Goal: Task Accomplishment & Management: Manage account settings

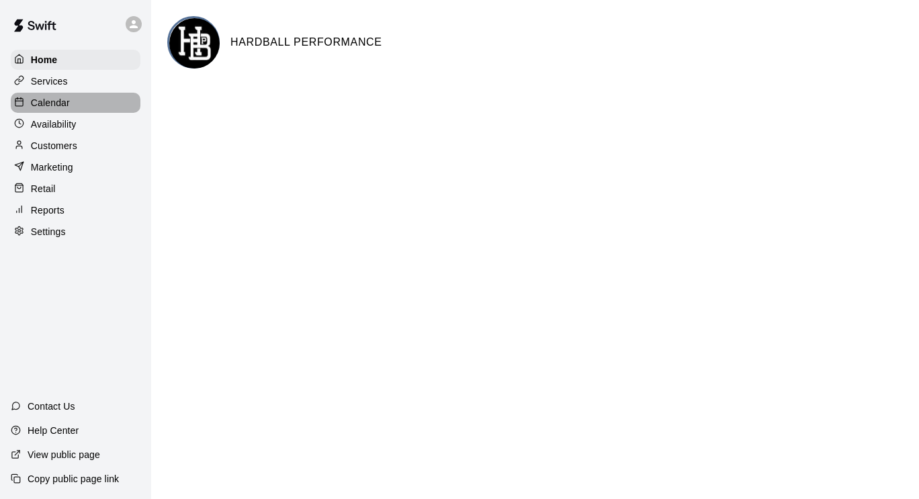
click at [70, 107] on div "Calendar" at bounding box center [76, 103] width 130 height 20
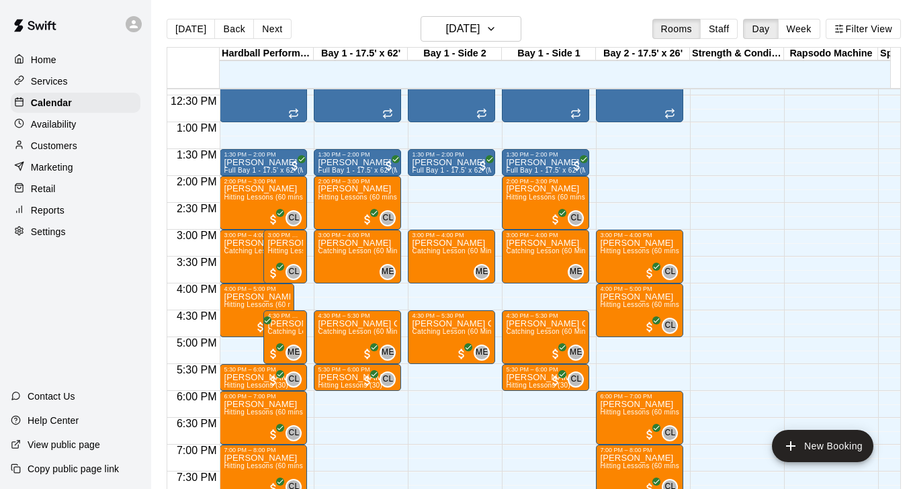
scroll to position [670, 0]
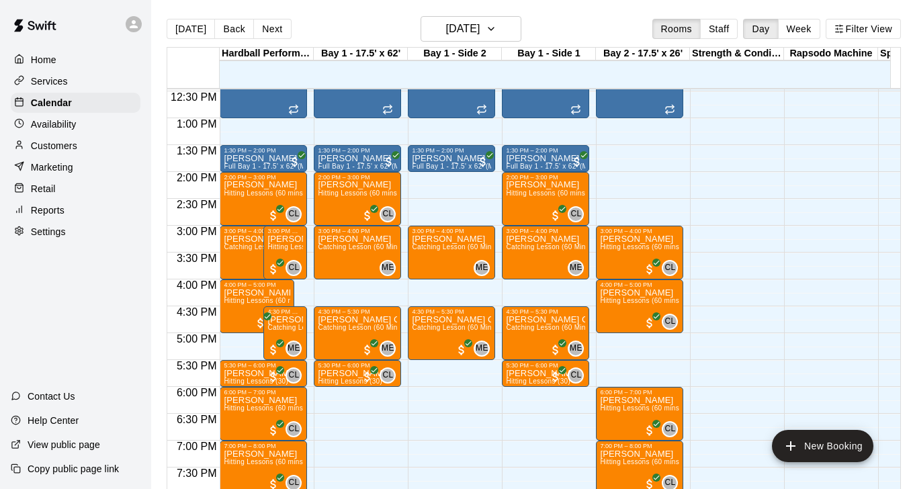
click at [753, 217] on div at bounding box center [733, 64] width 87 height 1290
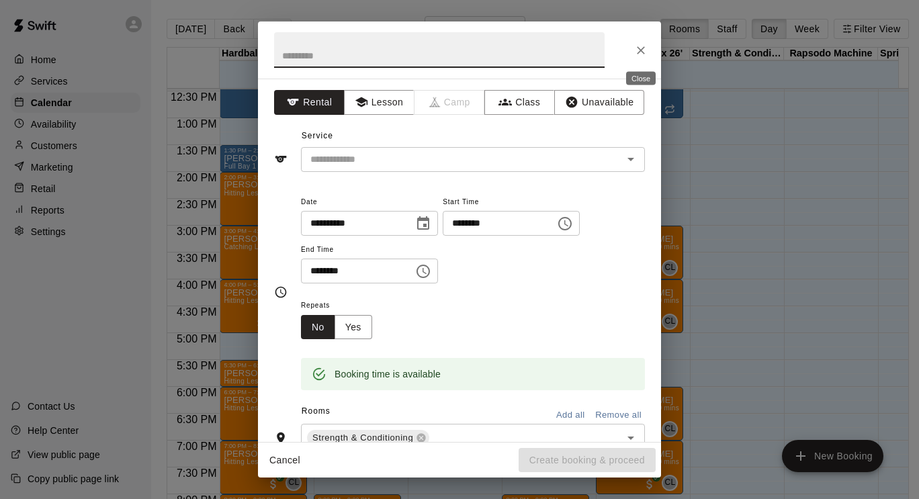
click at [638, 48] on icon "Close" at bounding box center [641, 50] width 8 height 8
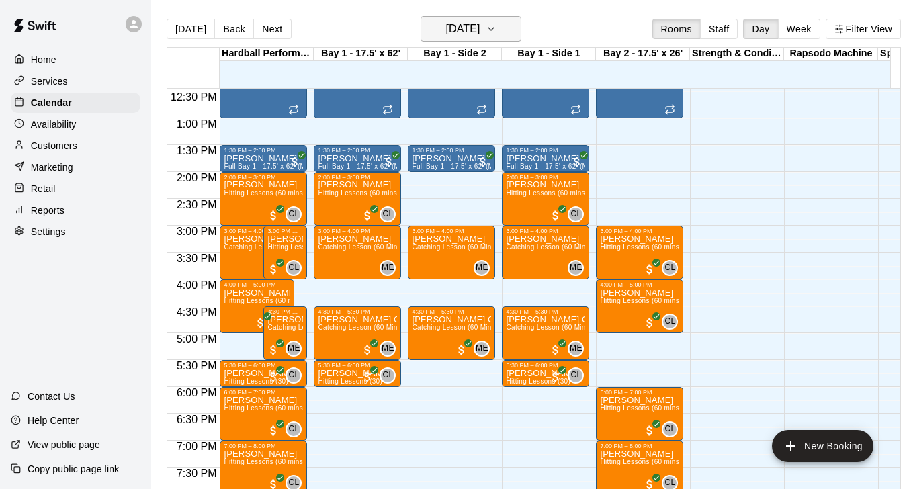
click at [497, 34] on icon "button" at bounding box center [491, 29] width 11 height 16
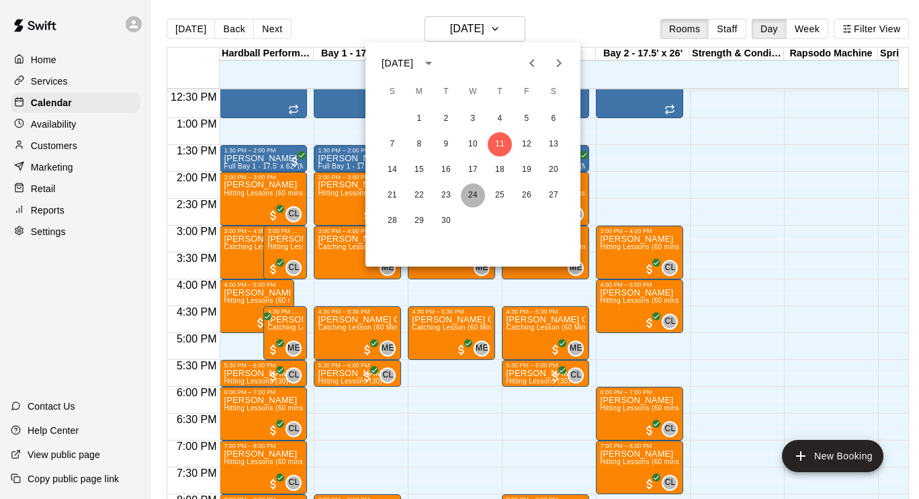
click at [471, 188] on button "24" at bounding box center [473, 195] width 24 height 24
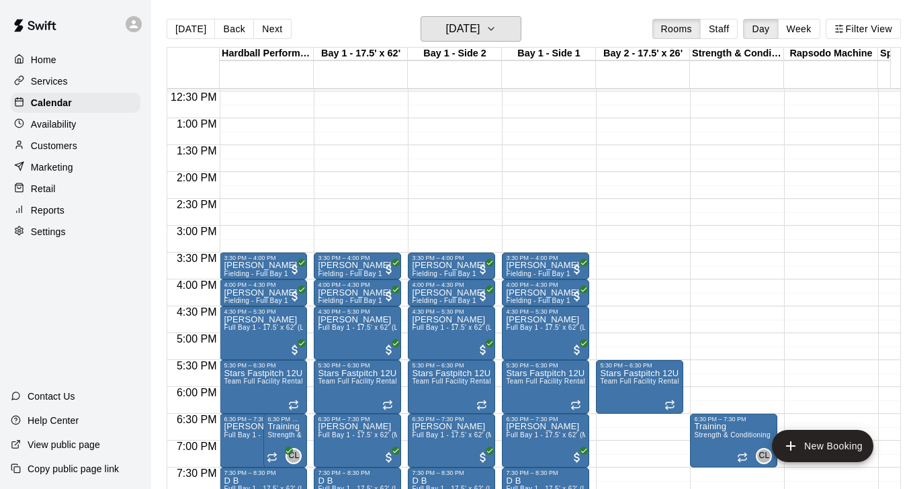
scroll to position [764, 0]
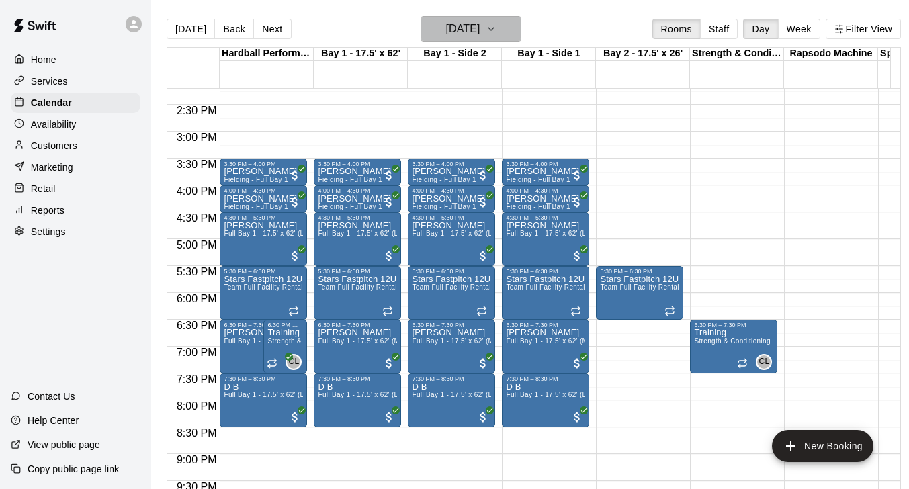
click at [513, 26] on button "[DATE]" at bounding box center [471, 29] width 101 height 26
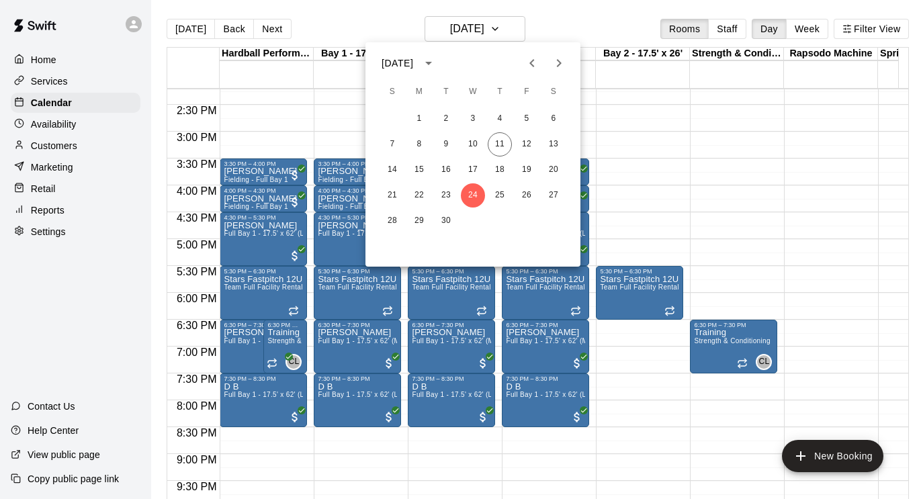
click at [563, 65] on icon "Next month" at bounding box center [559, 63] width 16 height 16
click at [474, 120] on button "1" at bounding box center [473, 119] width 24 height 24
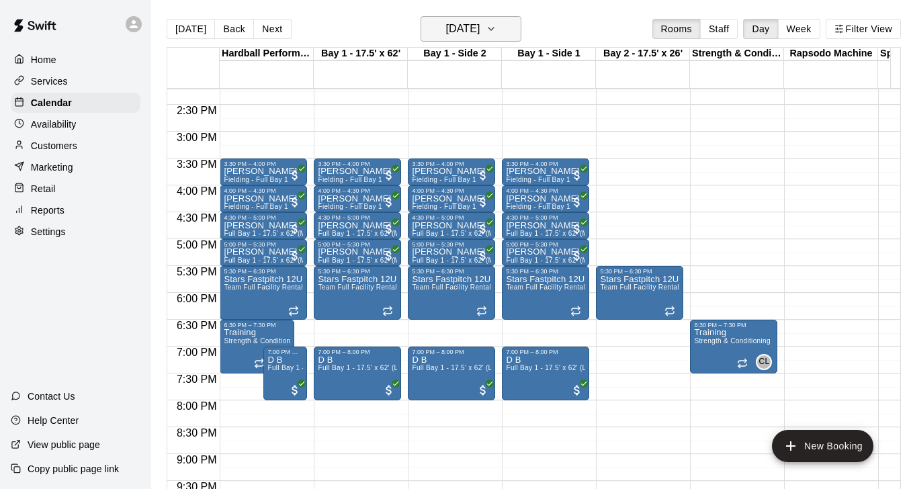
click at [497, 22] on icon "button" at bounding box center [491, 29] width 11 height 16
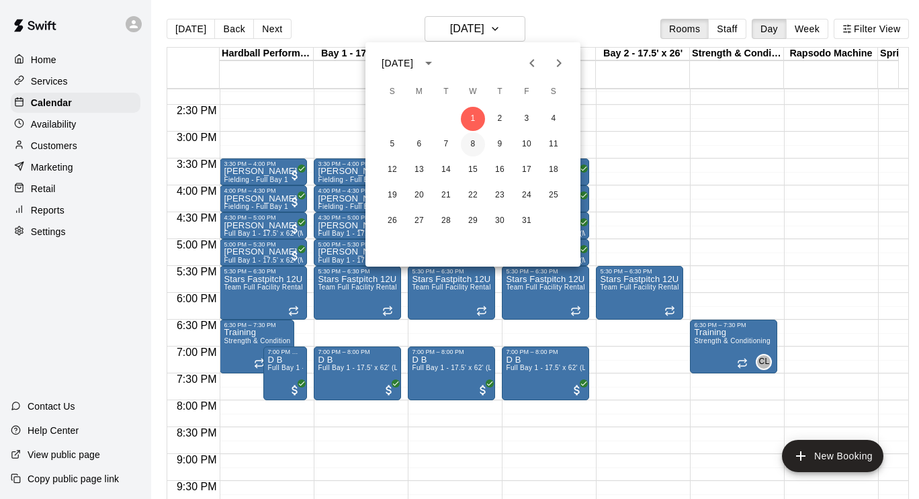
click at [471, 145] on button "8" at bounding box center [473, 144] width 24 height 24
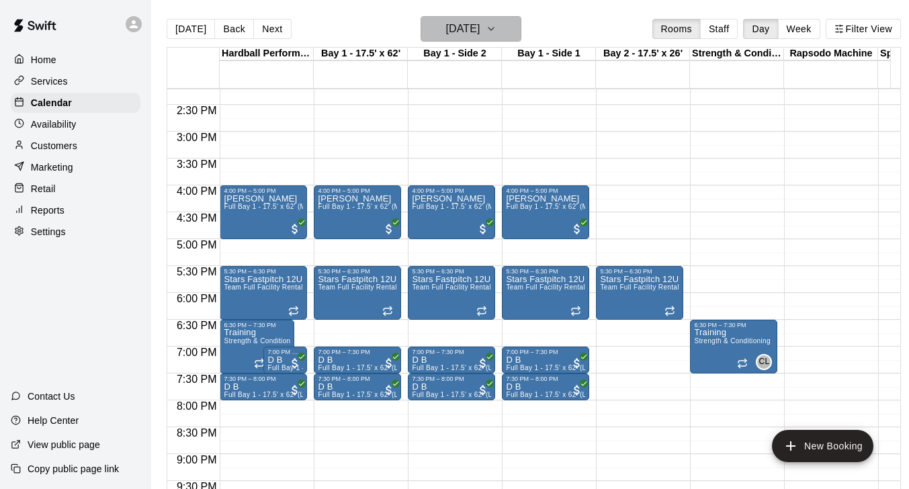
click at [463, 27] on h6 "[DATE]" at bounding box center [463, 28] width 34 height 19
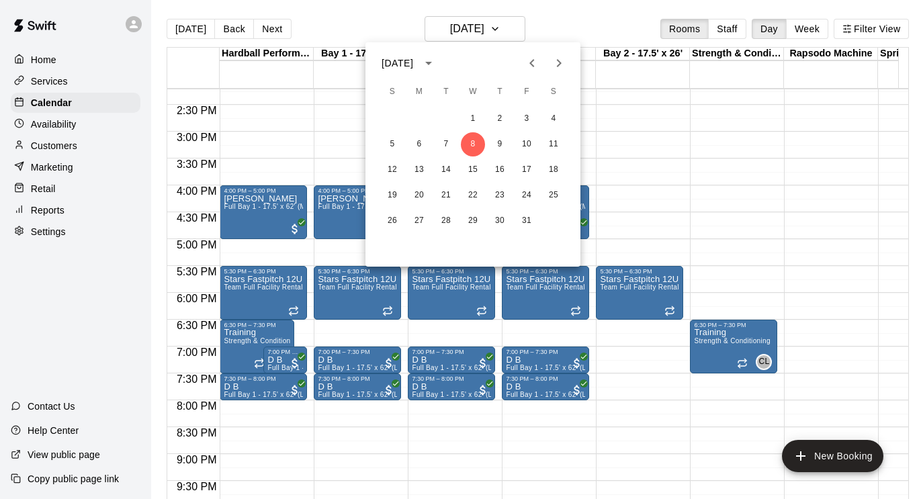
click at [188, 28] on div at bounding box center [459, 249] width 919 height 499
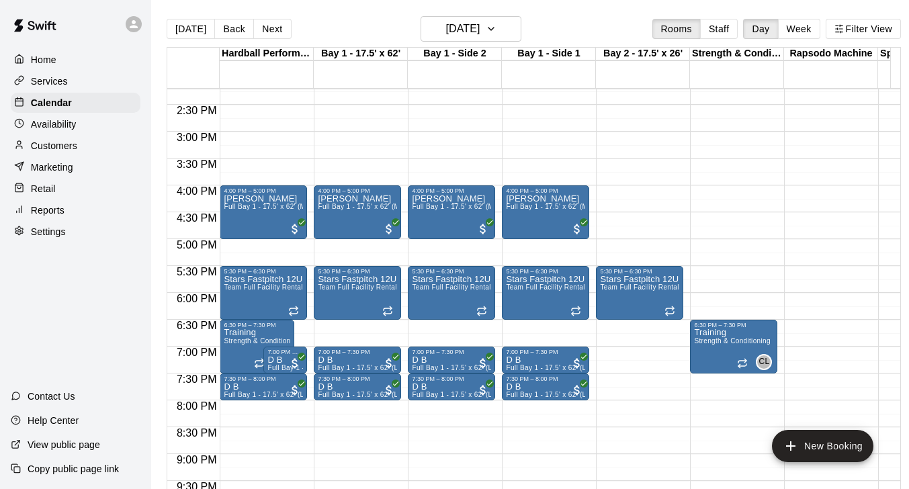
click at [188, 28] on button "[DATE]" at bounding box center [191, 29] width 48 height 20
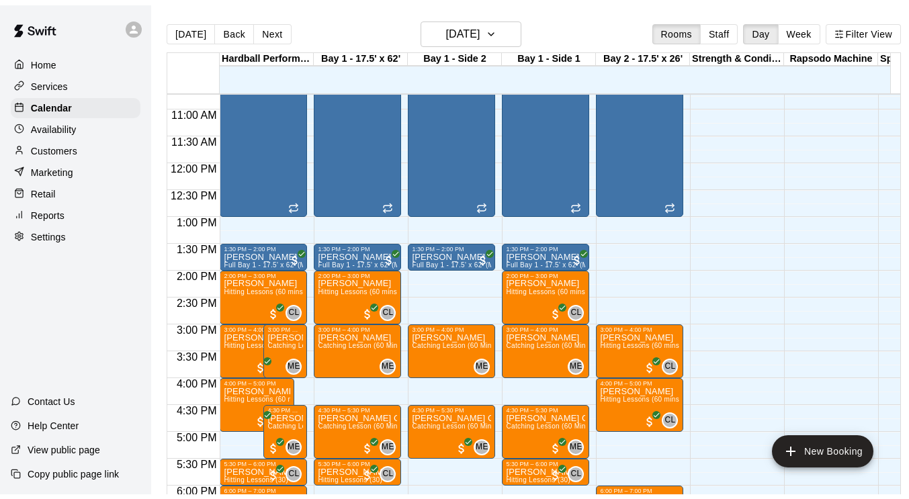
scroll to position [427, 0]
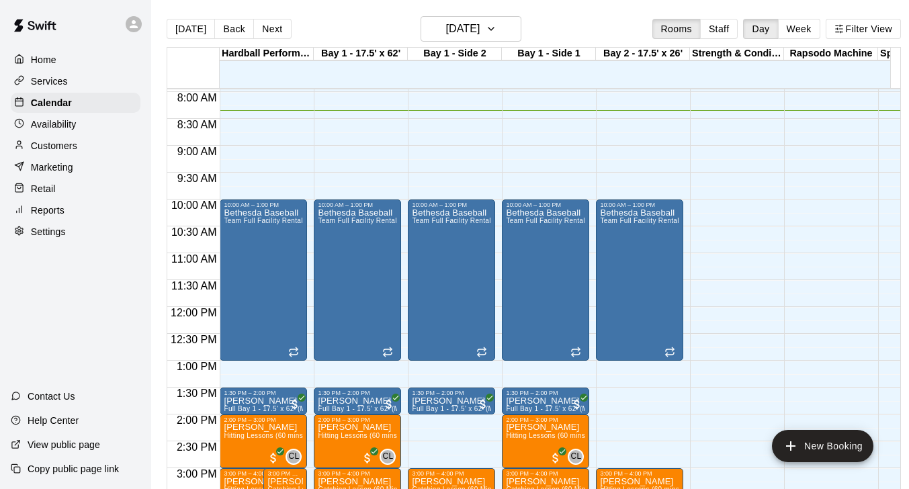
click at [67, 174] on p "Marketing" at bounding box center [52, 167] width 42 height 13
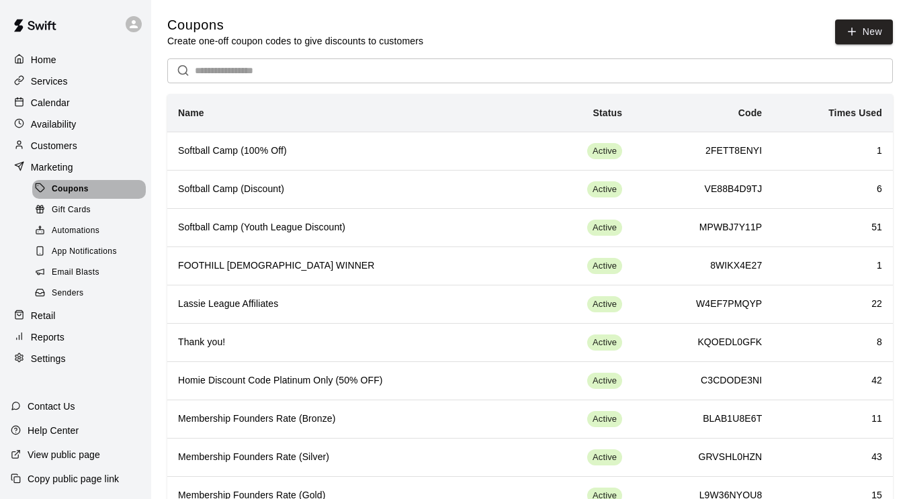
click at [81, 196] on span "Coupons" at bounding box center [70, 189] width 37 height 13
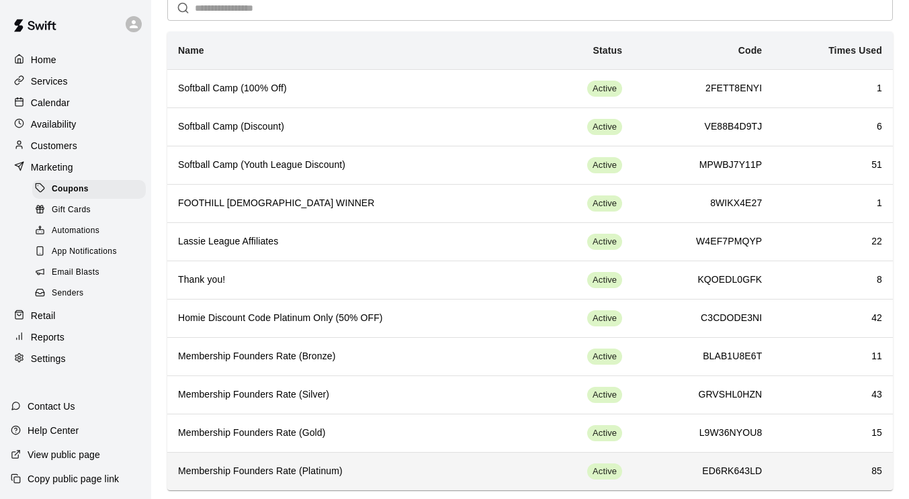
scroll to position [71, 0]
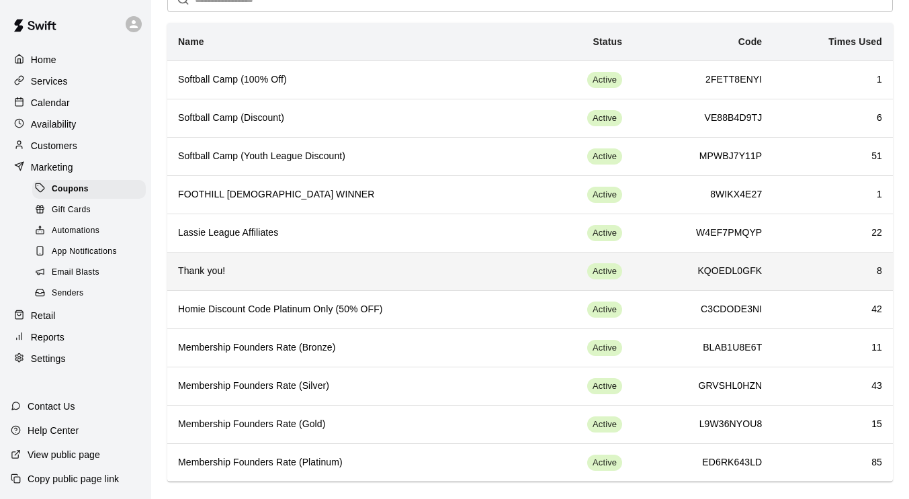
click at [446, 271] on h6 "Thank you!" at bounding box center [348, 271] width 340 height 15
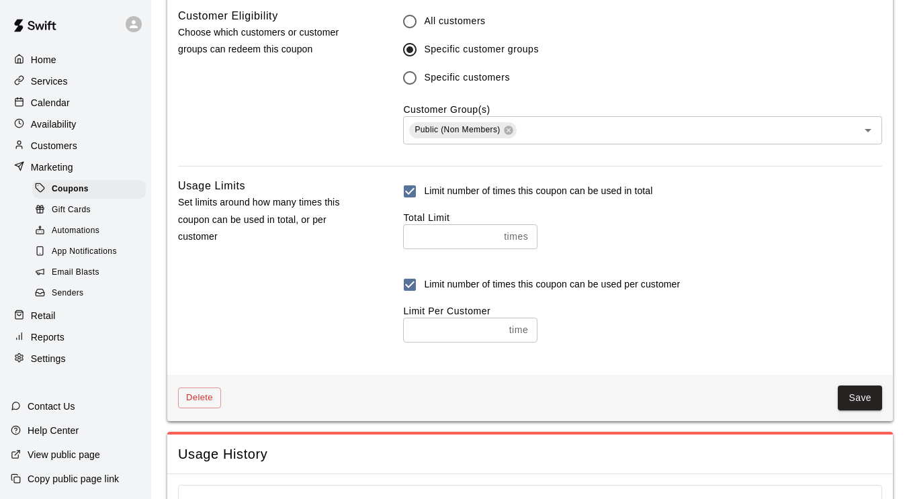
scroll to position [897, 0]
click at [433, 241] on input "*" at bounding box center [450, 236] width 95 height 25
type input "**"
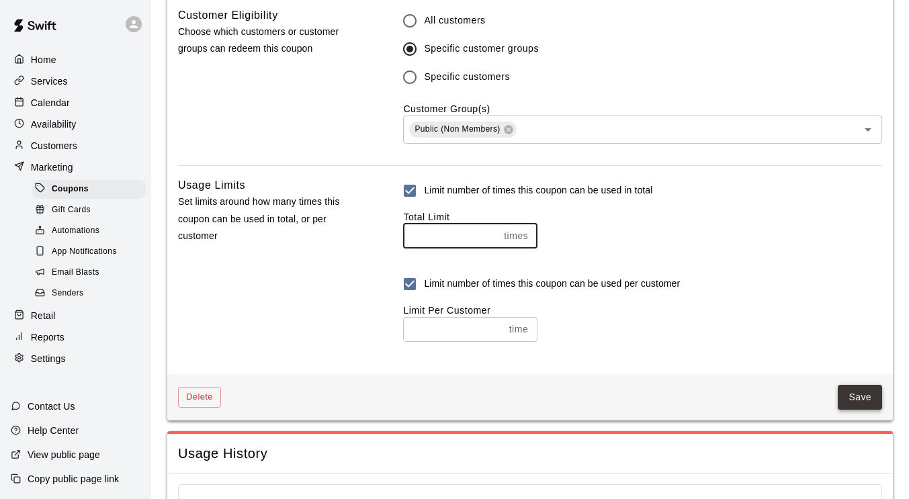
click at [843, 400] on button "Save" at bounding box center [860, 397] width 44 height 25
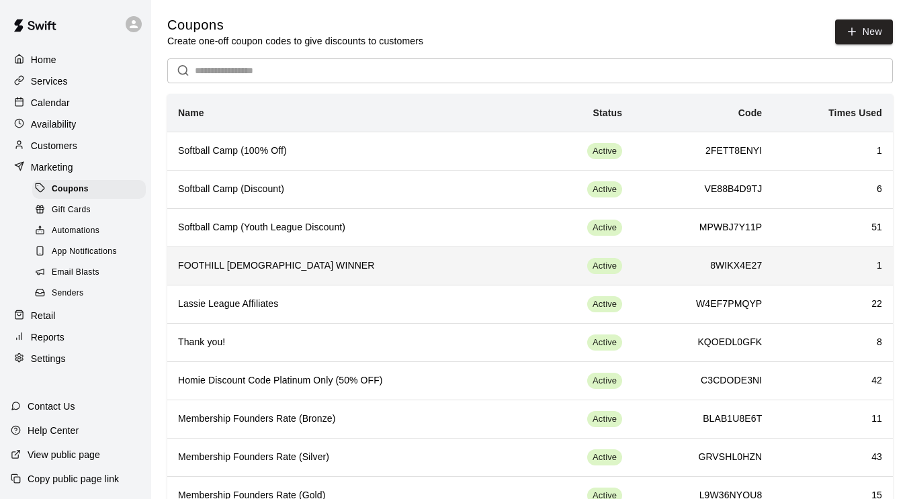
scroll to position [1, 0]
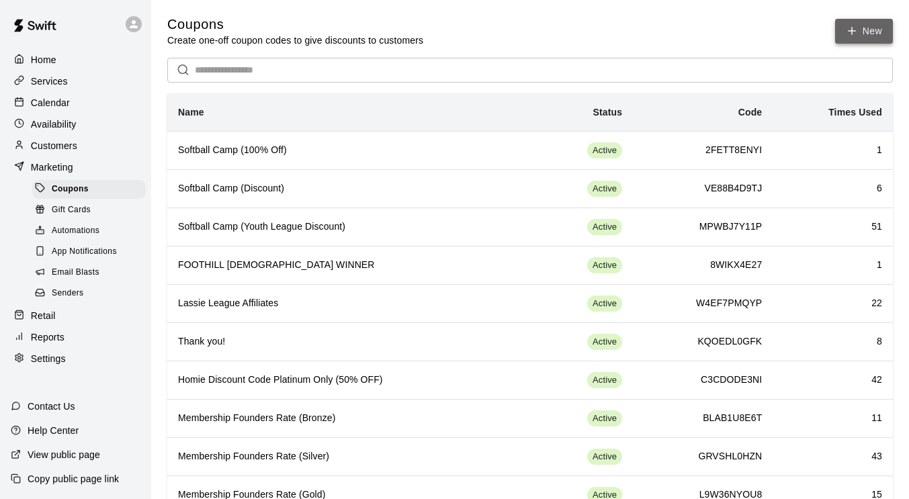
click at [855, 38] on button "New" at bounding box center [864, 31] width 58 height 25
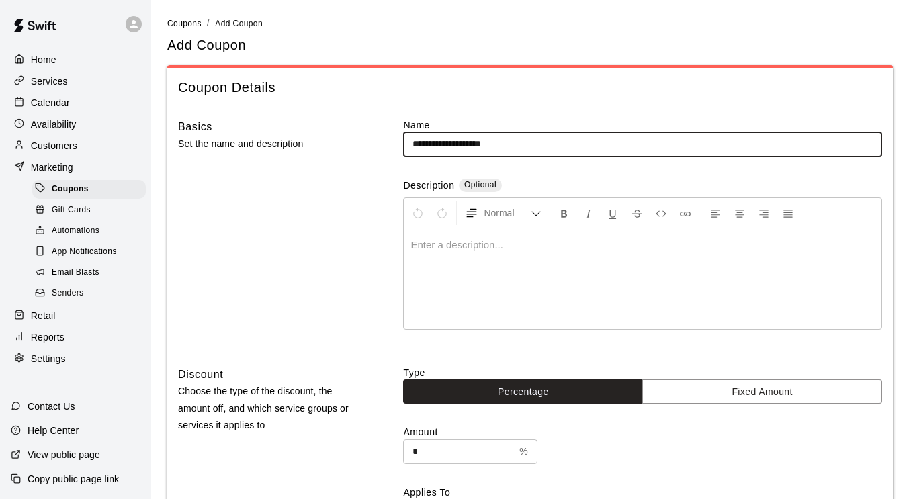
type input "**********"
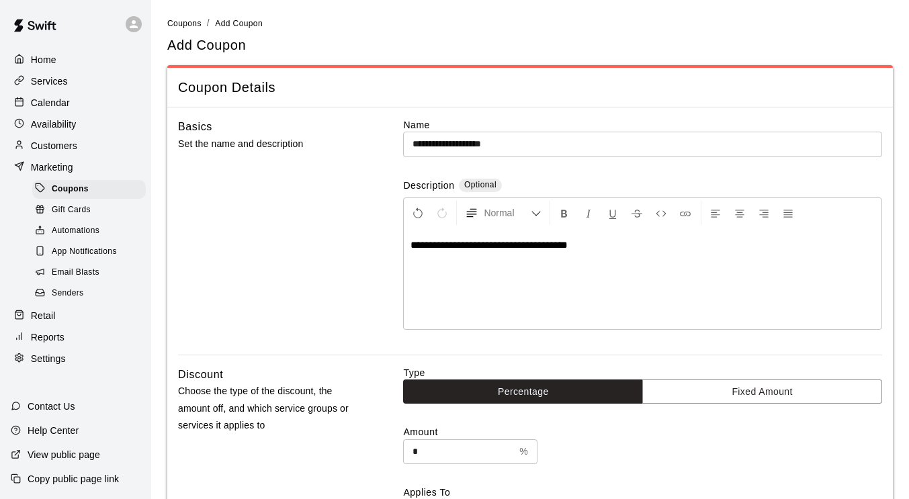
scroll to position [16, 0]
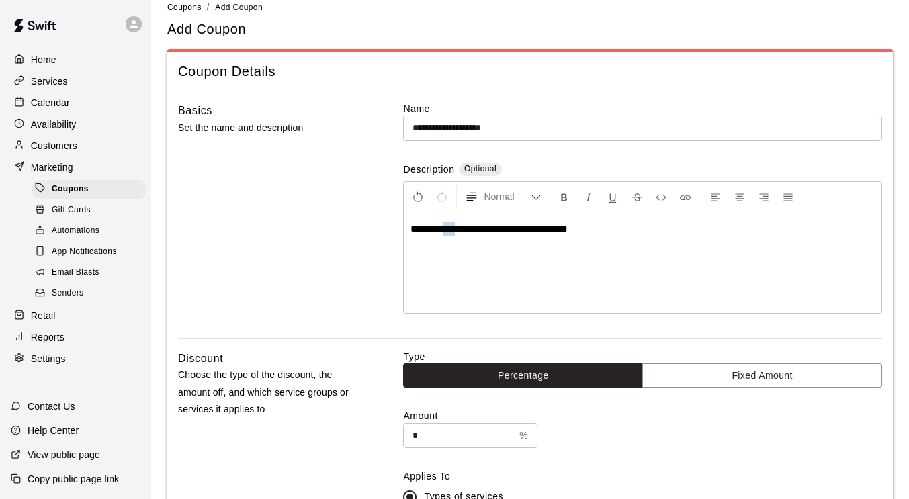
drag, startPoint x: 463, startPoint y: 234, endPoint x: 448, endPoint y: 237, distance: 15.0
click at [448, 237] on div "**********" at bounding box center [643, 262] width 478 height 101
click at [462, 241] on div "**********" at bounding box center [643, 262] width 478 height 101
drag, startPoint x: 461, startPoint y: 229, endPoint x: 403, endPoint y: 235, distance: 58.7
click at [403, 235] on div "**********" at bounding box center [530, 220] width 704 height 237
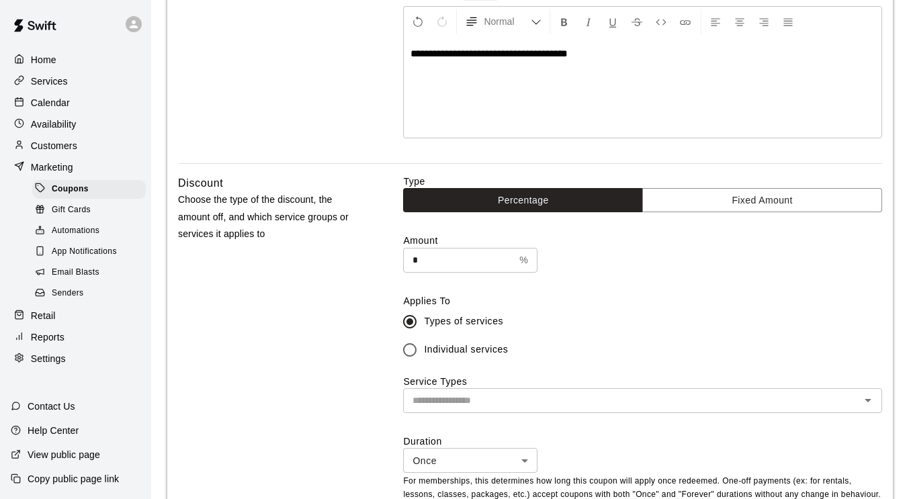
scroll to position [194, 0]
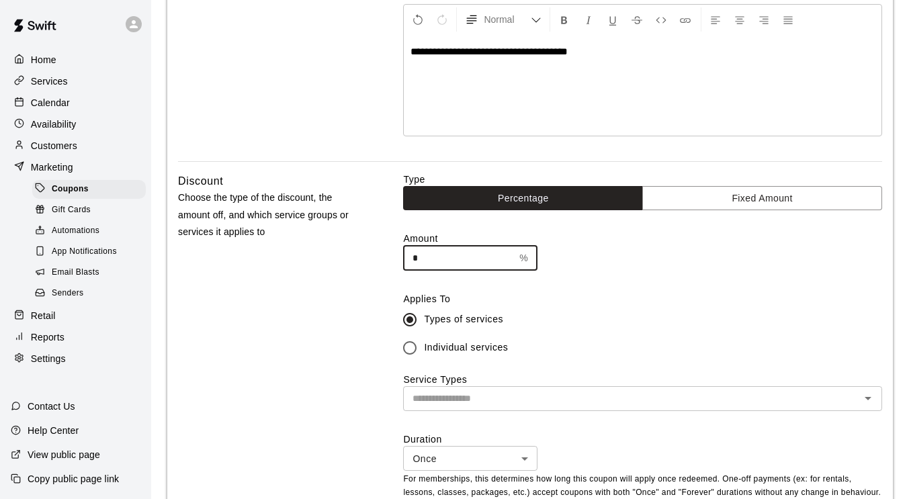
click at [470, 257] on input "*" at bounding box center [458, 258] width 111 height 25
type input "***"
click at [327, 289] on div "Discount Choose the type of the discount, the amount off, and which service gro…" at bounding box center [269, 354] width 183 height 362
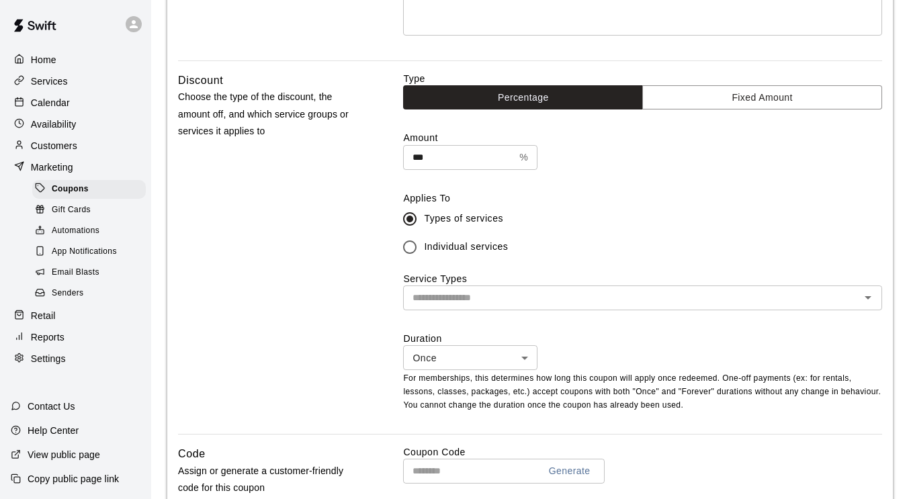
scroll to position [295, 0]
click at [511, 302] on input "text" at bounding box center [631, 297] width 449 height 17
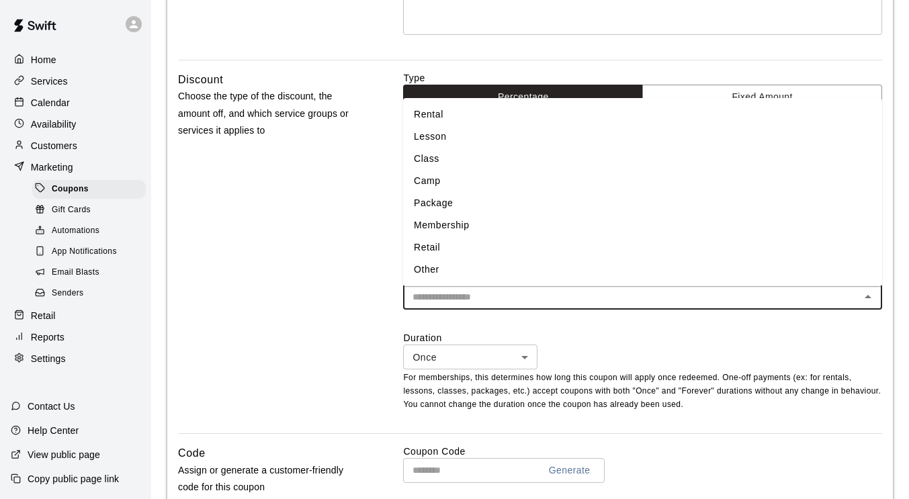
click at [452, 109] on li "Rental" at bounding box center [642, 114] width 479 height 22
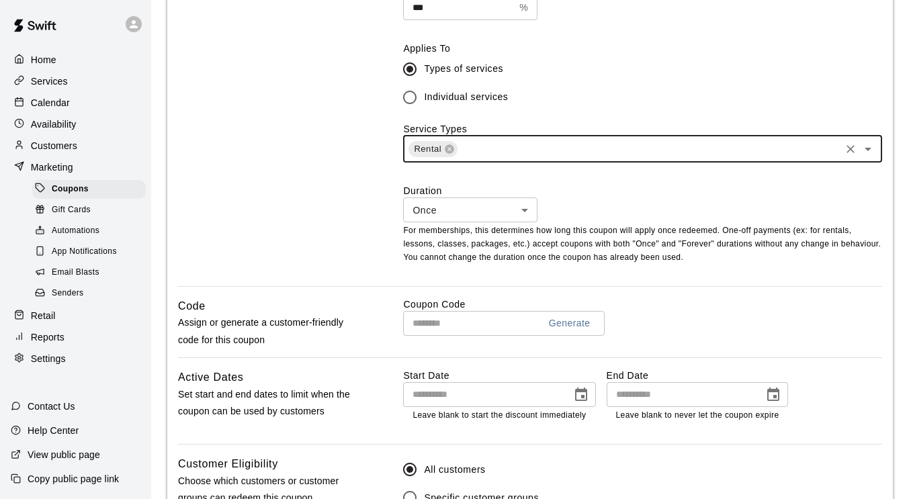
scroll to position [445, 0]
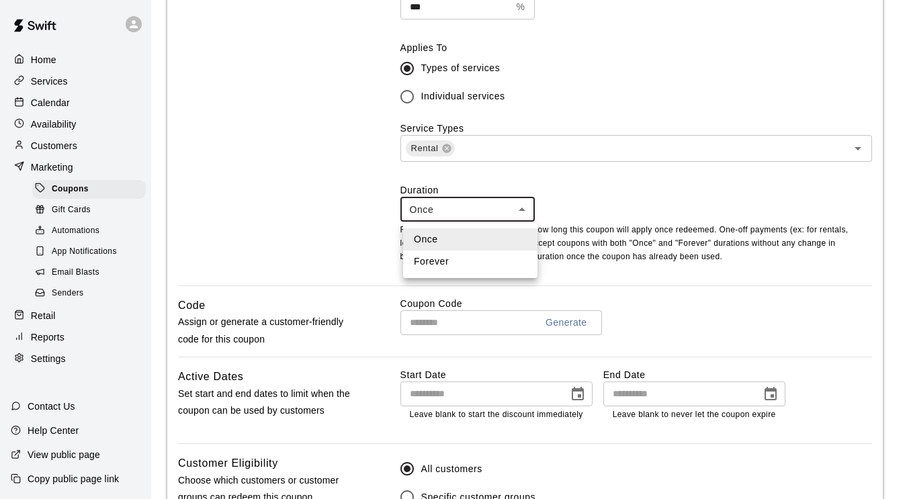
click at [520, 208] on body "**********" at bounding box center [454, 139] width 909 height 1169
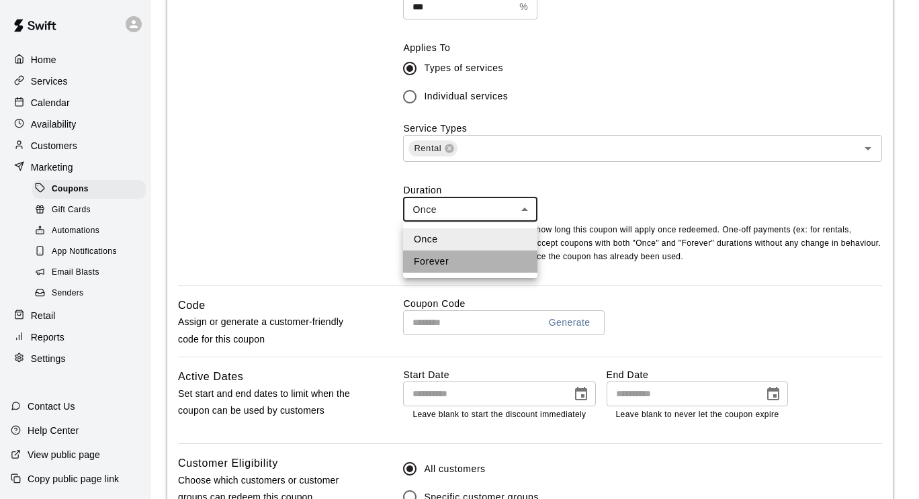
click at [484, 268] on li "Forever" at bounding box center [470, 262] width 134 height 22
type input "*******"
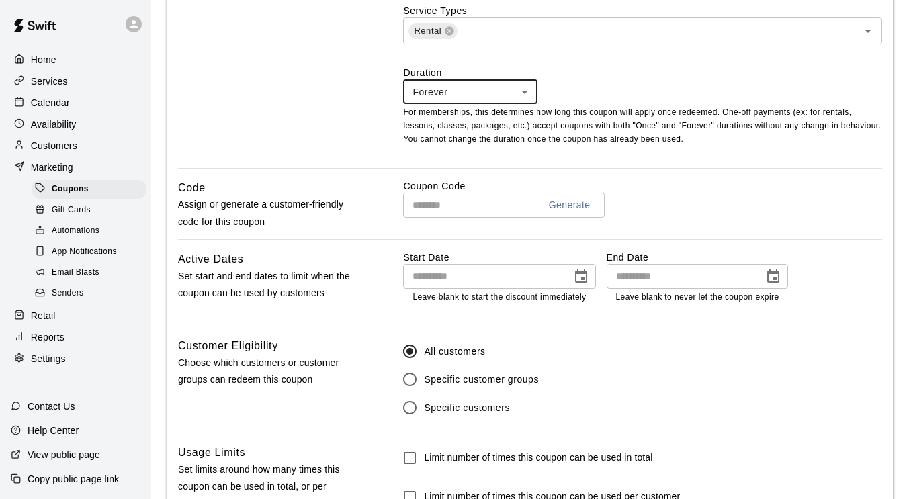
scroll to position [563, 0]
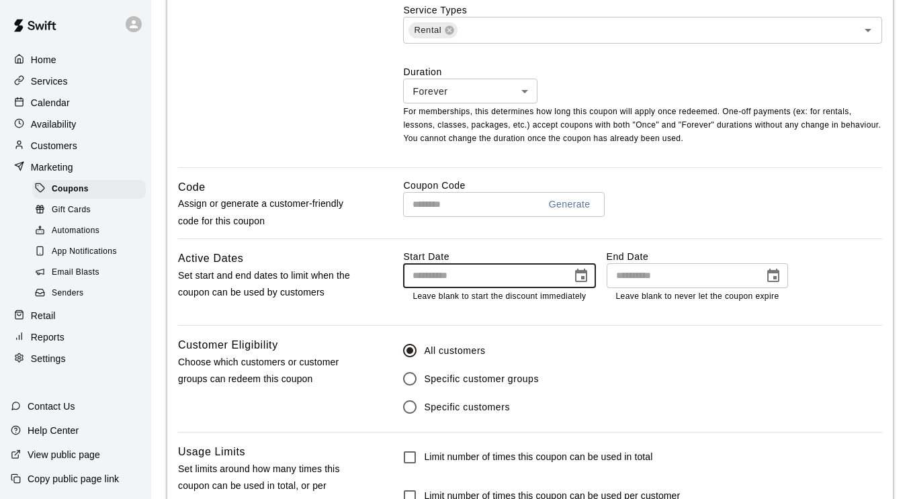
type input "**********"
click at [436, 276] on input "**********" at bounding box center [482, 275] width 159 height 25
click at [585, 275] on icon "Choose date" at bounding box center [581, 276] width 16 height 16
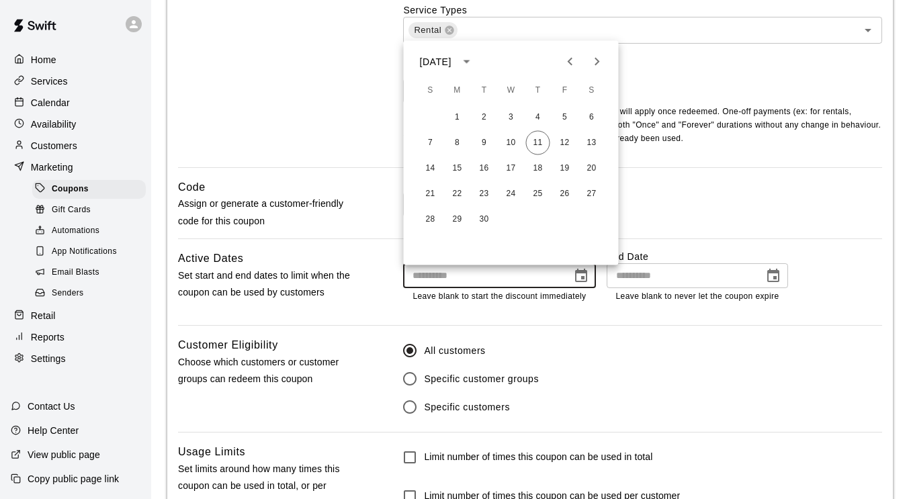
click at [602, 302] on div "Start Date ​ Leave blank to start the discount immediately End Date ​ Leave bla…" at bounding box center [595, 277] width 385 height 54
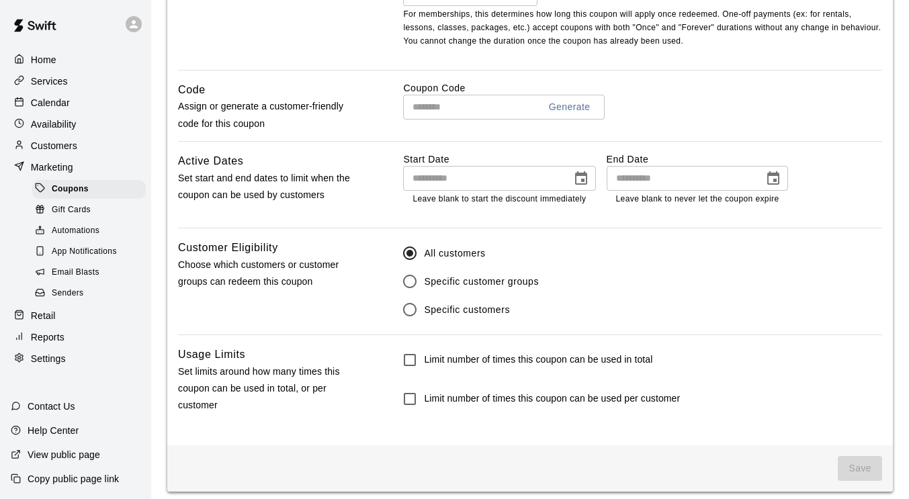
scroll to position [671, 0]
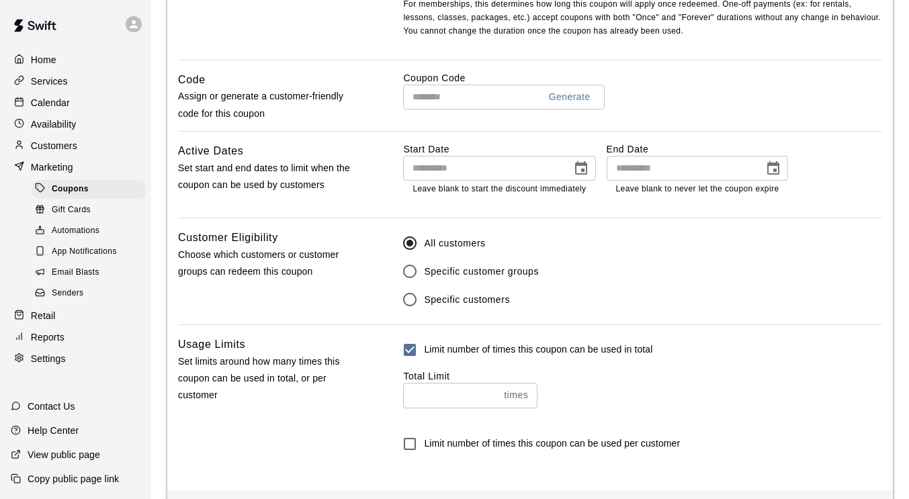
click at [438, 397] on input "number" at bounding box center [450, 395] width 95 height 25
type input "**"
click at [311, 402] on p "Set limits around how many times this coupon can be used in total, or per custo…" at bounding box center [269, 379] width 183 height 51
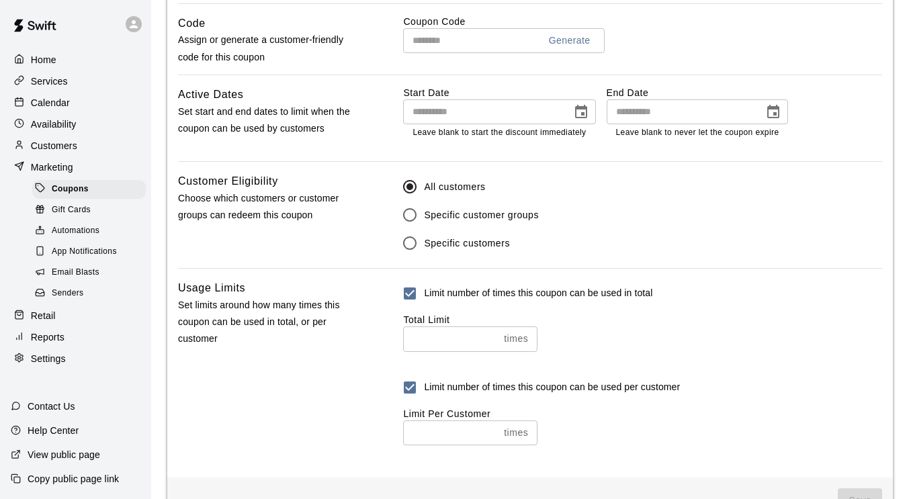
click at [431, 439] on input "number" at bounding box center [450, 433] width 95 height 25
type input "*"
click at [728, 384] on div "Limit number of times this coupon can be used per customer" at bounding box center [642, 388] width 479 height 28
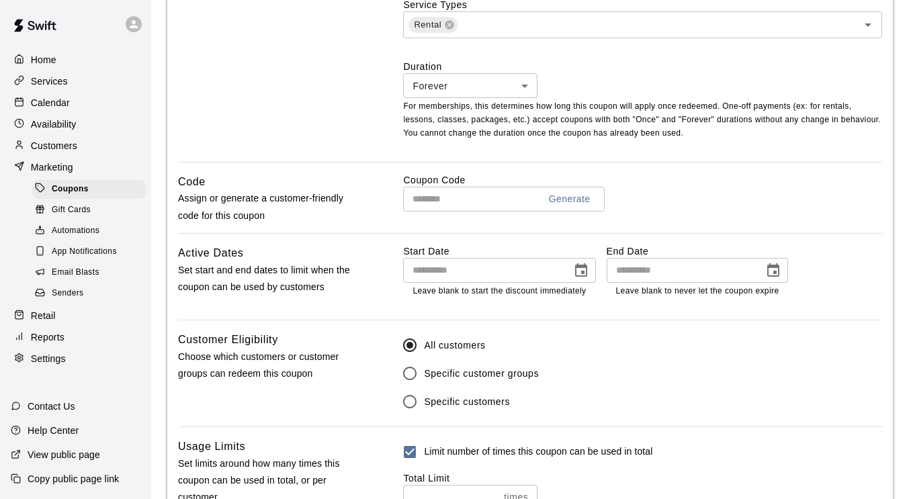
scroll to position [569, 0]
click at [584, 200] on button "Generate" at bounding box center [570, 198] width 52 height 25
type input "**********"
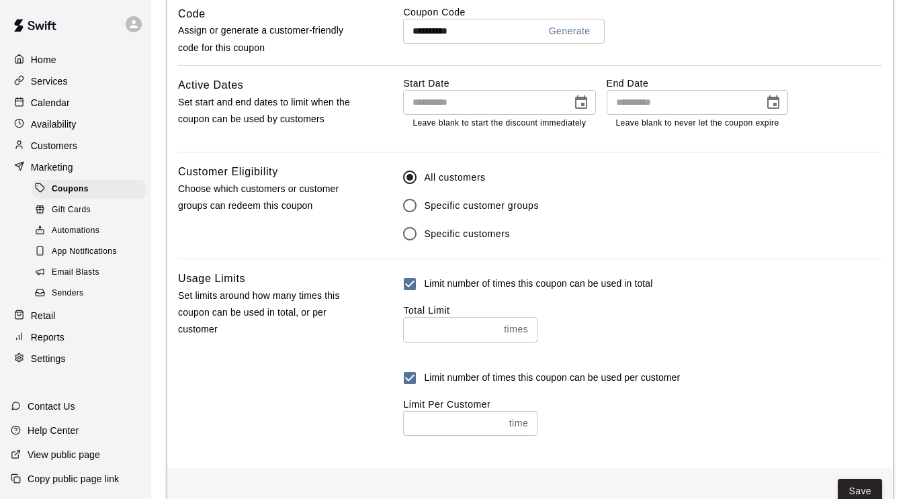
scroll to position [773, 0]
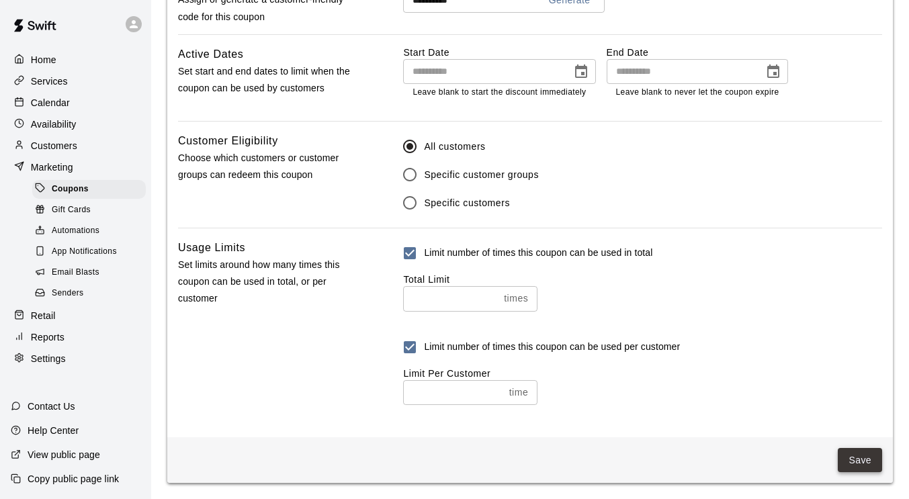
click at [862, 457] on button "Save" at bounding box center [860, 460] width 44 height 25
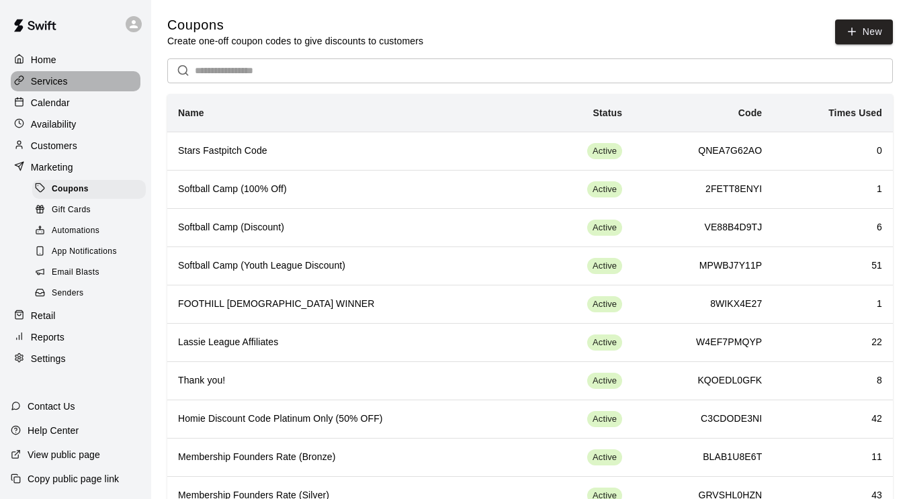
click at [55, 77] on p "Services" at bounding box center [49, 81] width 37 height 13
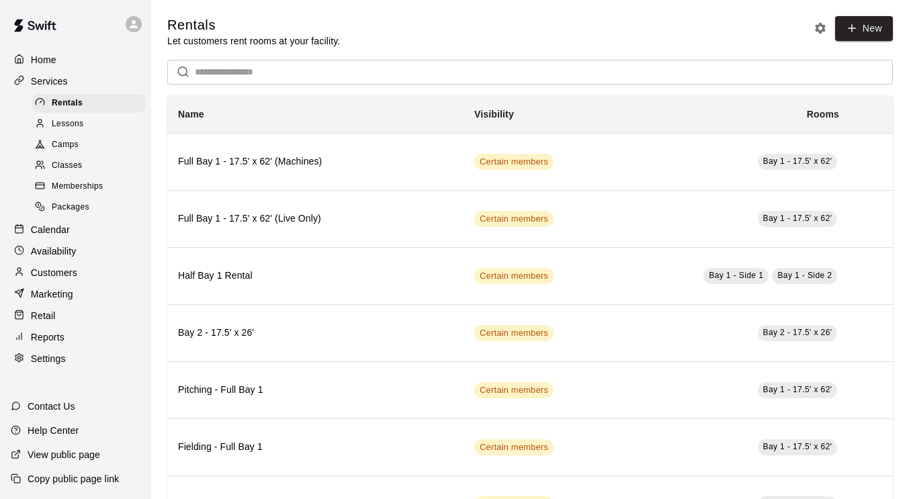
click at [83, 192] on span "Memberships" at bounding box center [77, 186] width 51 height 13
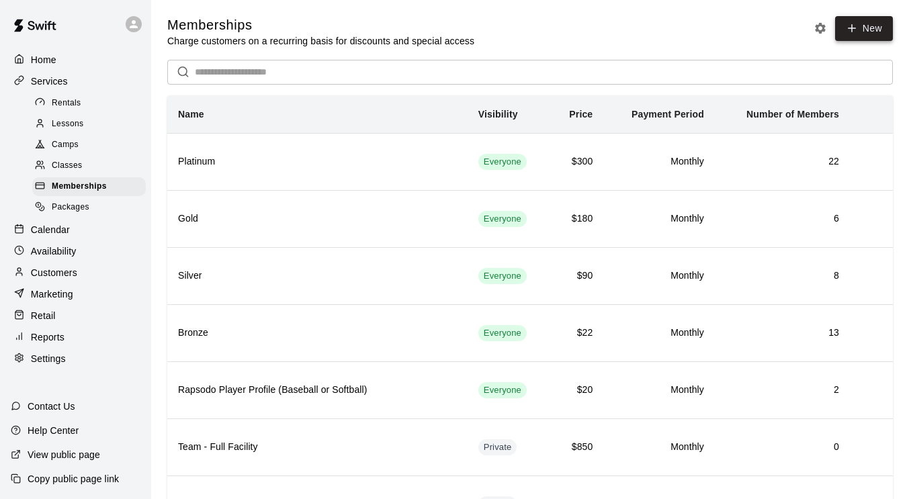
click at [871, 19] on link "New" at bounding box center [864, 28] width 58 height 25
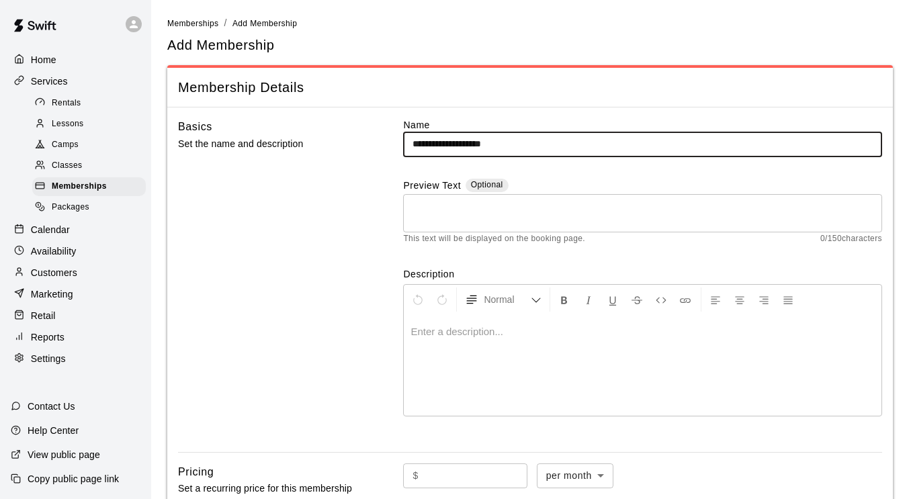
drag, startPoint x: 485, startPoint y: 142, endPoint x: 529, endPoint y: 147, distance: 43.9
click at [529, 147] on input "**********" at bounding box center [642, 144] width 479 height 25
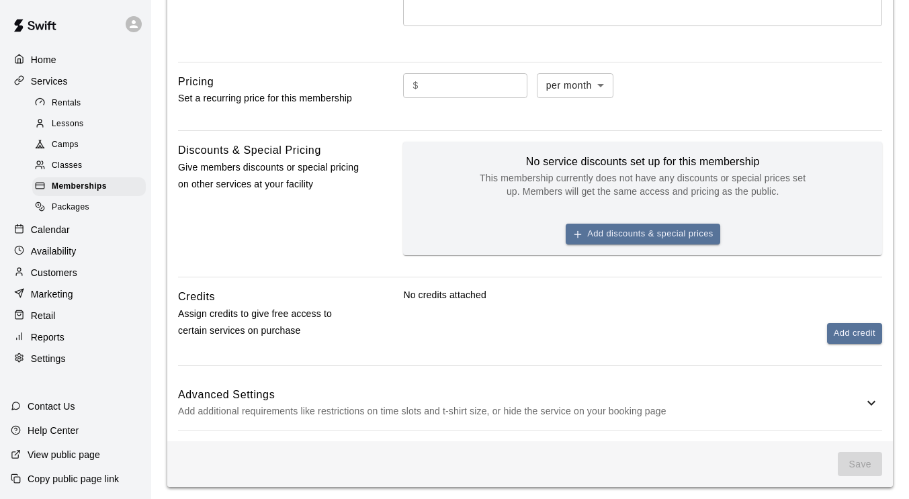
scroll to position [405, 0]
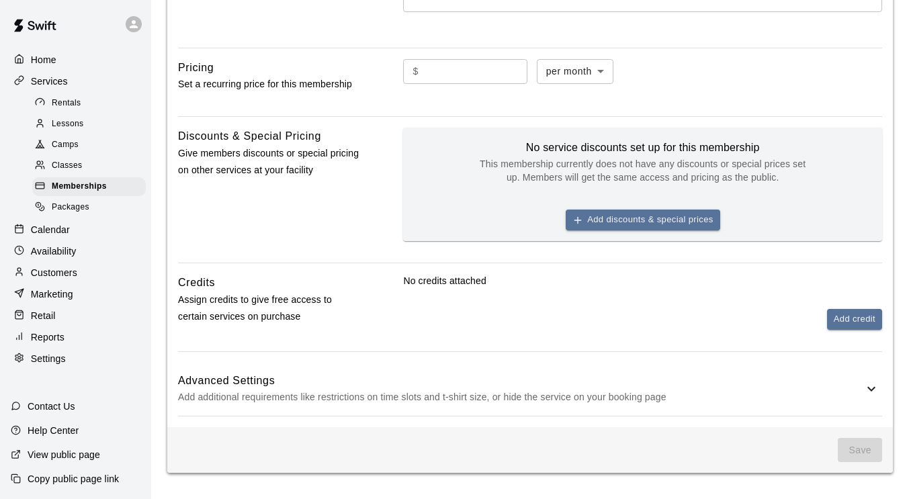
type input "**********"
click at [376, 363] on div "Advanced Settings Add additional requirements like restrictions on time slots a…" at bounding box center [530, 389] width 704 height 53
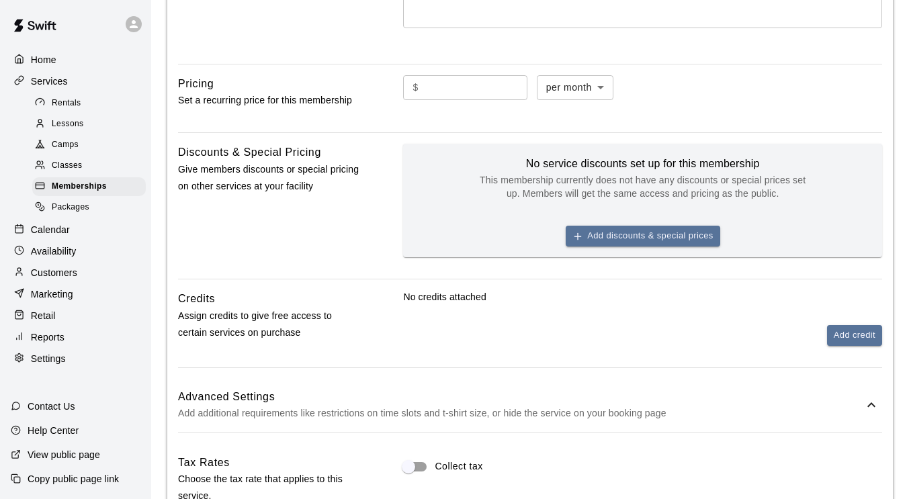
scroll to position [389, 0]
click at [833, 332] on button "Add credit" at bounding box center [854, 335] width 55 height 21
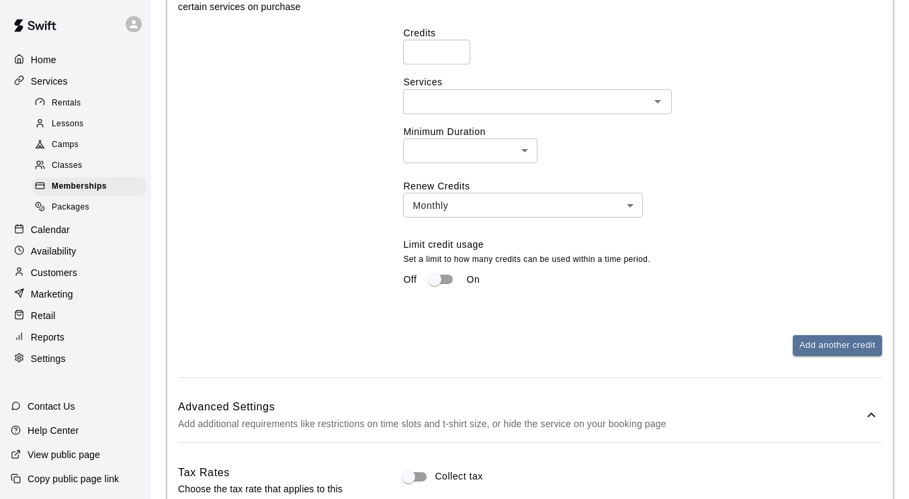
scroll to position [715, 0]
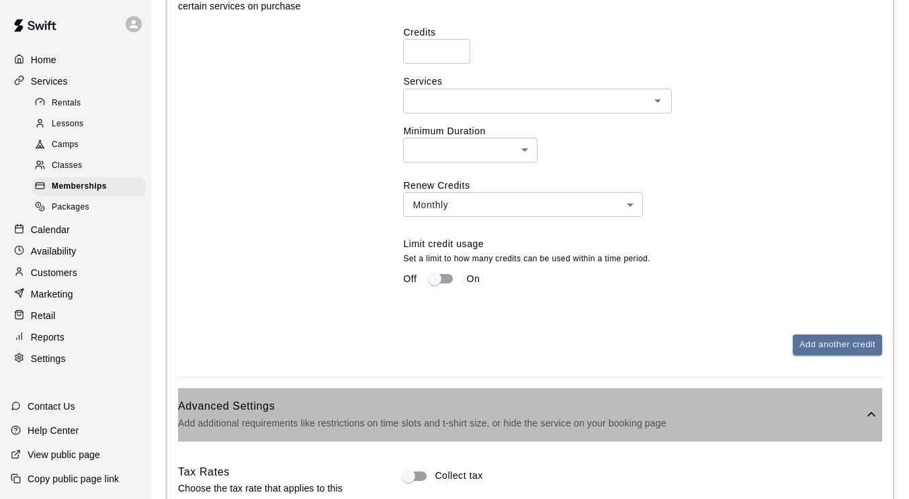
click at [520, 420] on p "Add additional requirements like restrictions on time slots and t-shirt size, o…" at bounding box center [521, 423] width 686 height 17
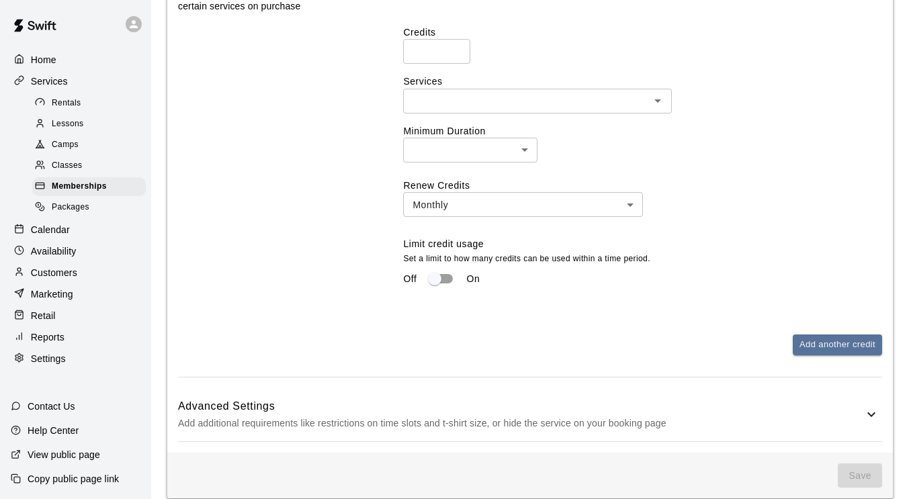
scroll to position [745, 0]
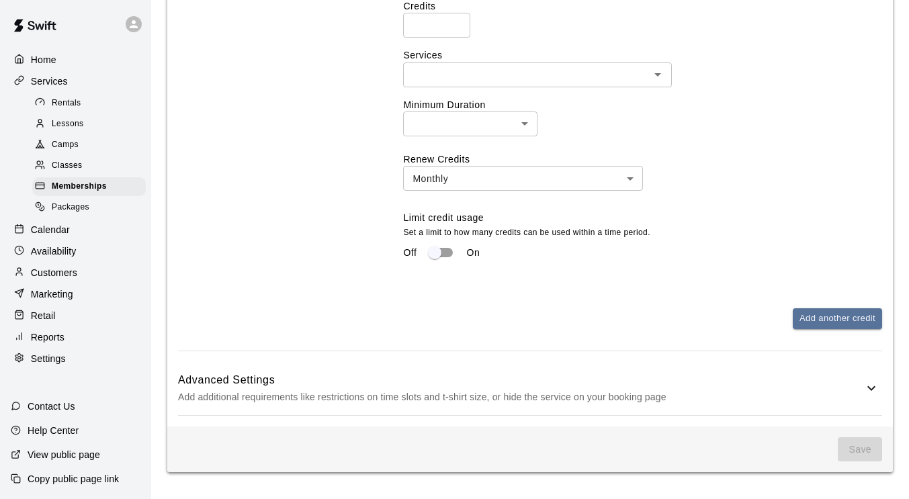
click at [538, 395] on p "Add additional requirements like restrictions on time slots and t-shirt size, o…" at bounding box center [521, 397] width 686 height 17
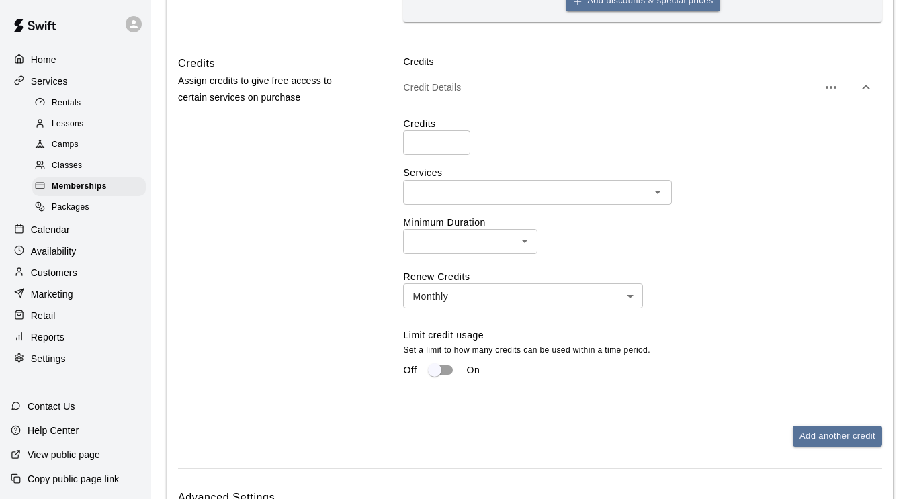
scroll to position [623, 0]
click at [651, 190] on icon "Open" at bounding box center [658, 193] width 16 height 16
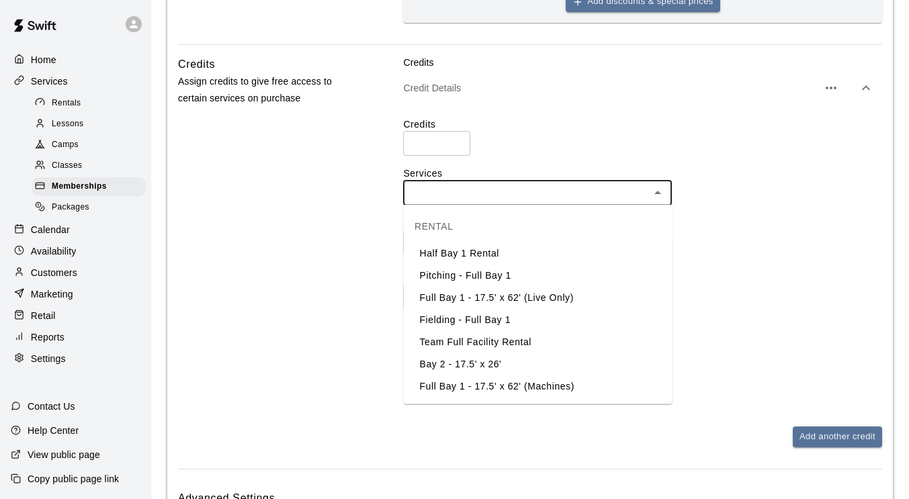
click at [567, 251] on li "Half Bay 1 Rental" at bounding box center [538, 254] width 269 height 22
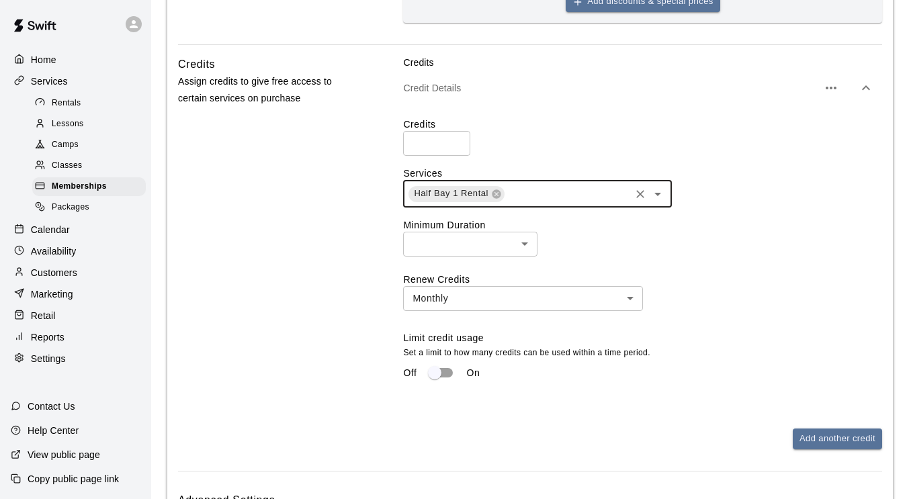
click at [662, 193] on icon "Open" at bounding box center [658, 194] width 16 height 16
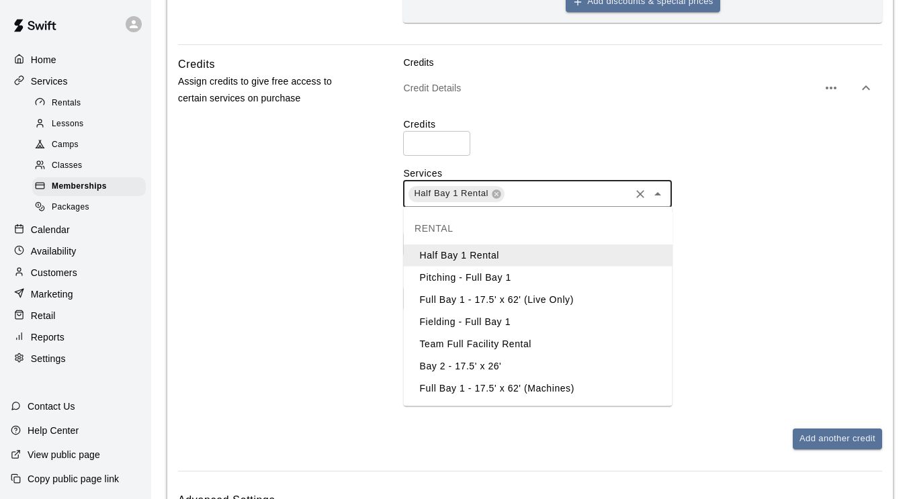
click at [561, 280] on li "Pitching - Full Bay 1" at bounding box center [538, 278] width 269 height 22
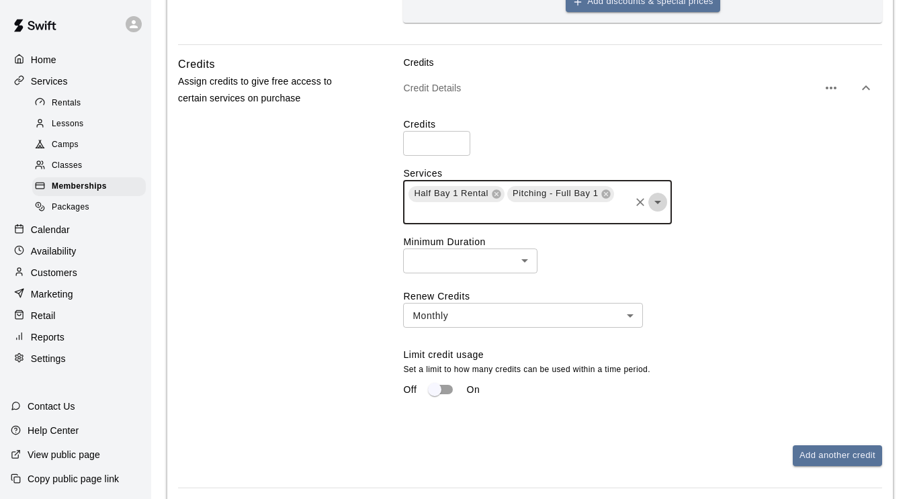
click at [659, 204] on icon "Open" at bounding box center [658, 202] width 16 height 16
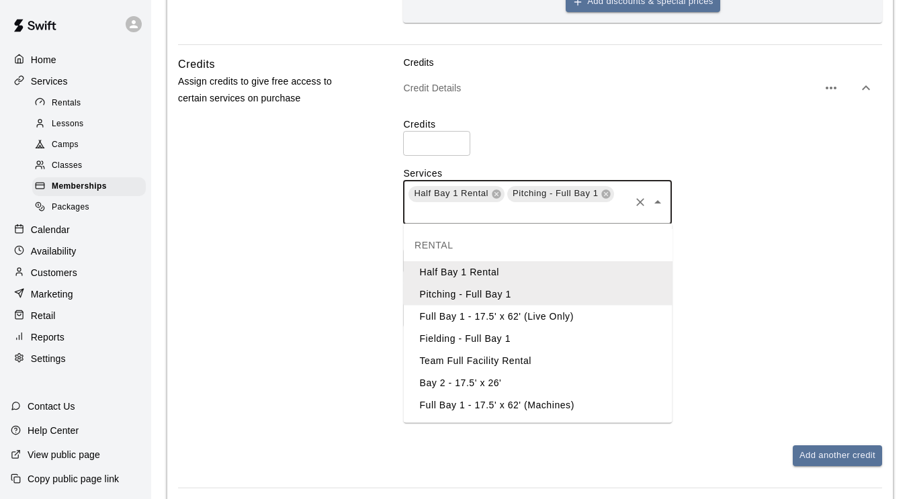
click at [568, 324] on li "Full Bay 1 - 17.5' x 62' (Live Only)" at bounding box center [538, 317] width 269 height 22
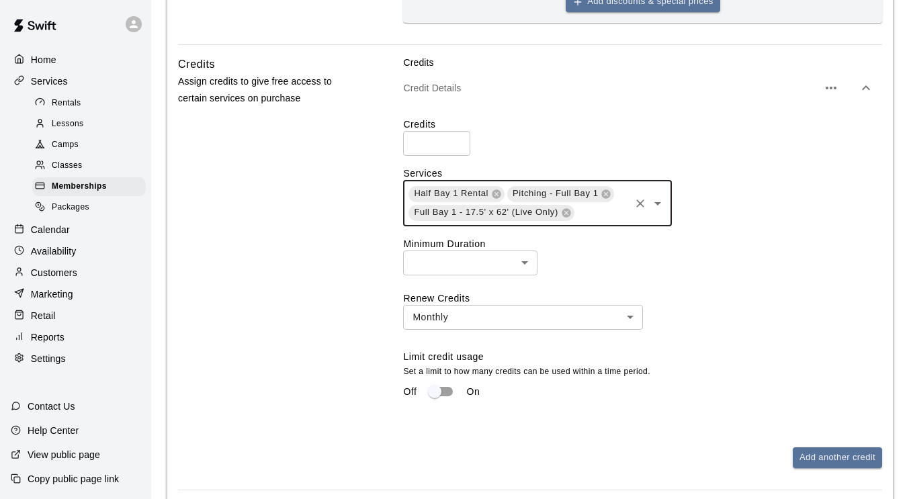
click at [658, 196] on icon "Open" at bounding box center [658, 204] width 16 height 16
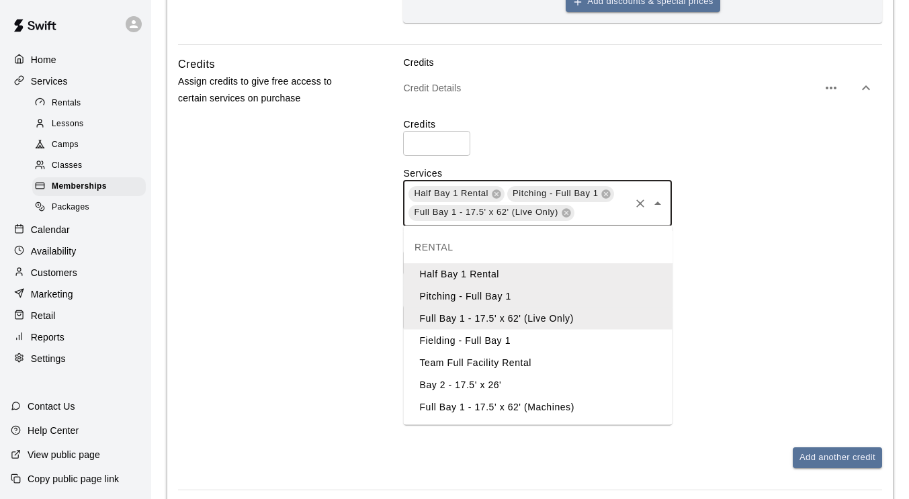
click at [526, 378] on li "Bay 2 - 17.5' x 26'" at bounding box center [538, 385] width 269 height 22
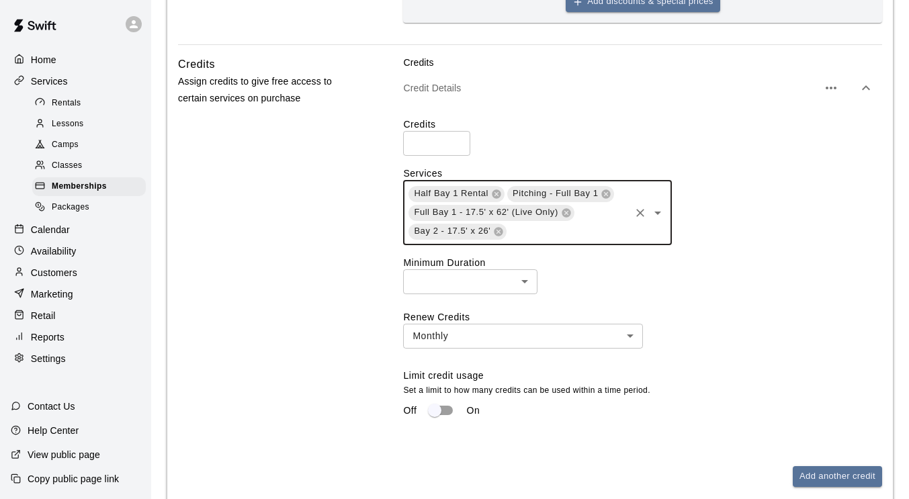
click at [655, 214] on icon "Open" at bounding box center [658, 213] width 16 height 16
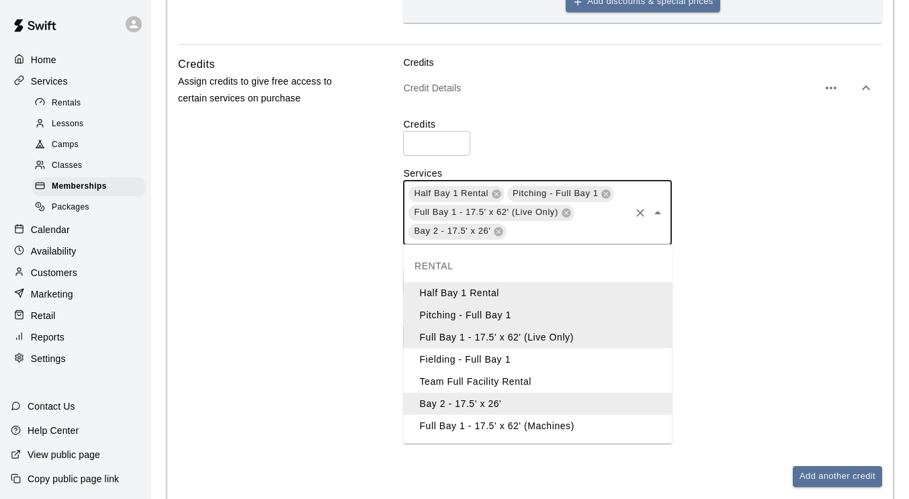
scroll to position [43, 0]
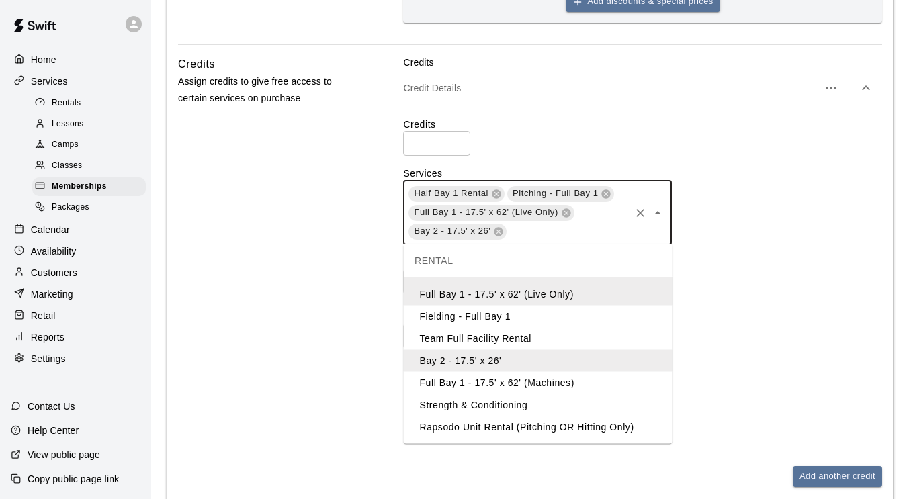
click at [544, 372] on li "Full Bay 1 - 17.5' x 62' (Machines)" at bounding box center [538, 383] width 269 height 22
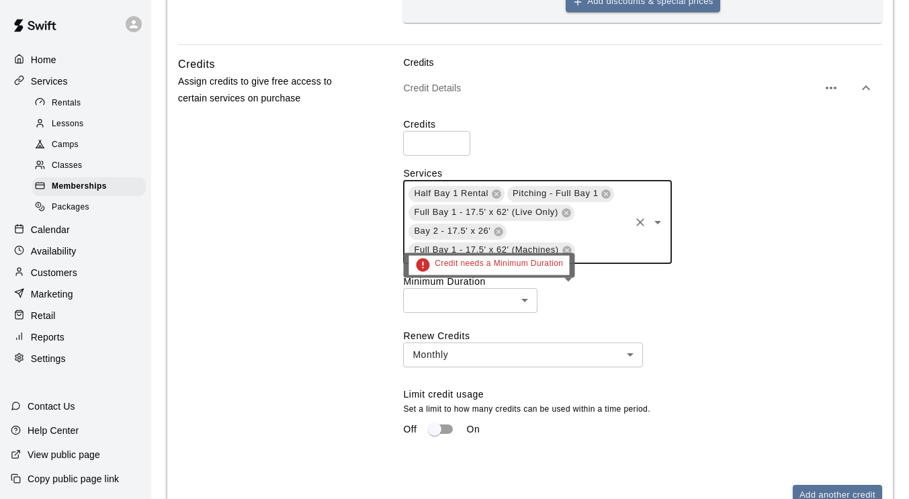
click at [515, 300] on body "**********" at bounding box center [454, 343] width 909 height 1932
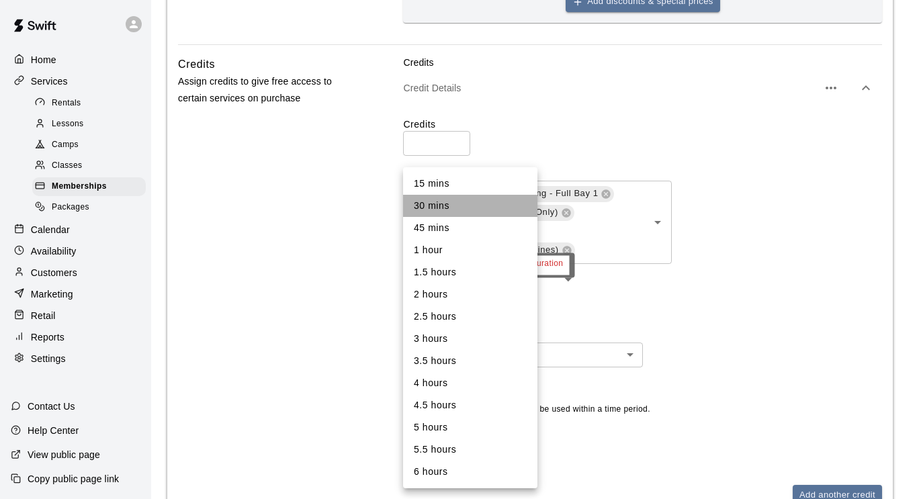
click at [465, 206] on li "30 mins" at bounding box center [470, 206] width 134 height 22
type input "**"
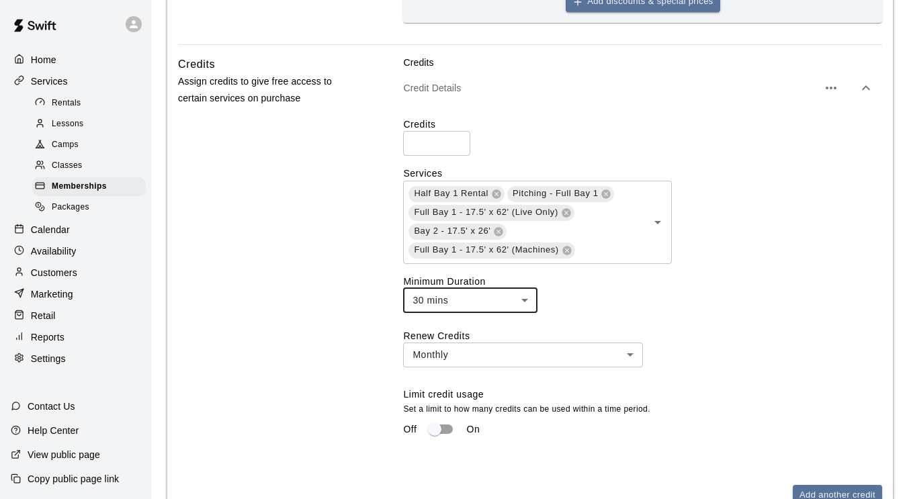
scroll to position [738, 0]
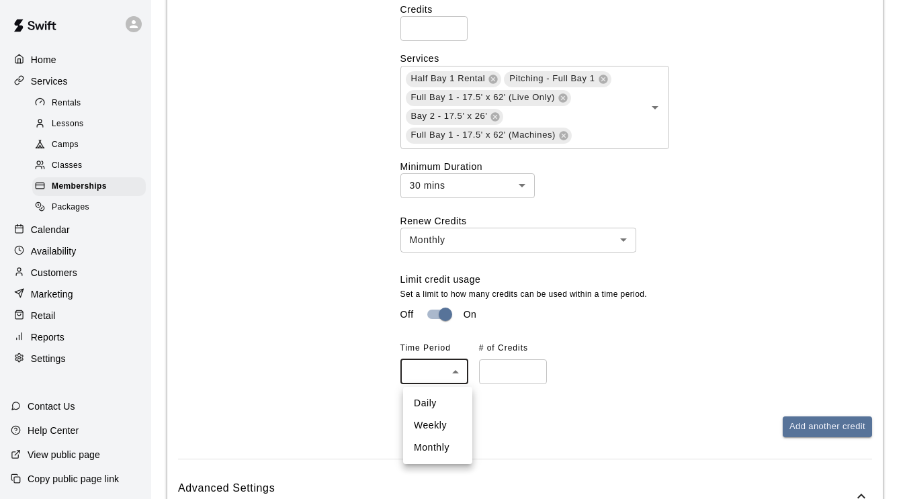
click at [462, 374] on body "**********" at bounding box center [454, 251] width 909 height 1978
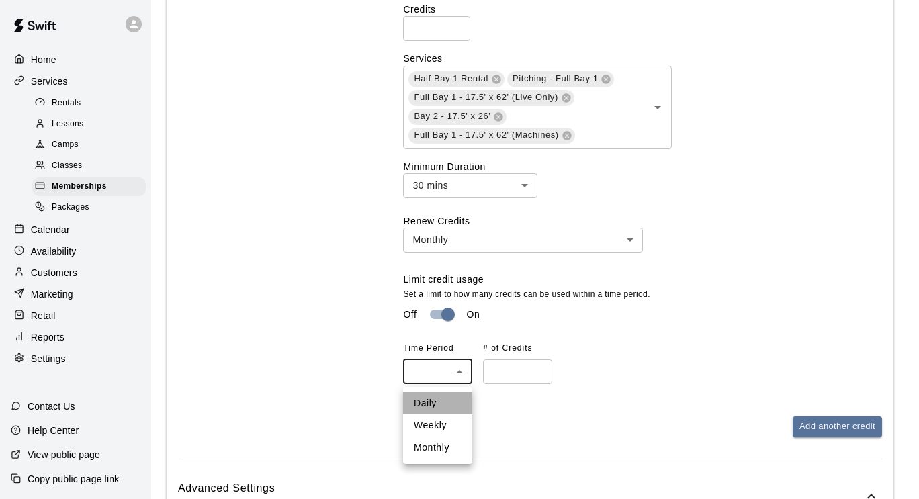
click at [445, 400] on li "Daily" at bounding box center [437, 403] width 69 height 22
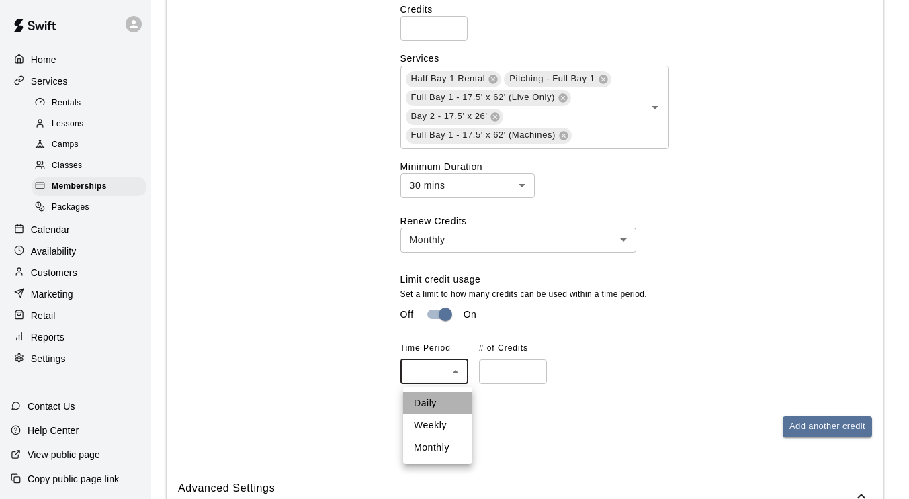
type input "*****"
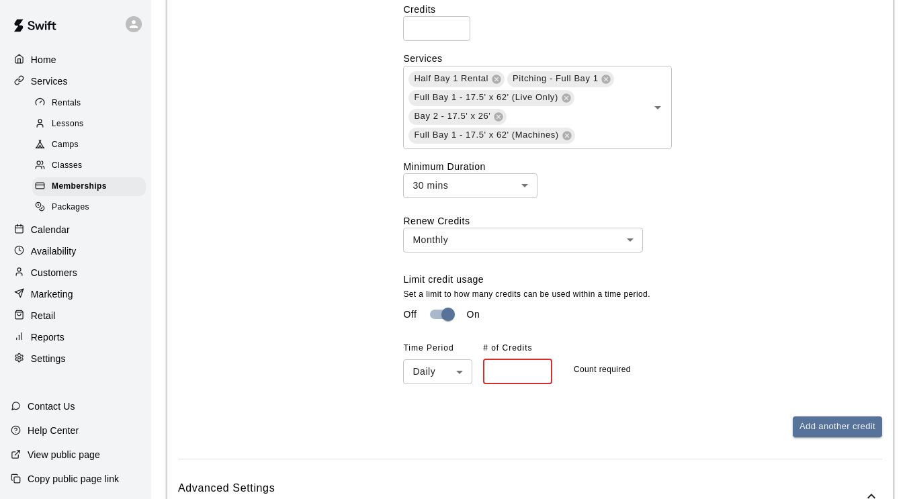
click at [509, 379] on input "number" at bounding box center [517, 372] width 69 height 25
type input "*"
click at [749, 300] on p "Set a limit to how many credits can be used within a time period." at bounding box center [642, 294] width 479 height 13
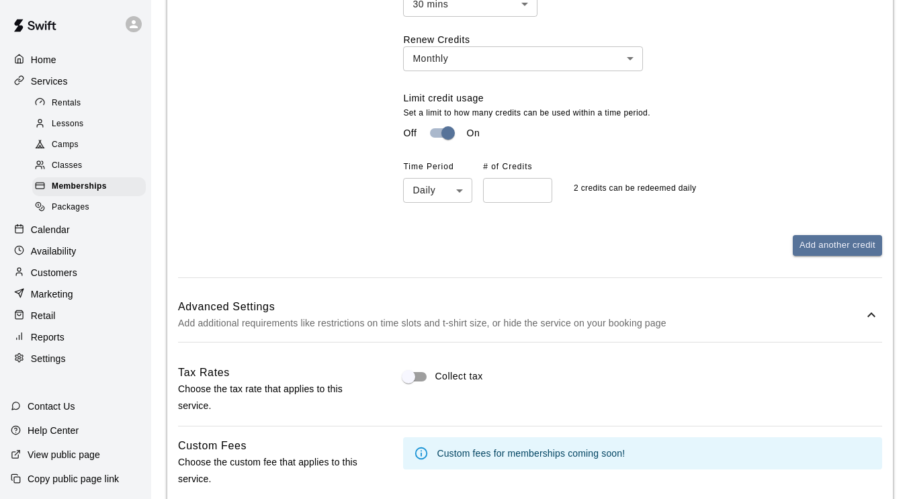
scroll to position [929, 0]
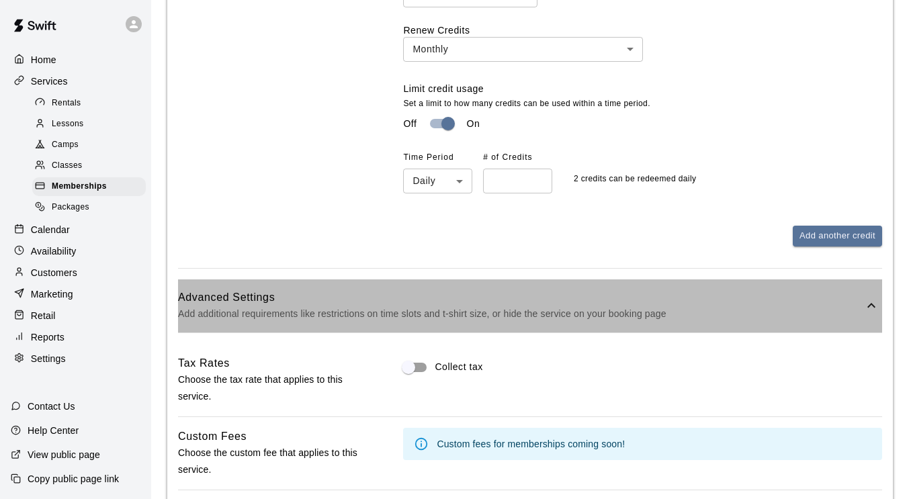
click at [747, 301] on h6 "Advanced Settings" at bounding box center [521, 297] width 686 height 17
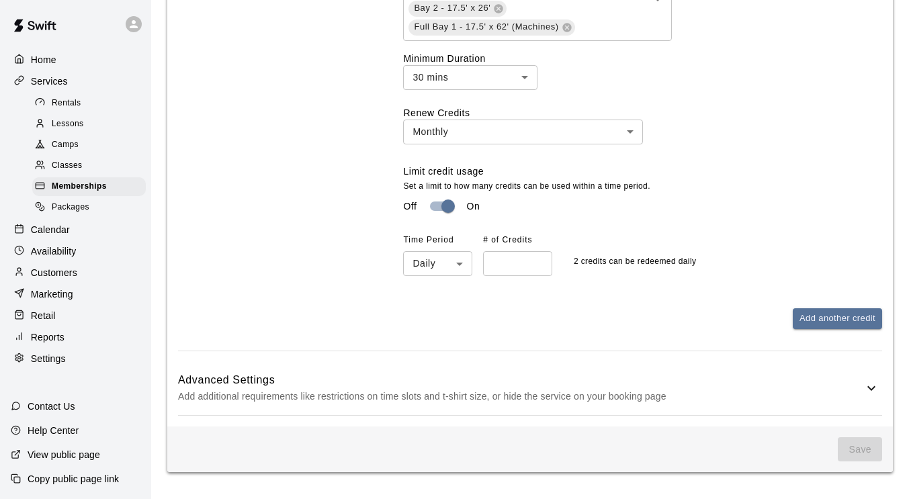
scroll to position [850, 0]
click at [733, 382] on h6 "Advanced Settings" at bounding box center [521, 380] width 686 height 17
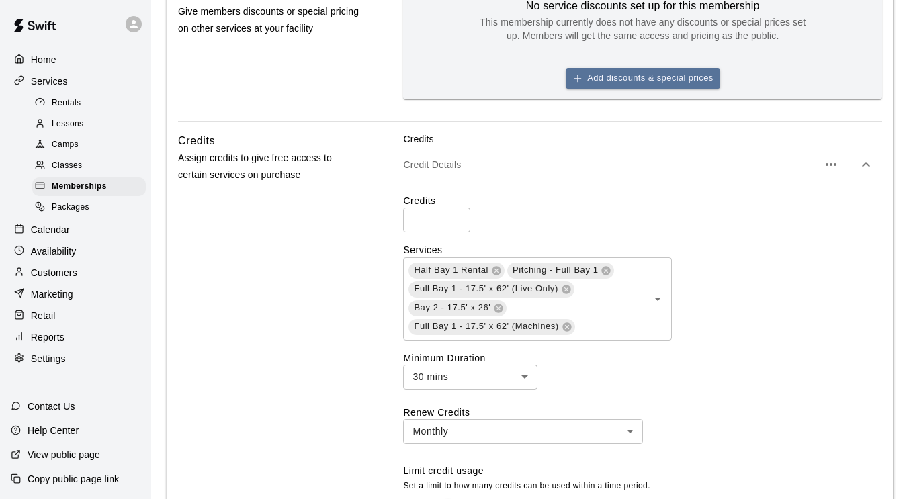
scroll to position [547, 0]
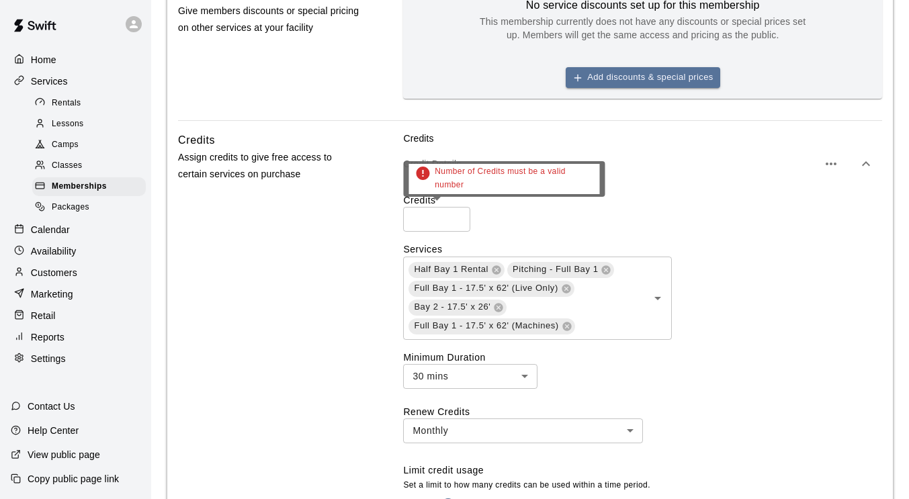
click at [442, 213] on input "number" at bounding box center [436, 219] width 67 height 25
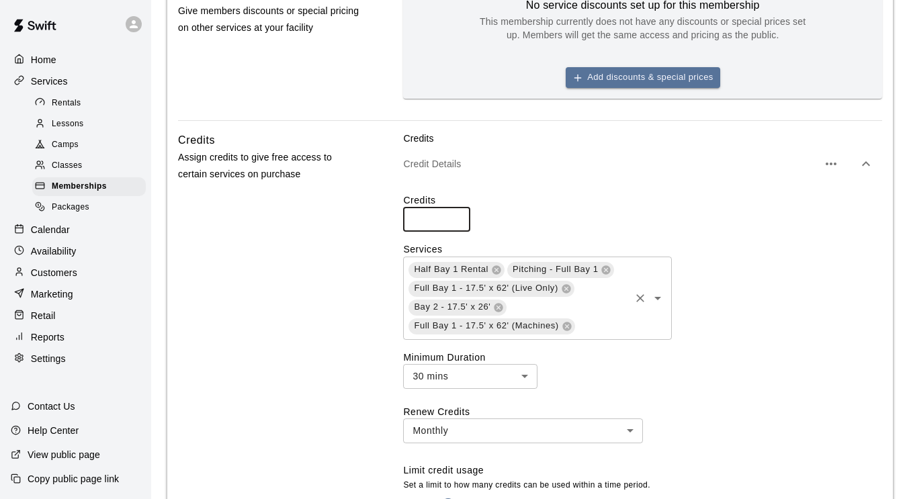
click at [813, 261] on div "Half Bay 1 Rental Pitching - Full Bay 1 Full Bay 1 - 17.5' x 62' (Live Only) Ba…" at bounding box center [642, 298] width 479 height 83
type input "***"
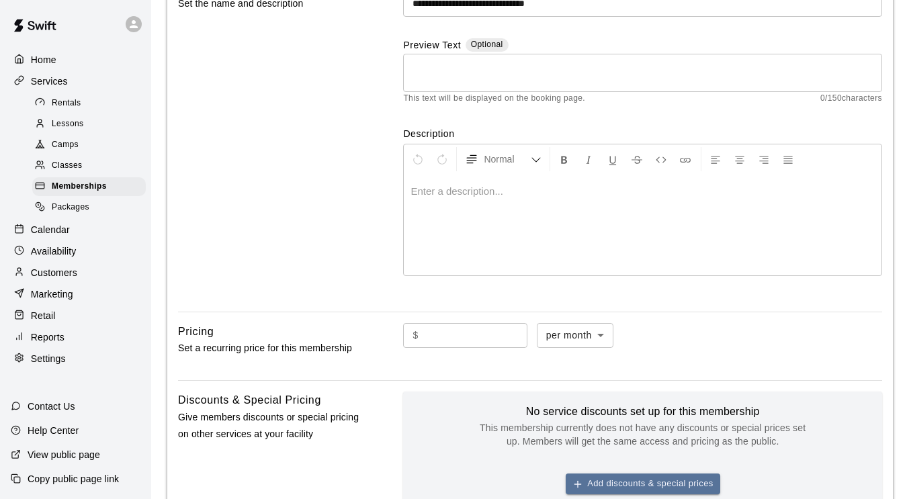
scroll to position [131, 0]
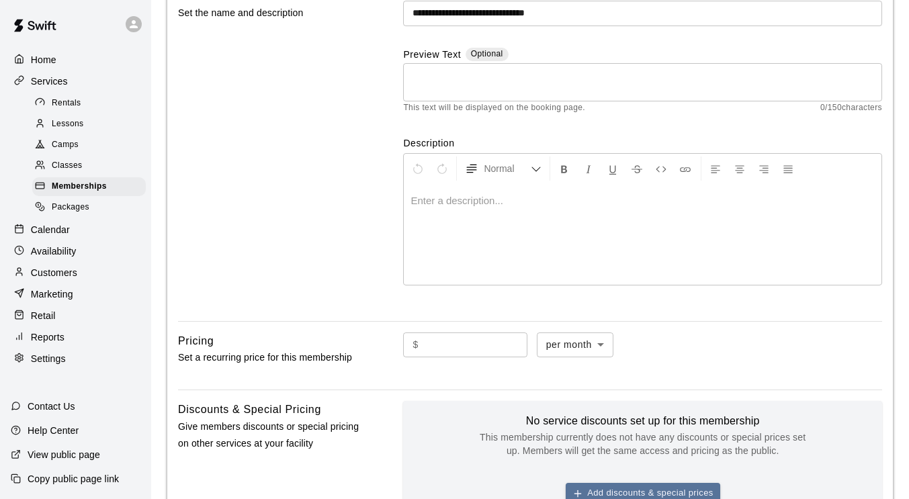
click at [536, 206] on p at bounding box center [643, 200] width 464 height 13
click at [486, 264] on div "**********" at bounding box center [643, 234] width 478 height 101
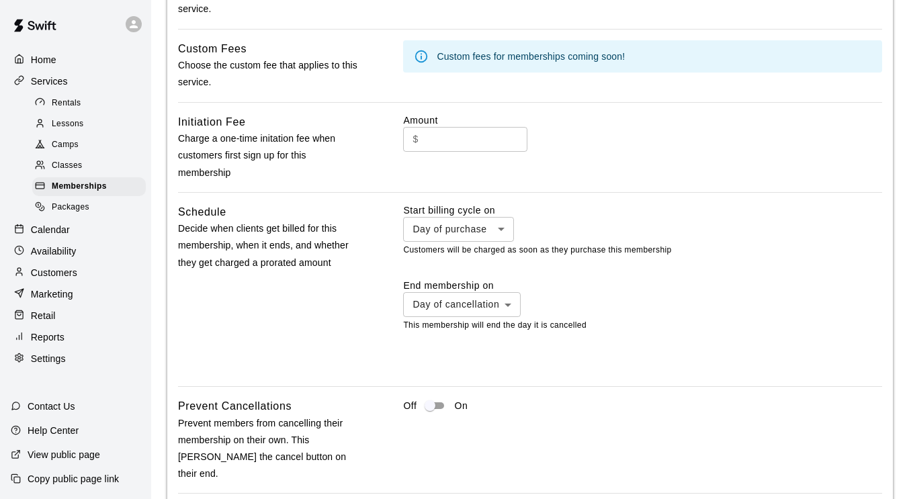
scroll to position [1464, 0]
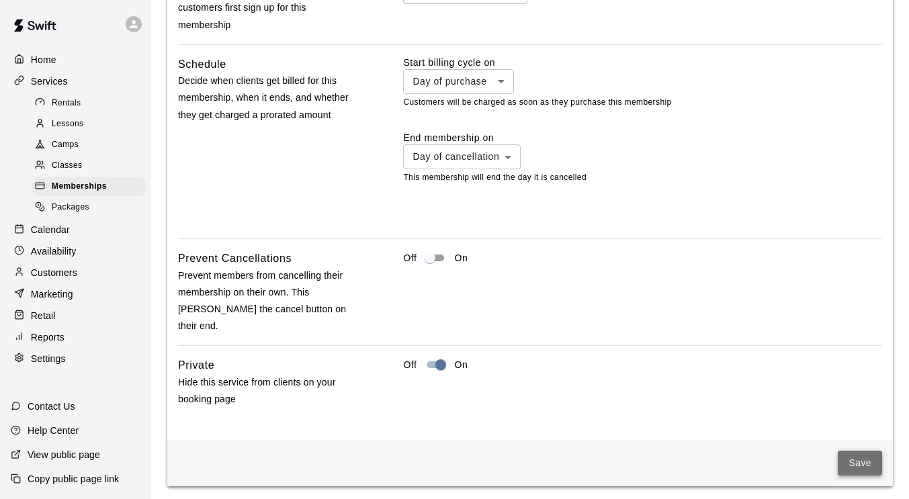
click at [864, 451] on button "Save" at bounding box center [860, 463] width 44 height 25
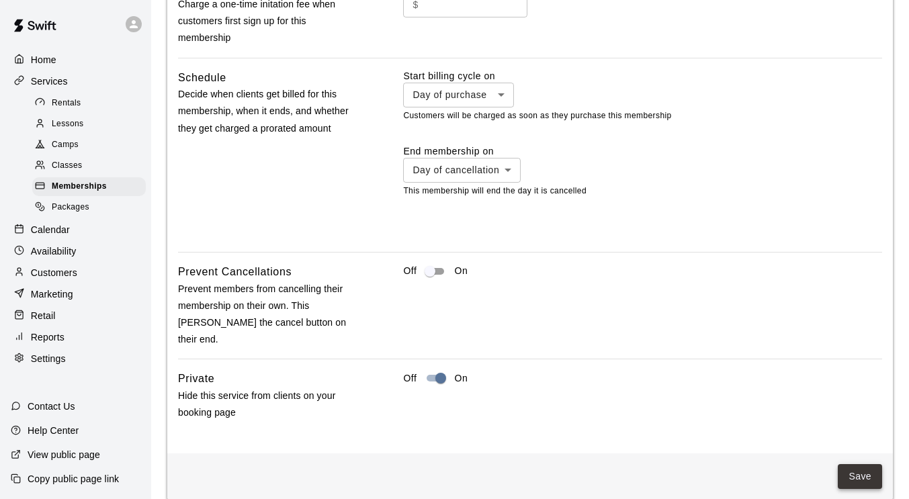
click at [857, 464] on button "Save" at bounding box center [860, 476] width 44 height 25
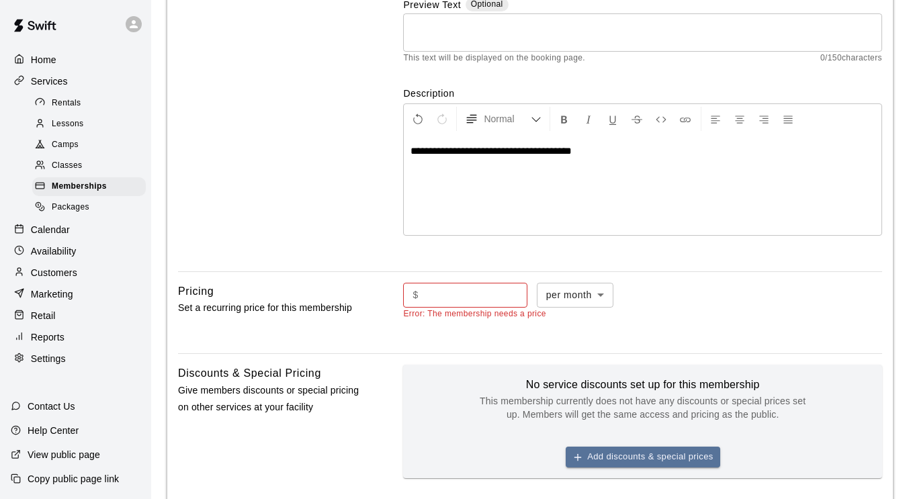
scroll to position [174, 0]
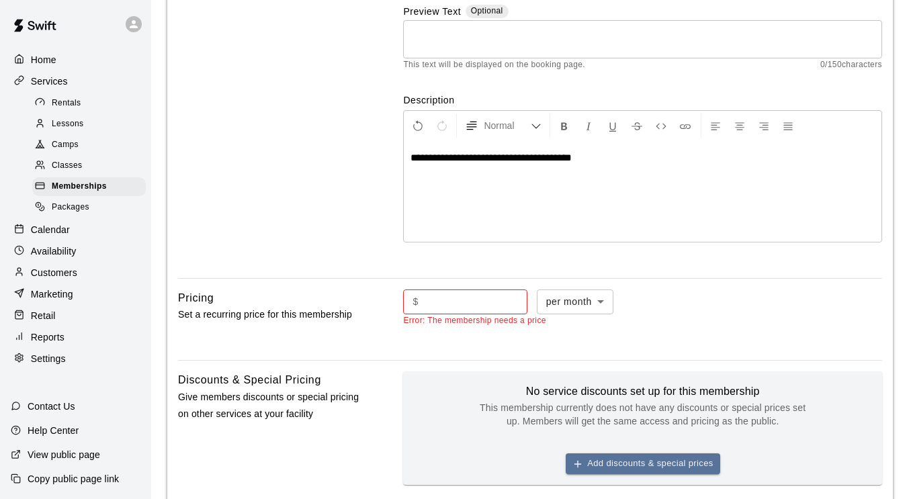
click at [497, 308] on input "text" at bounding box center [475, 302] width 103 height 25
type input "*"
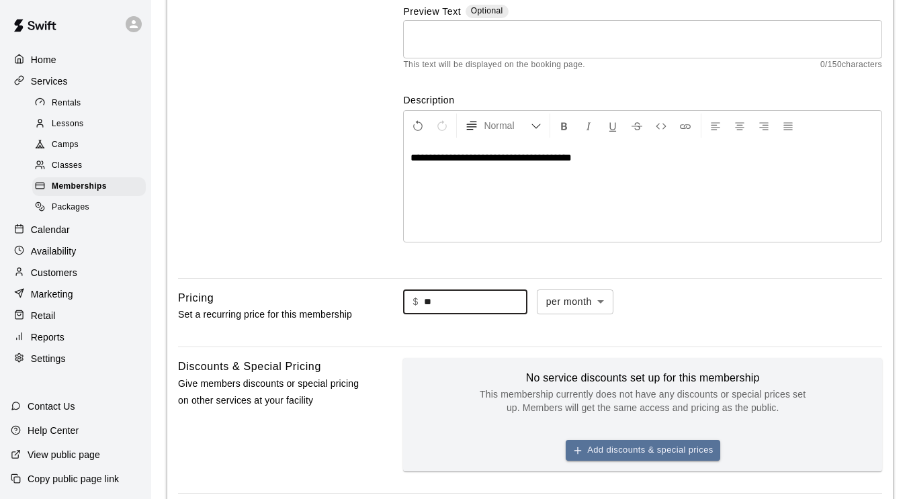
type input "*"
click at [722, 307] on div "$ * ​ per month ******* ​" at bounding box center [642, 303] width 479 height 26
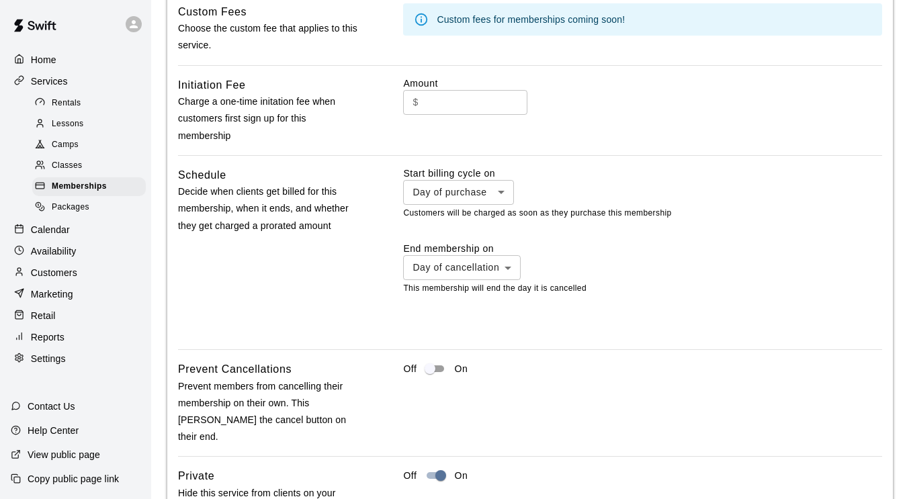
scroll to position [1464, 0]
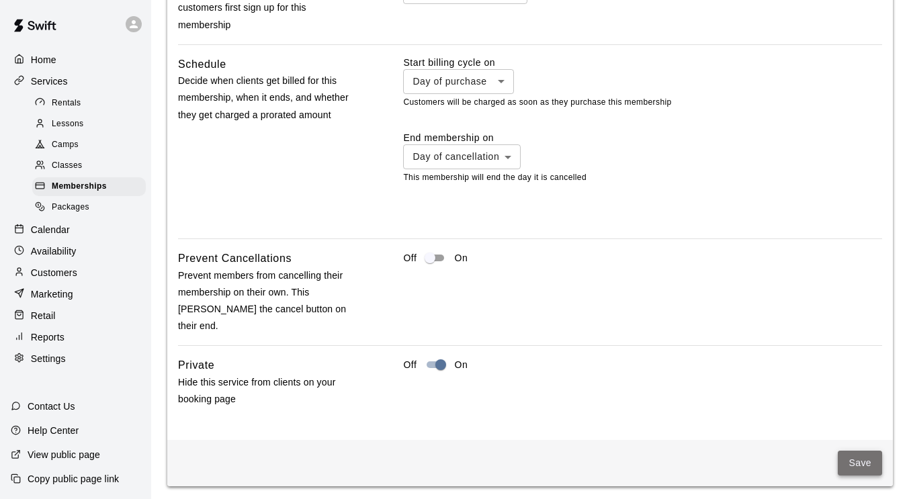
click at [856, 451] on button "Save" at bounding box center [860, 463] width 44 height 25
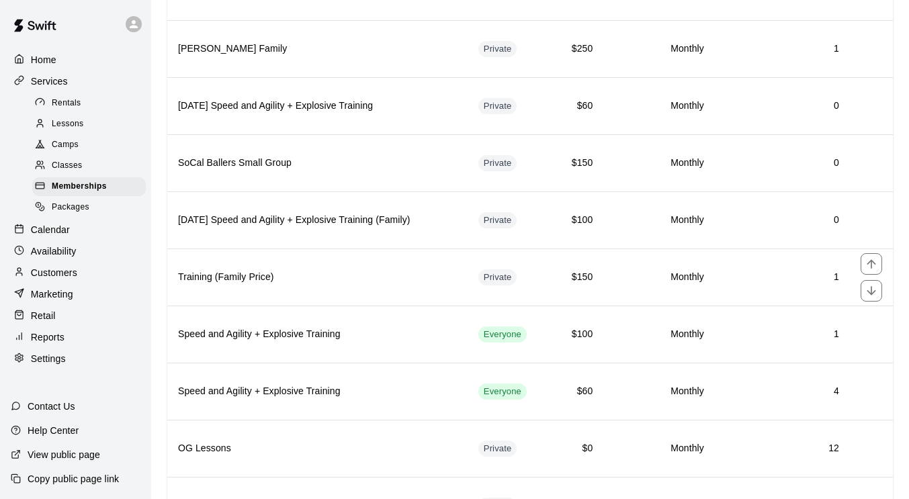
scroll to position [930, 0]
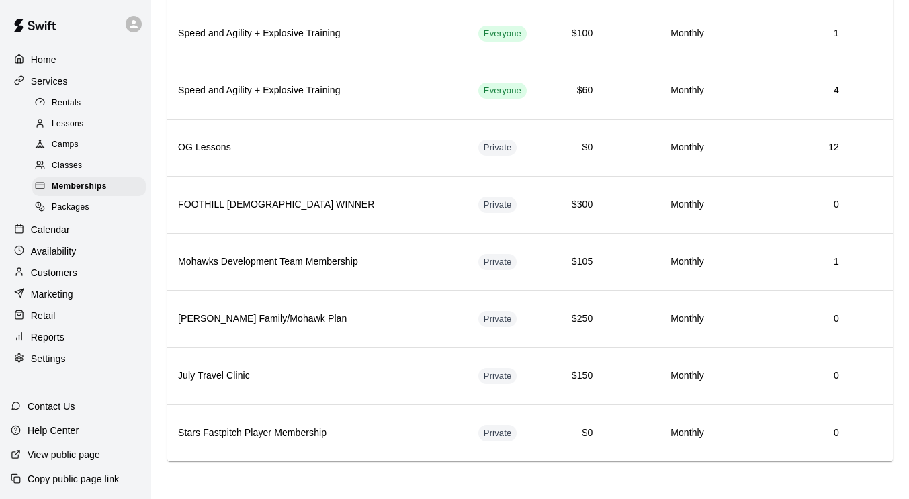
click at [85, 108] on div "Rentals" at bounding box center [89, 103] width 114 height 19
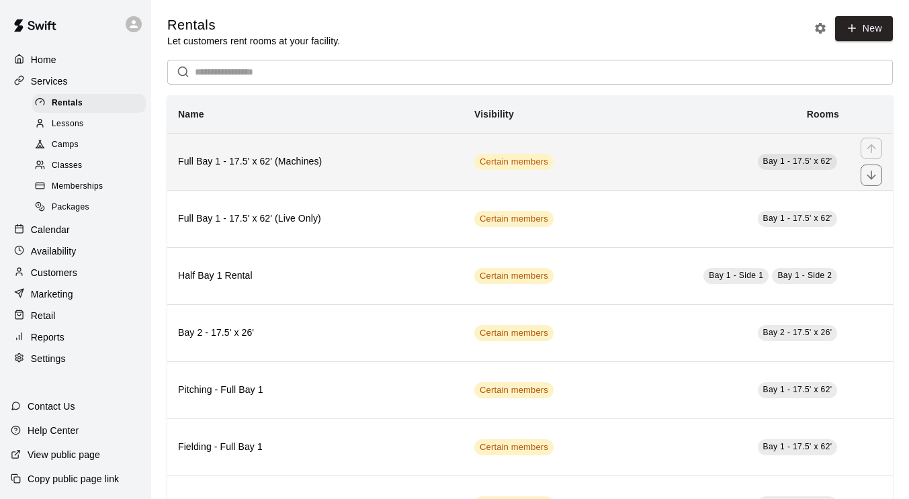
click at [363, 175] on th "Full Bay 1 - 17.5' x 62' (Machines)" at bounding box center [315, 161] width 296 height 57
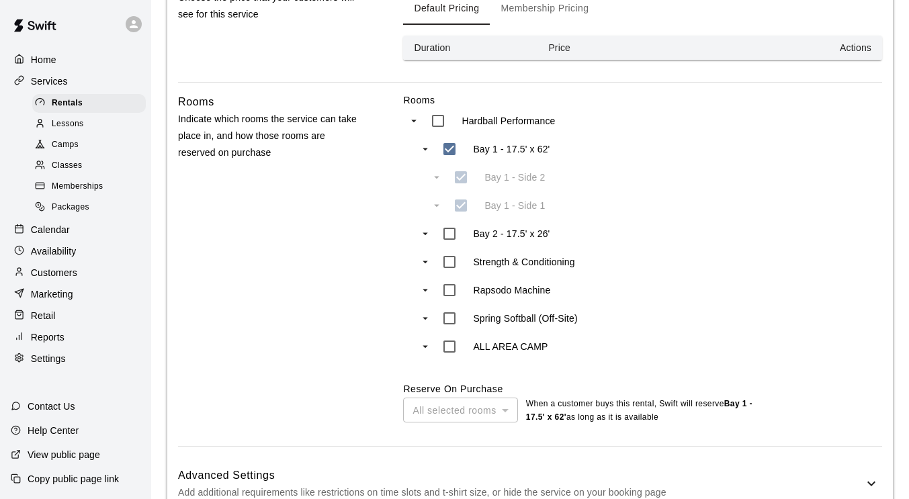
scroll to position [573, 0]
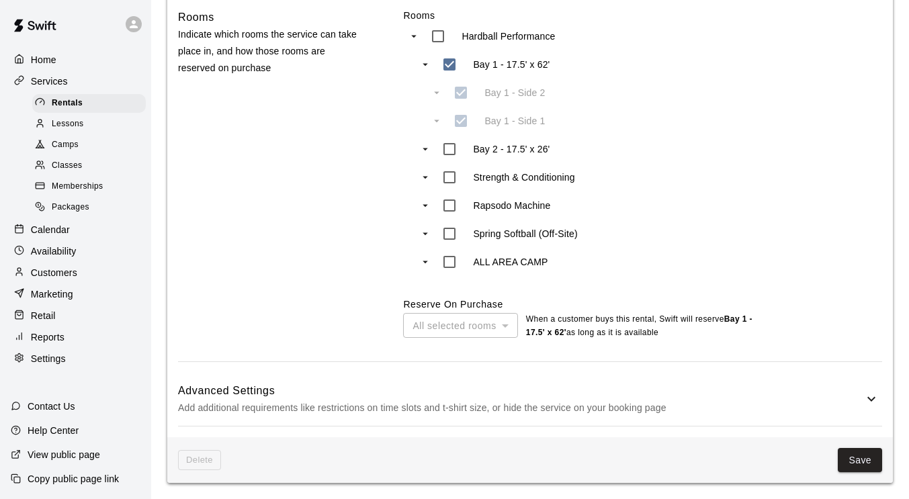
click at [703, 390] on h6 "Advanced Settings" at bounding box center [521, 390] width 686 height 17
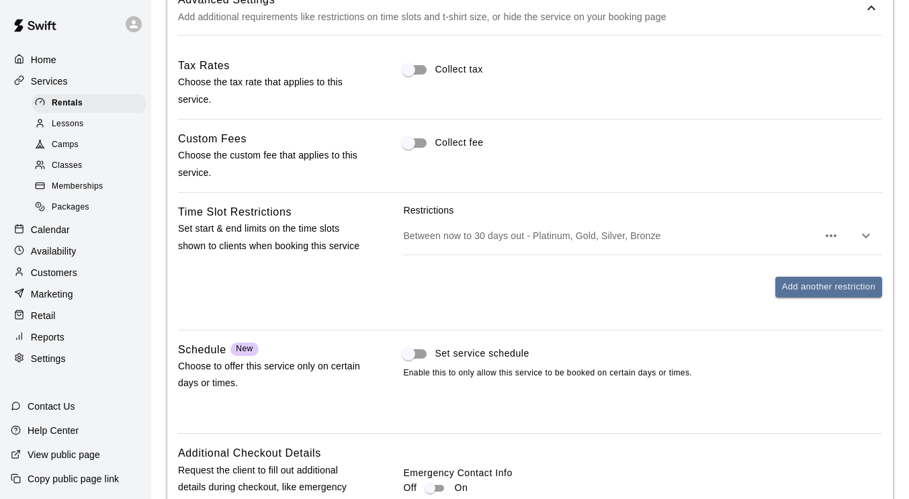
scroll to position [968, 0]
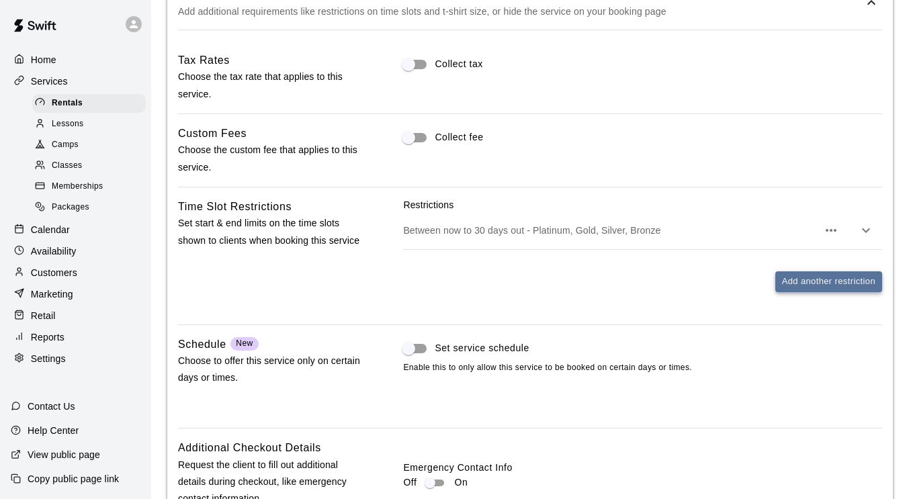
click at [829, 288] on button "Add another restriction" at bounding box center [829, 282] width 107 height 21
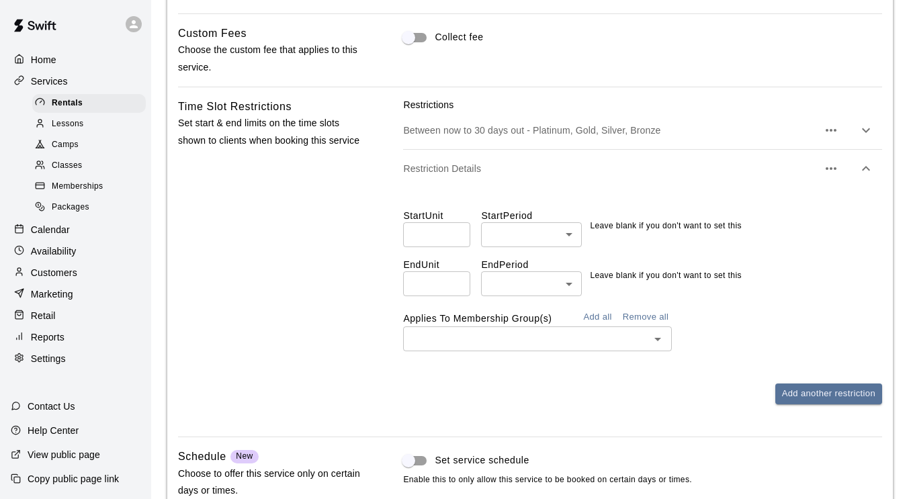
scroll to position [1069, 0]
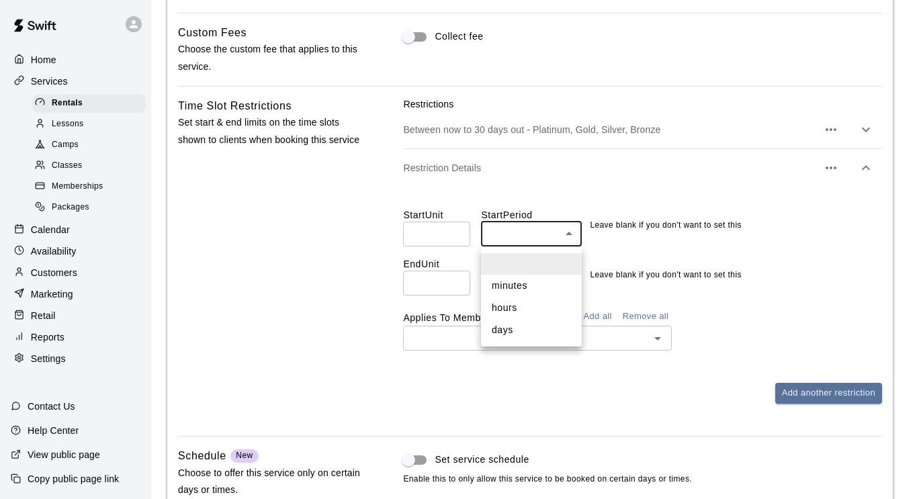
click at [577, 239] on div at bounding box center [459, 249] width 919 height 499
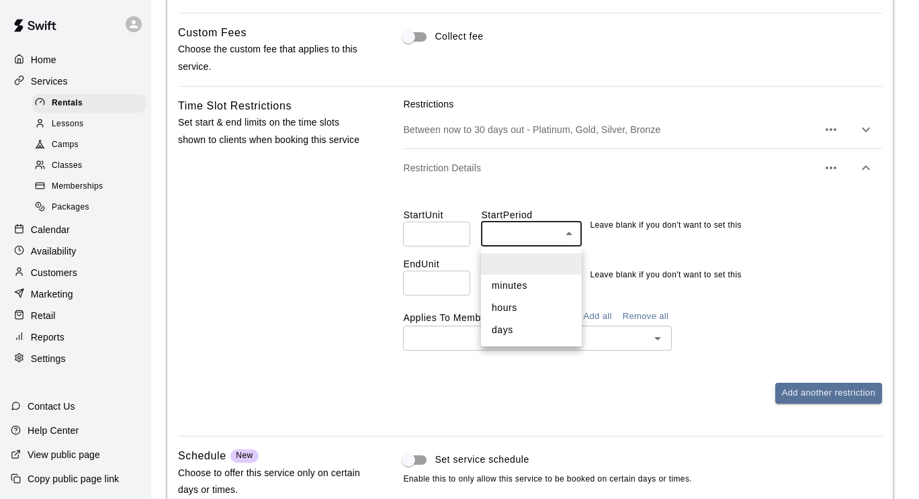
click at [577, 239] on div at bounding box center [459, 249] width 919 height 499
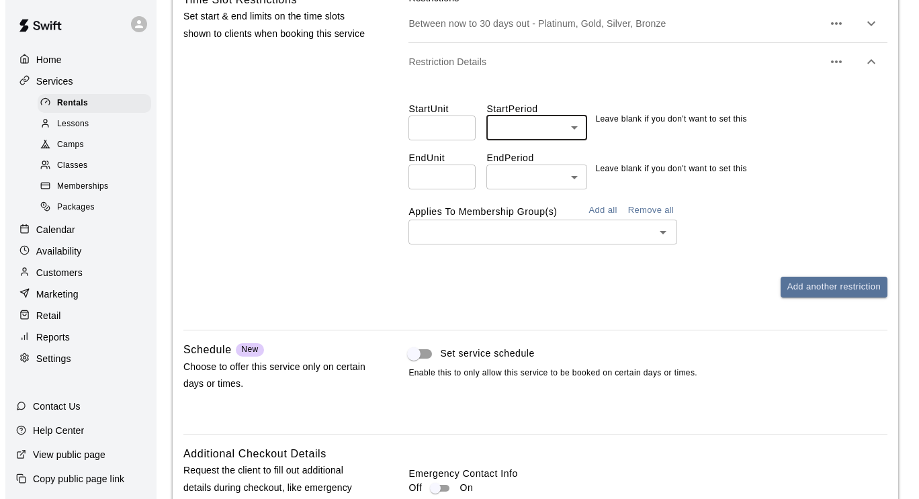
scroll to position [1174, 0]
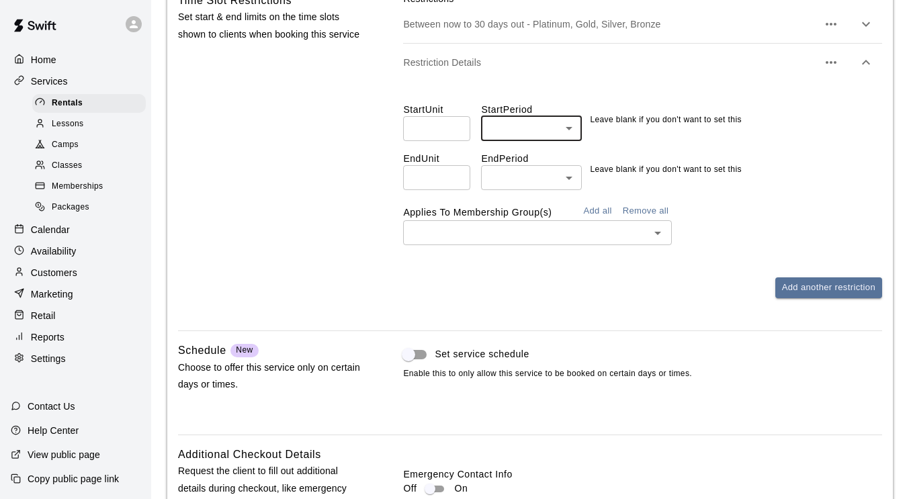
click at [830, 64] on icon "button" at bounding box center [831, 62] width 11 height 3
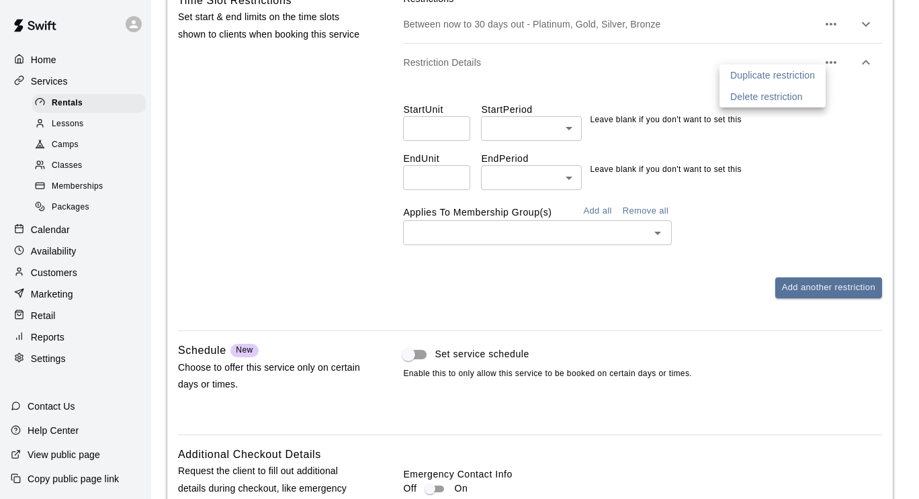
click at [791, 97] on p "Delete restriction" at bounding box center [767, 96] width 73 height 13
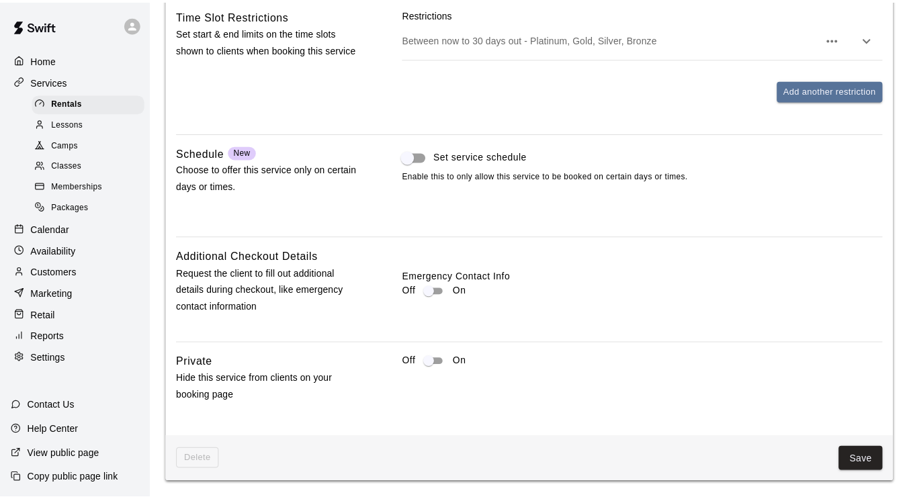
scroll to position [1161, 0]
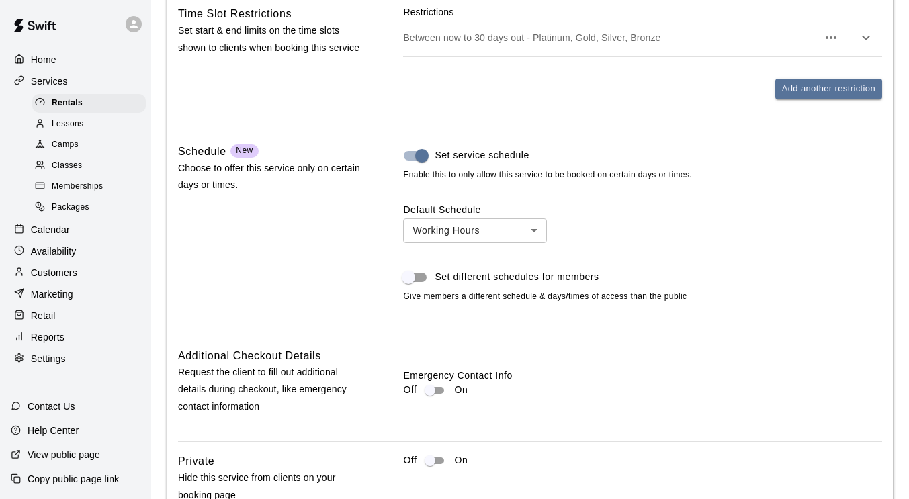
click at [509, 278] on span "Set different schedules for members" at bounding box center [517, 277] width 164 height 14
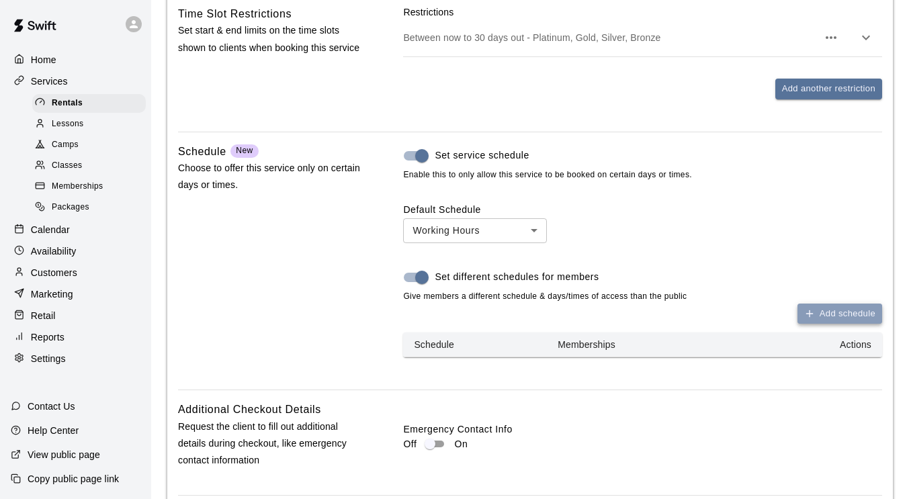
click at [841, 317] on button "Add schedule" at bounding box center [840, 314] width 85 height 21
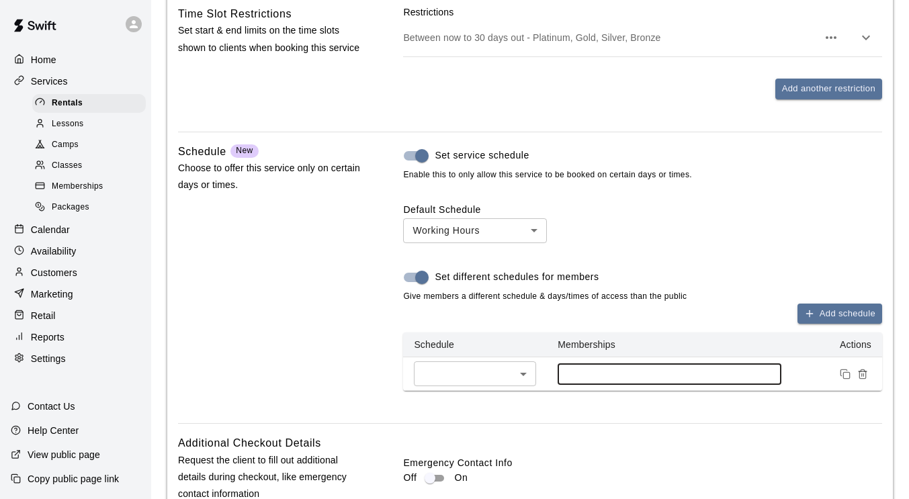
click at [622, 380] on input at bounding box center [670, 374] width 210 height 11
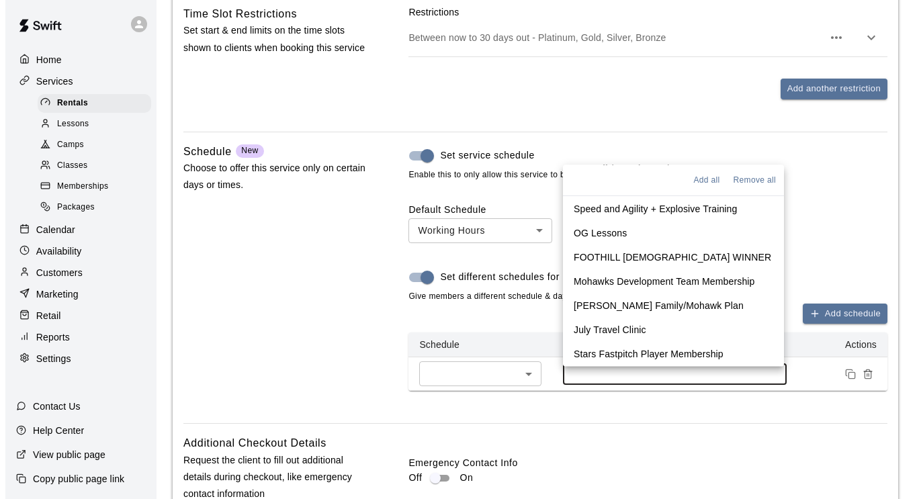
scroll to position [402, 0]
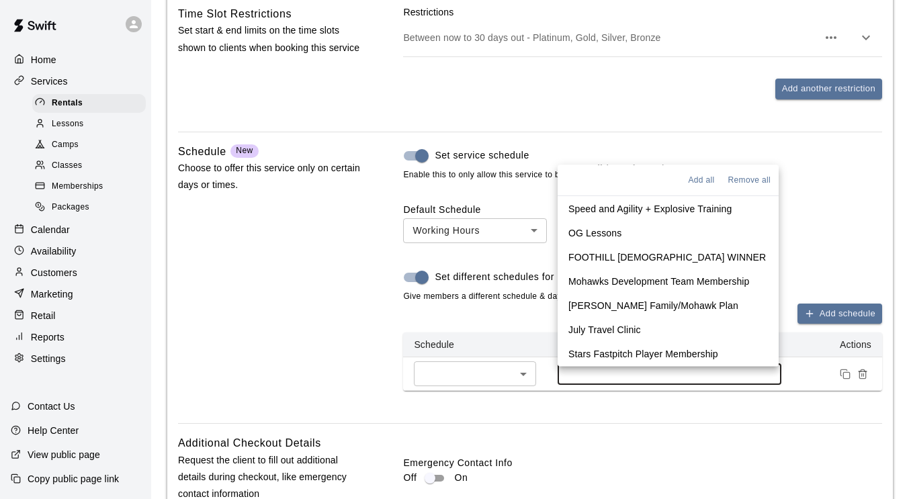
click at [645, 356] on p "Stars Fastpitch Player Membership" at bounding box center [644, 354] width 150 height 13
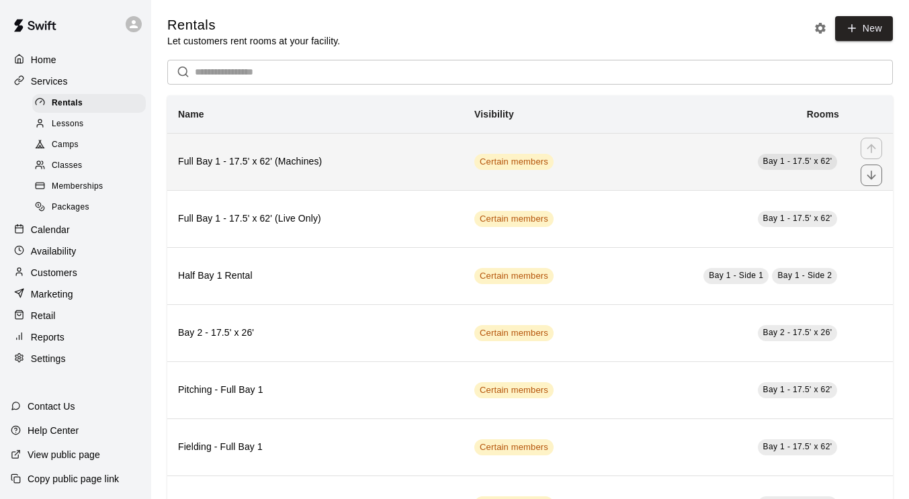
click at [658, 167] on td "Bay 1 - 17.5' x 62'" at bounding box center [724, 161] width 252 height 57
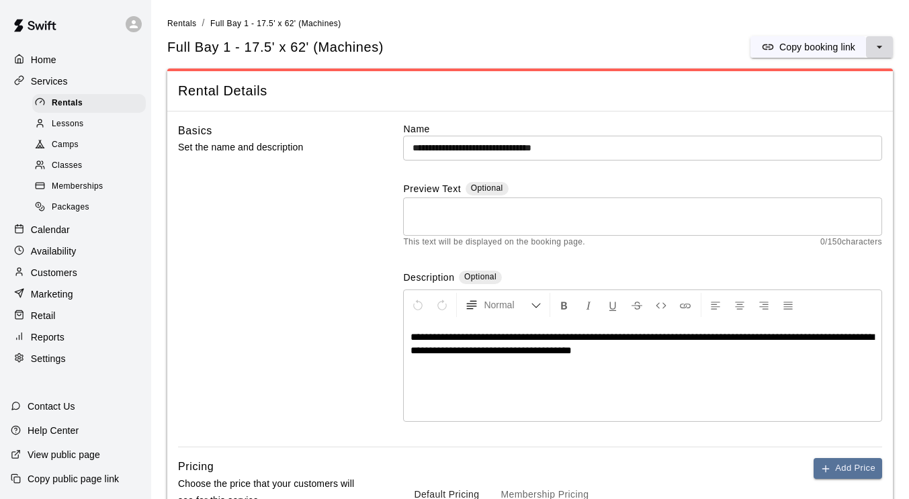
click at [880, 47] on icon "select merge strategy" at bounding box center [879, 47] width 5 height 3
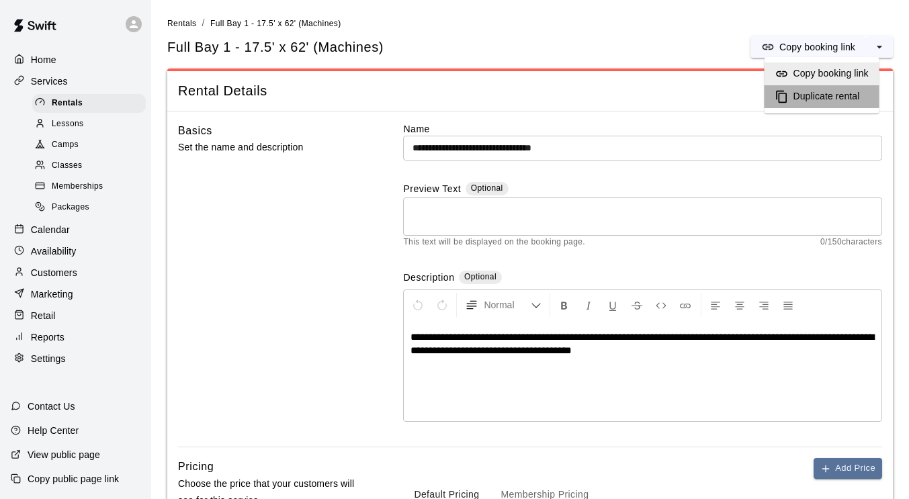
click at [847, 95] on h6 "Duplicate rental" at bounding box center [827, 96] width 67 height 15
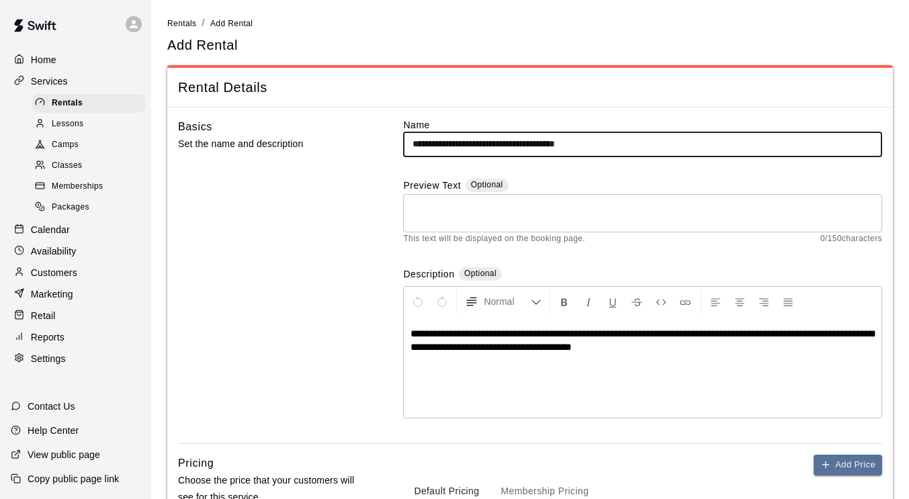
drag, startPoint x: 522, startPoint y: 142, endPoint x: 616, endPoint y: 150, distance: 95.1
click at [616, 150] on input "**********" at bounding box center [642, 144] width 479 height 25
type input "**********"
click at [354, 236] on div "Basics Set the name and description" at bounding box center [269, 280] width 183 height 325
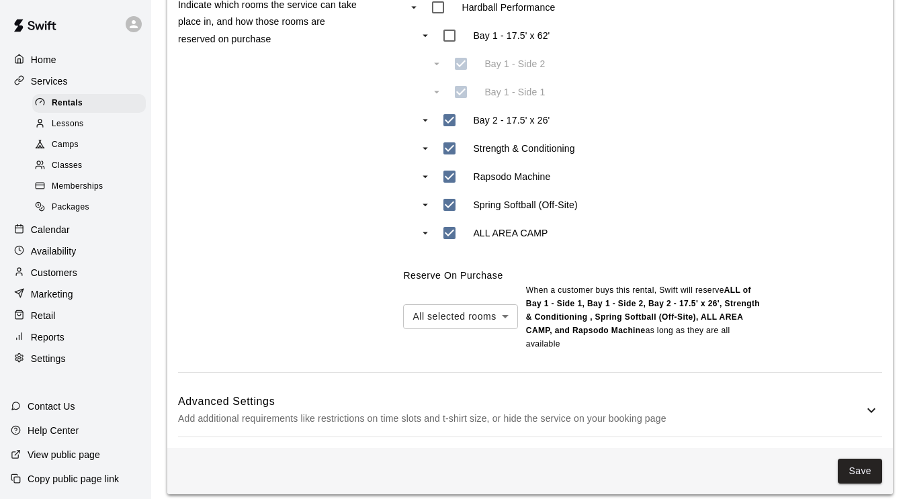
scroll to position [610, 0]
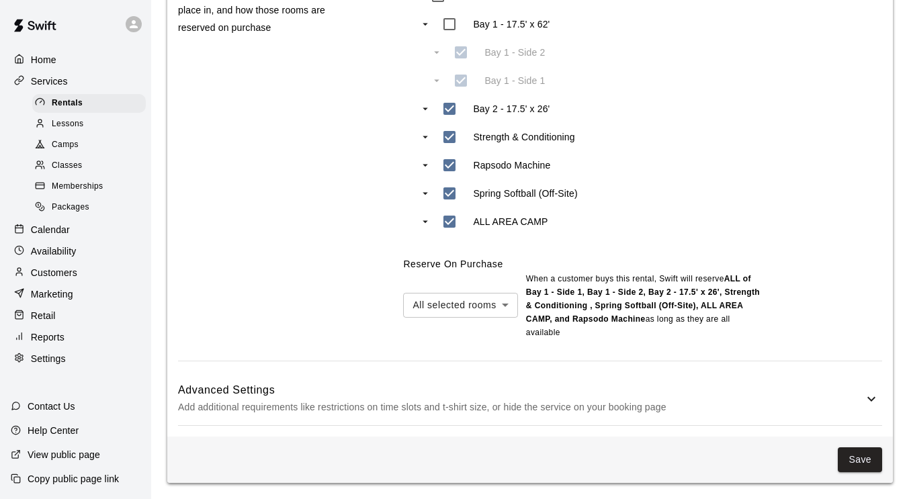
click at [627, 394] on h6 "Advanced Settings" at bounding box center [521, 390] width 686 height 17
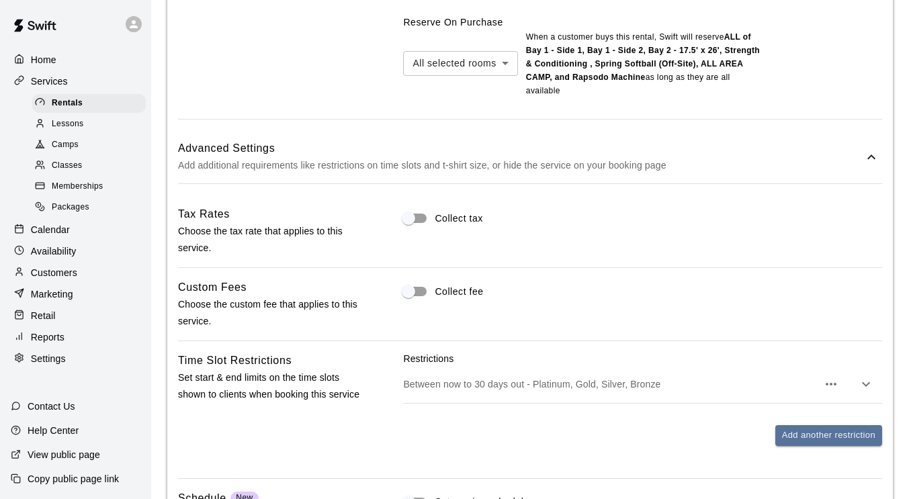
scroll to position [961, 0]
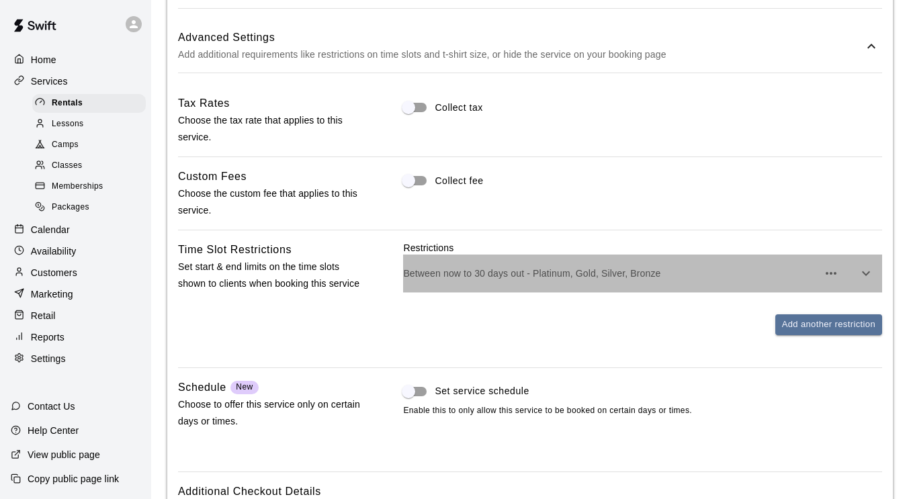
click at [568, 274] on p "Between now to 30 days out - Platinum, Gold, Silver, Bronze" at bounding box center [610, 273] width 415 height 13
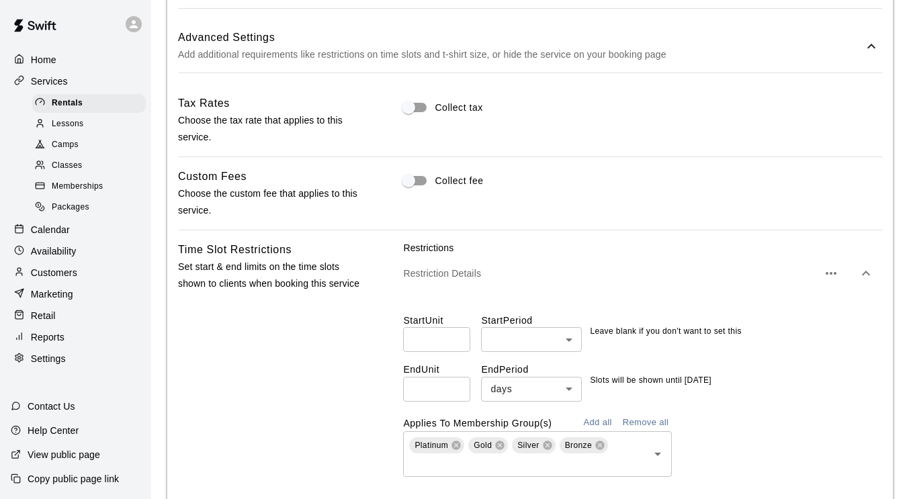
scroll to position [1052, 0]
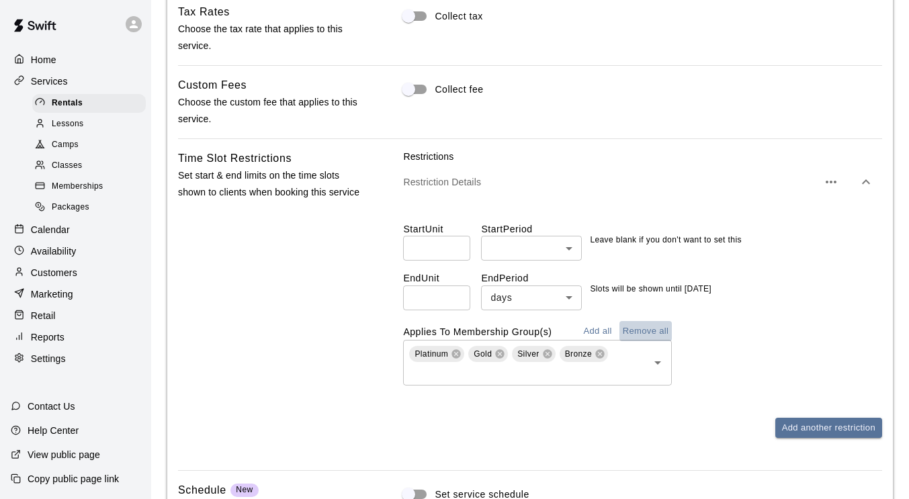
click at [647, 332] on button "Remove all" at bounding box center [646, 331] width 53 height 21
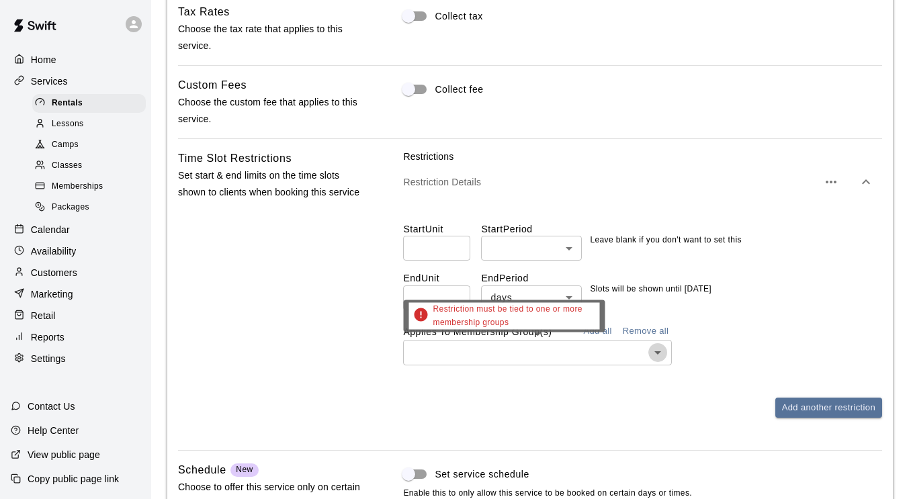
click at [655, 351] on icon "Open" at bounding box center [658, 353] width 16 height 16
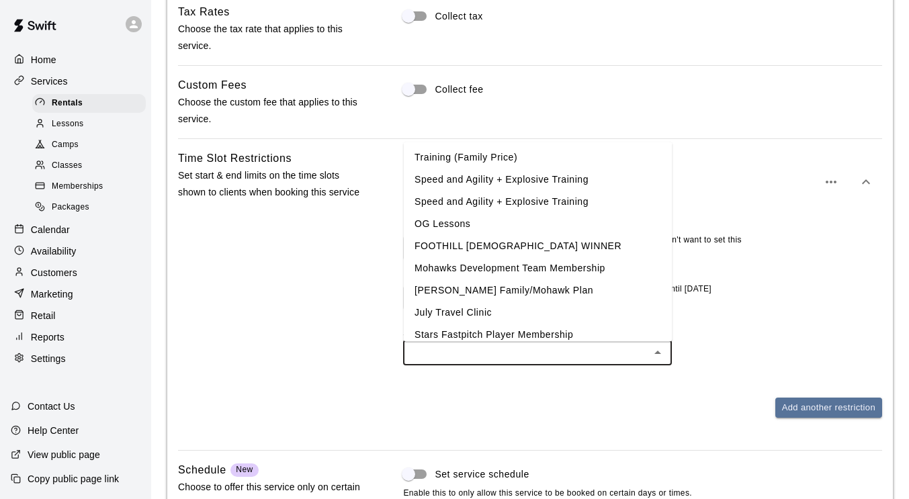
scroll to position [335, 0]
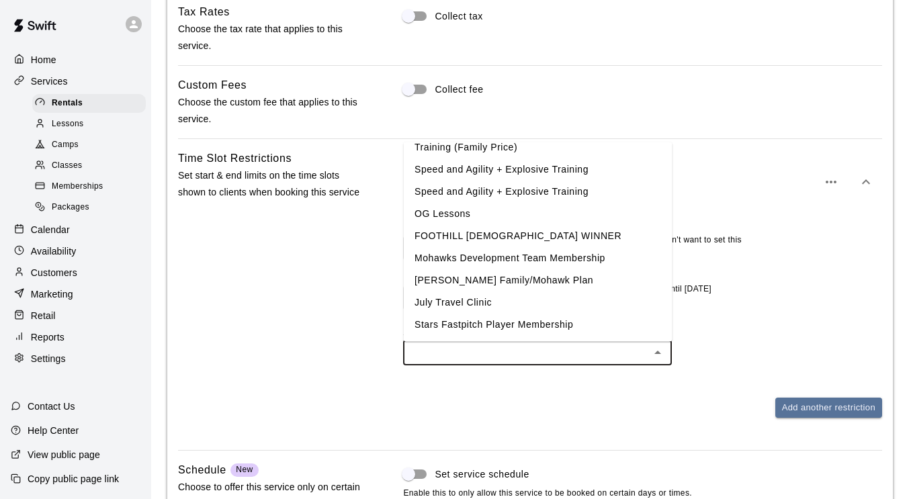
click at [522, 326] on li "Stars Fastpitch Player Membership" at bounding box center [538, 325] width 269 height 22
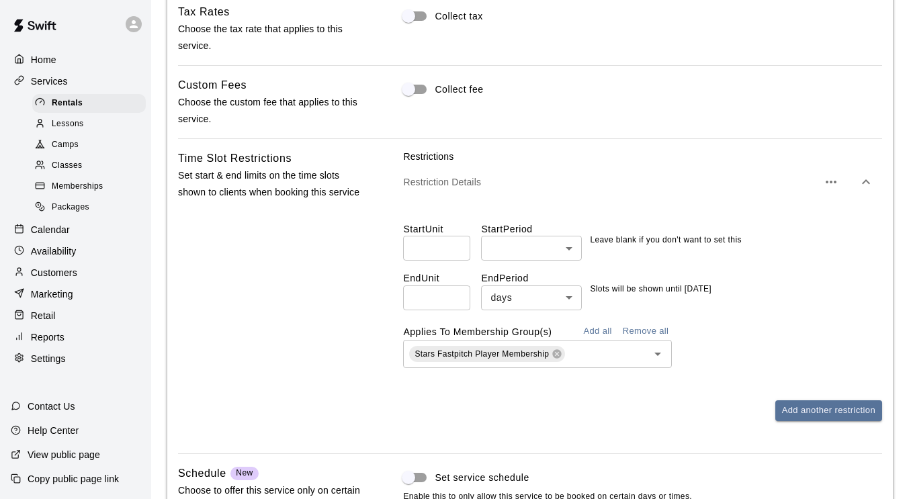
click at [293, 326] on div "Time Slot Restrictions Set start & end limits on the time slots shown to client…" at bounding box center [269, 296] width 183 height 293
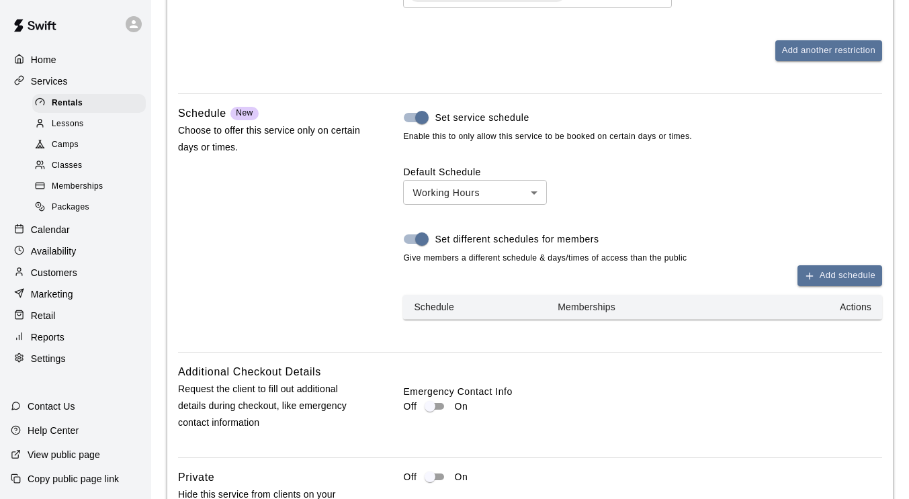
scroll to position [1413, 0]
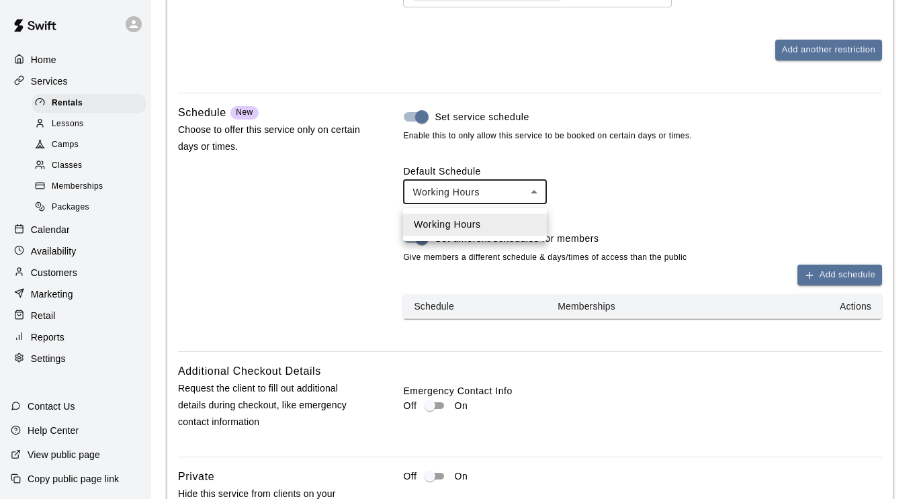
click at [539, 198] on div at bounding box center [459, 249] width 919 height 499
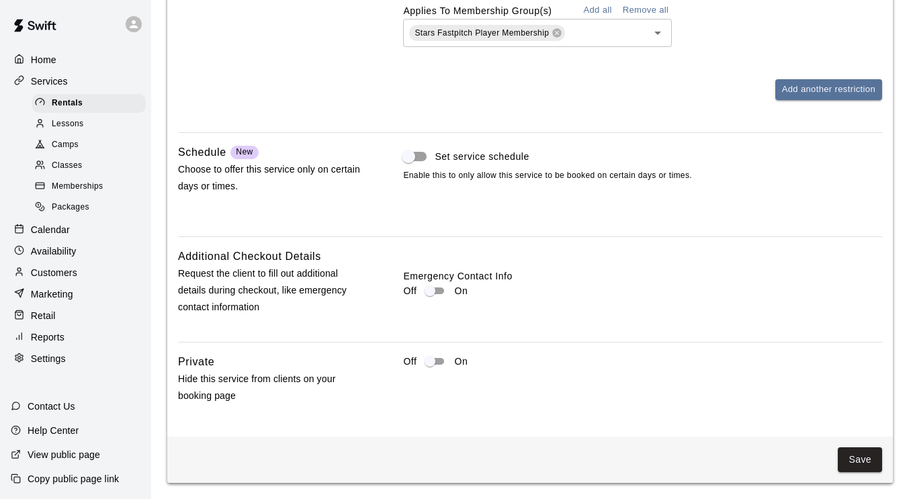
scroll to position [1375, 0]
click at [47, 366] on p "Settings" at bounding box center [48, 358] width 35 height 13
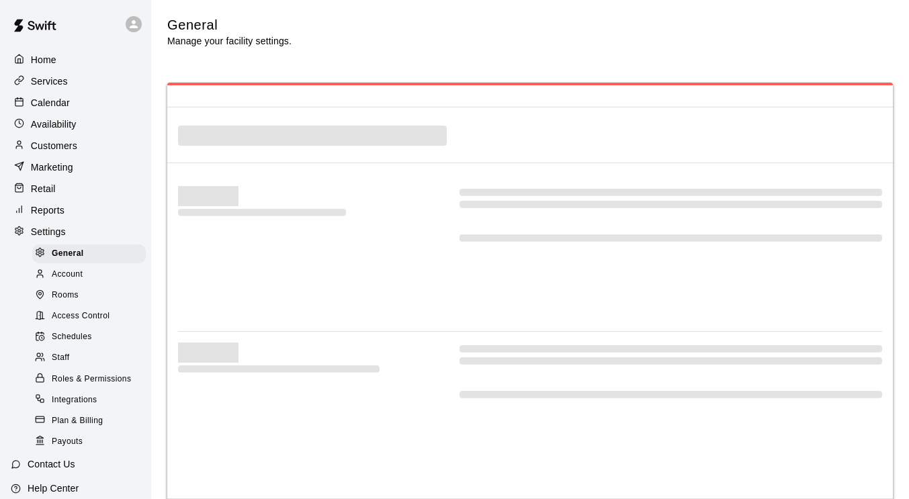
select select "**"
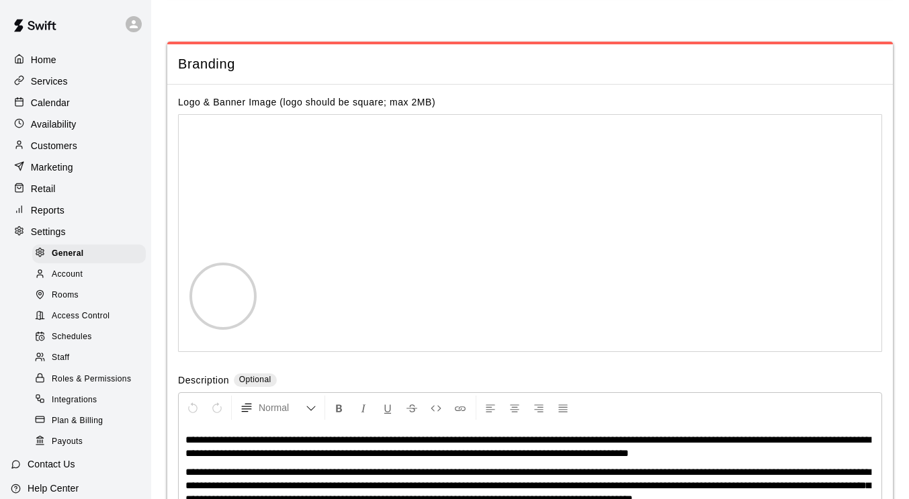
scroll to position [3022, 0]
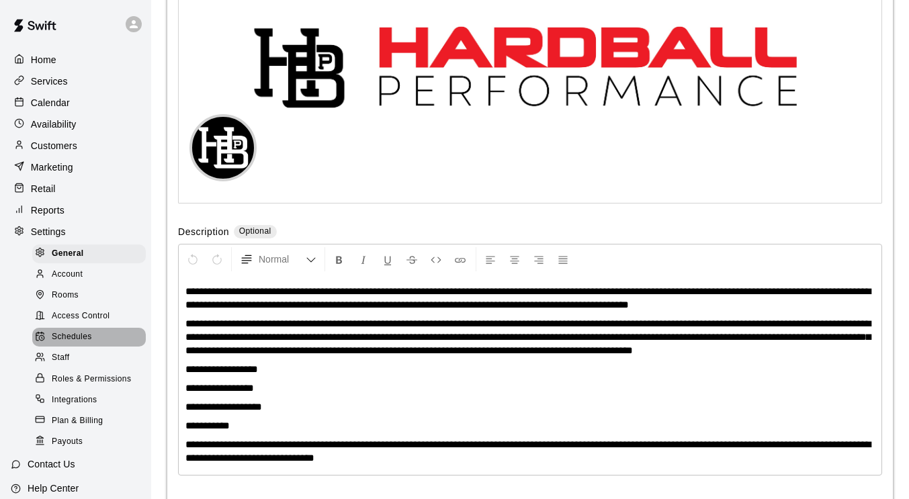
click at [92, 347] on div "Schedules" at bounding box center [89, 337] width 114 height 19
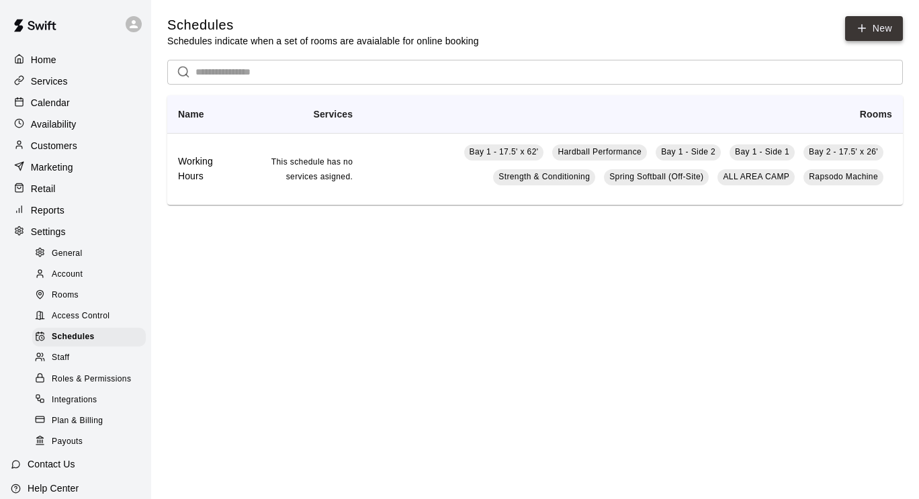
click at [872, 24] on link "New" at bounding box center [874, 28] width 58 height 25
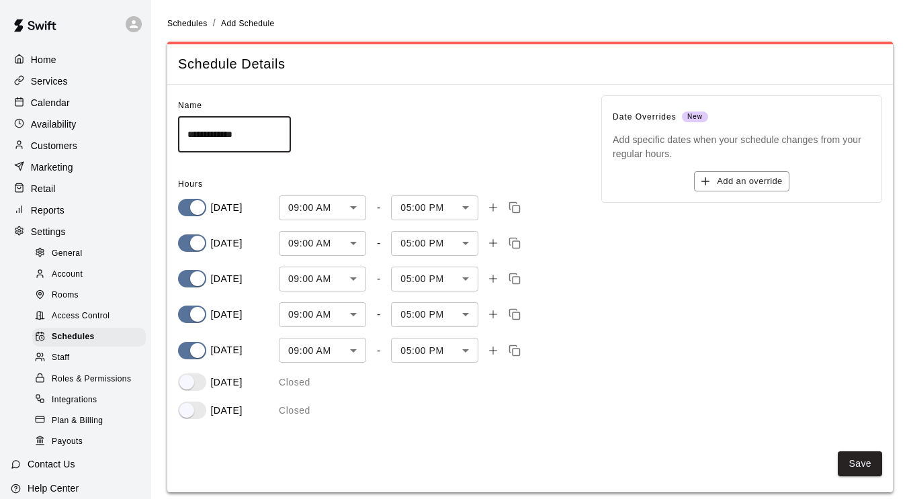
click at [263, 129] on input "**********" at bounding box center [234, 134] width 113 height 36
type input "**********"
click at [442, 116] on div "**********" at bounding box center [379, 123] width 402 height 57
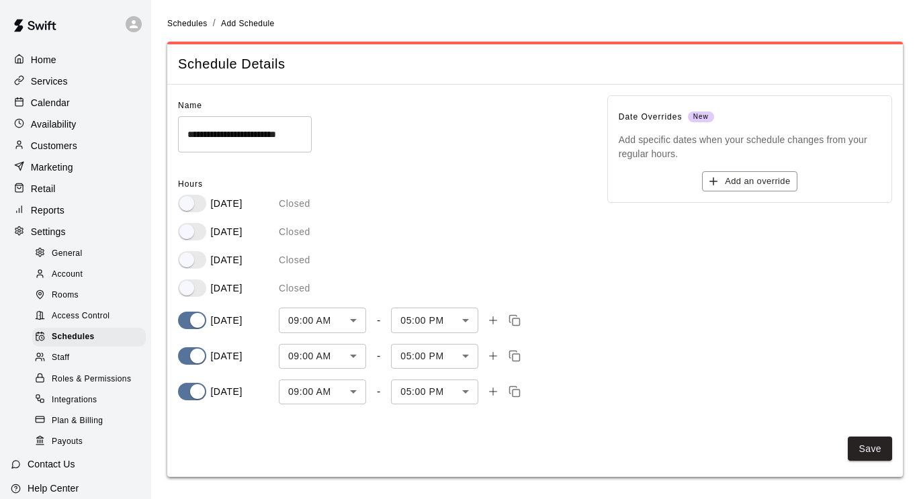
click at [357, 358] on body "**********" at bounding box center [459, 246] width 919 height 493
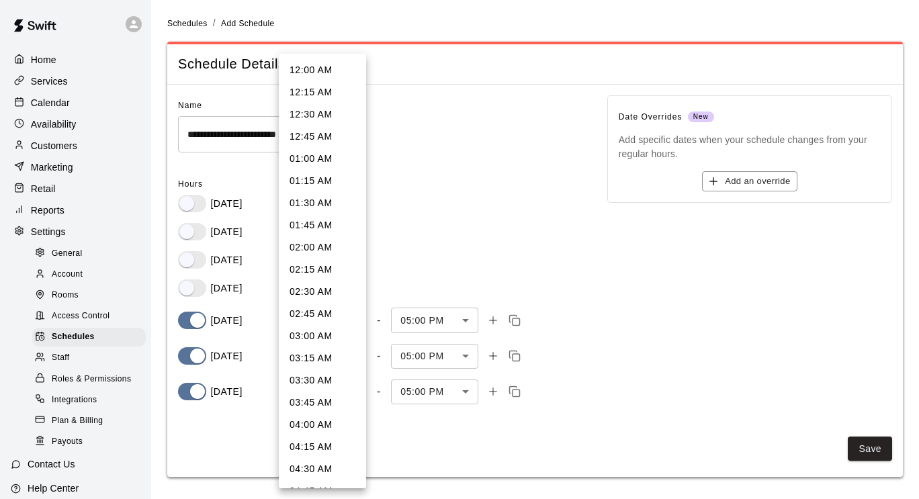
scroll to position [597, 0]
click at [319, 101] on li "07:00 AM" at bounding box center [322, 94] width 87 height 22
type input "***"
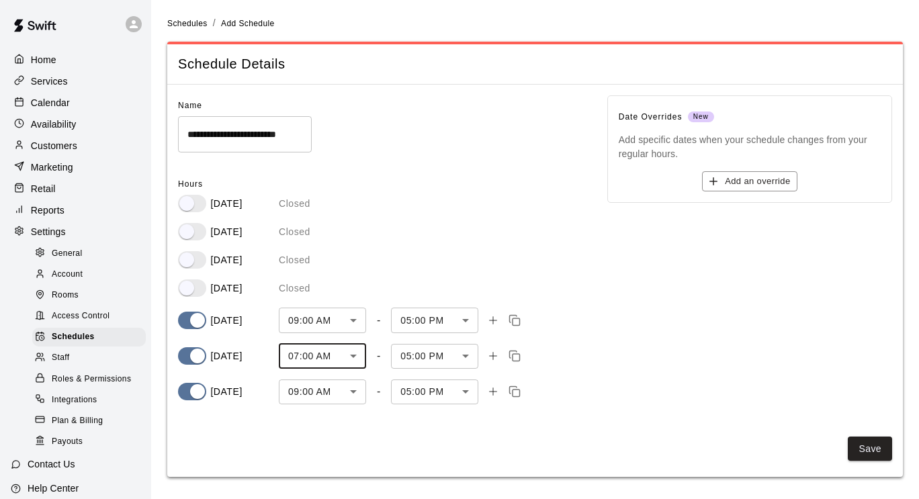
click at [466, 356] on body "**********" at bounding box center [459, 246] width 919 height 493
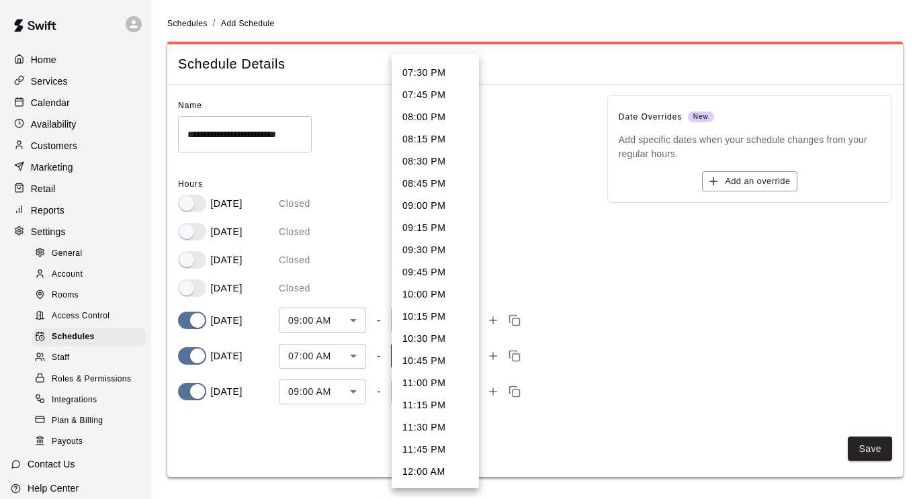
scroll to position [1084, 0]
click at [429, 470] on li "12:00 AM" at bounding box center [435, 472] width 87 height 22
type input "****"
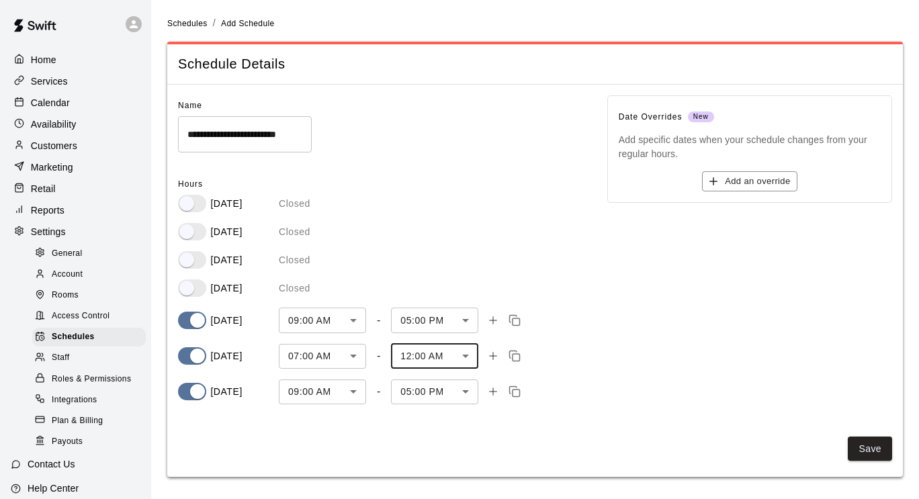
click at [354, 393] on body "**********" at bounding box center [459, 246] width 919 height 493
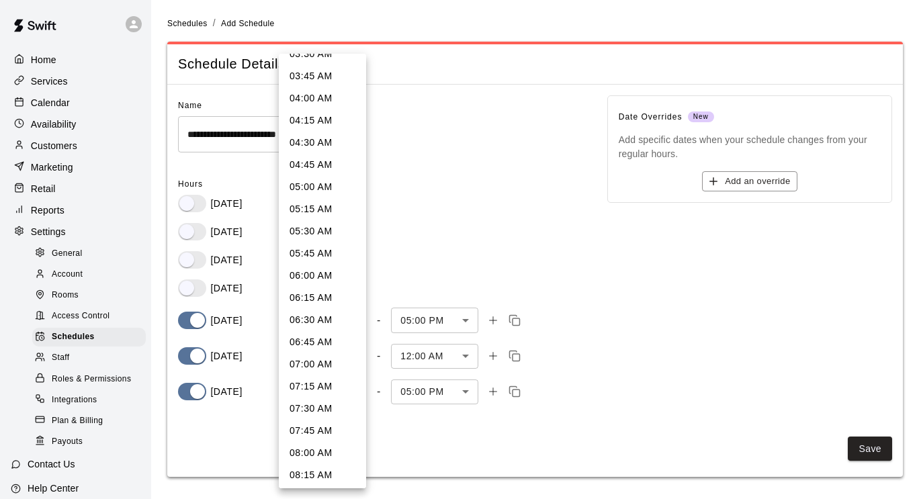
scroll to position [327, 0]
click at [327, 367] on li "07:00 AM" at bounding box center [322, 364] width 87 height 22
type input "***"
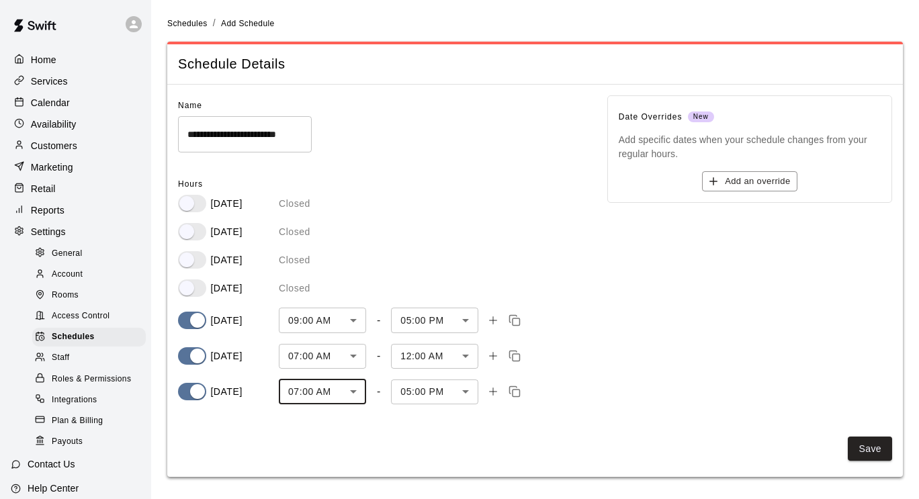
click at [472, 392] on body "**********" at bounding box center [459, 246] width 919 height 493
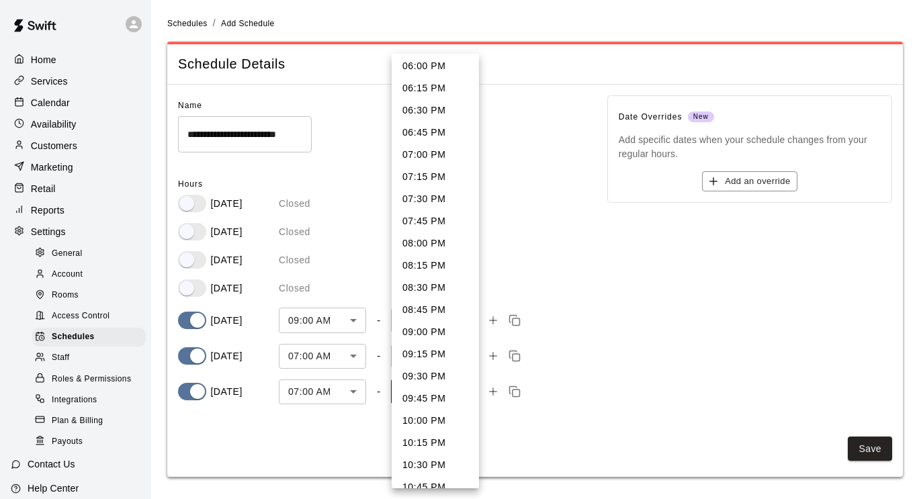
scroll to position [1084, 0]
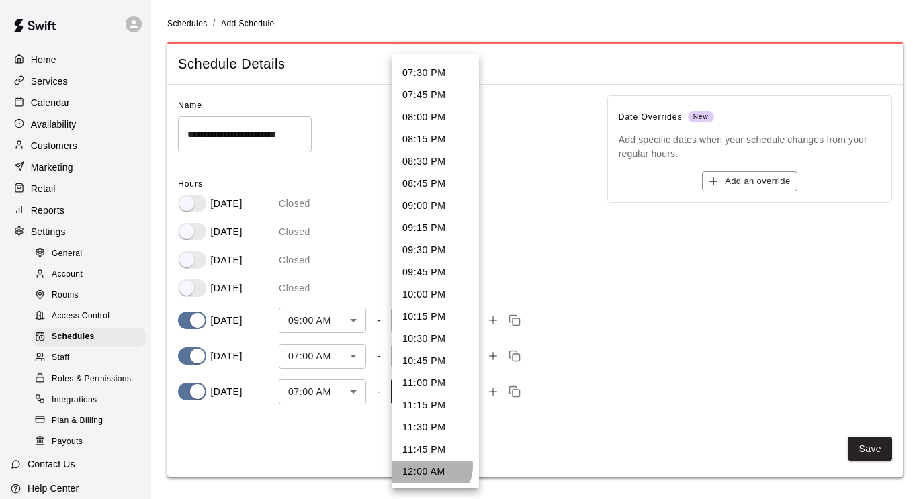
click at [429, 466] on li "12:00 AM" at bounding box center [435, 472] width 87 height 22
type input "****"
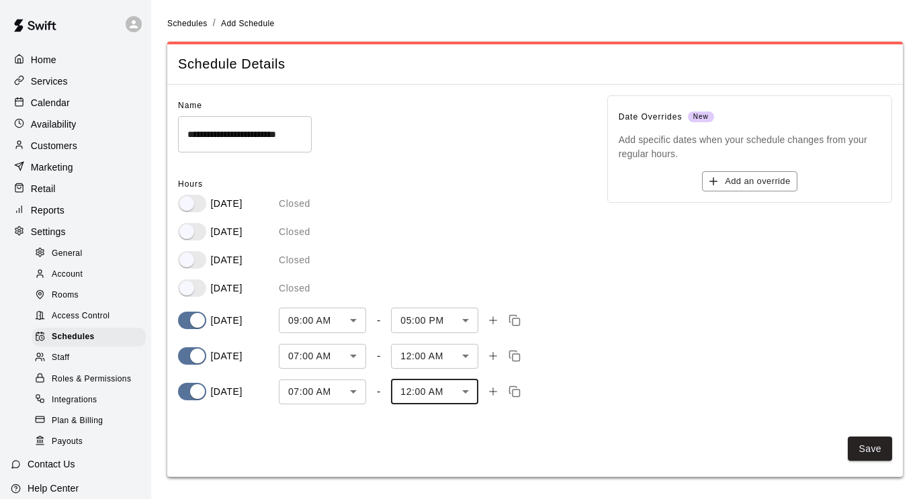
click at [587, 410] on div "Date Overrides New Add specific dates when your schedule changes from your regu…" at bounding box center [739, 244] width 306 height 341
click at [356, 319] on body "**********" at bounding box center [459, 246] width 919 height 493
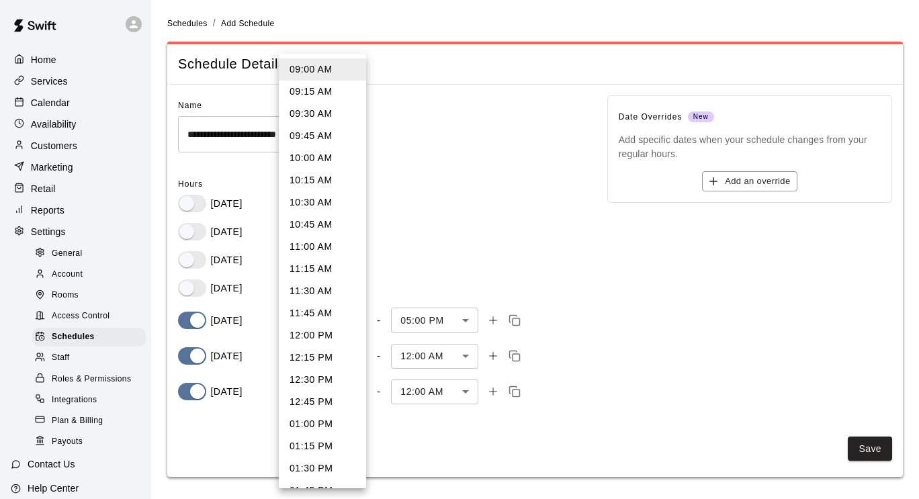
scroll to position [798, 0]
click at [315, 251] on li "11:00 AM" at bounding box center [322, 248] width 87 height 22
type input "***"
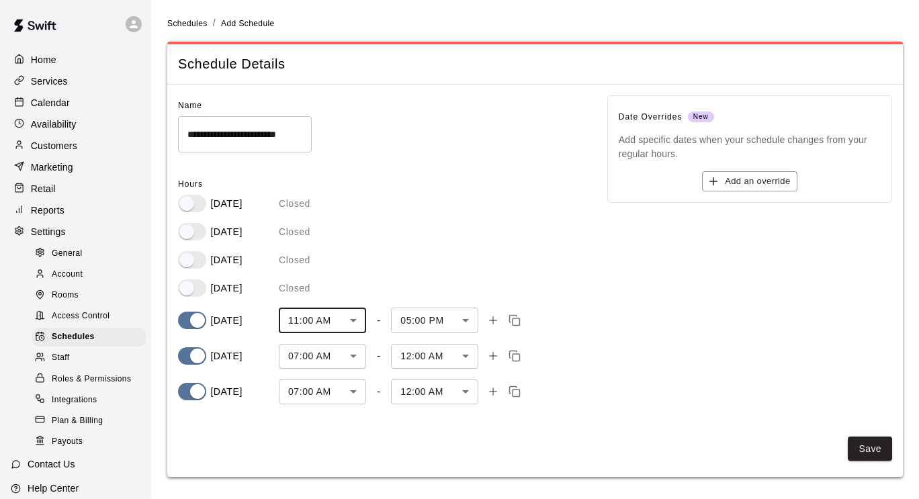
click at [465, 315] on body "**********" at bounding box center [459, 246] width 919 height 493
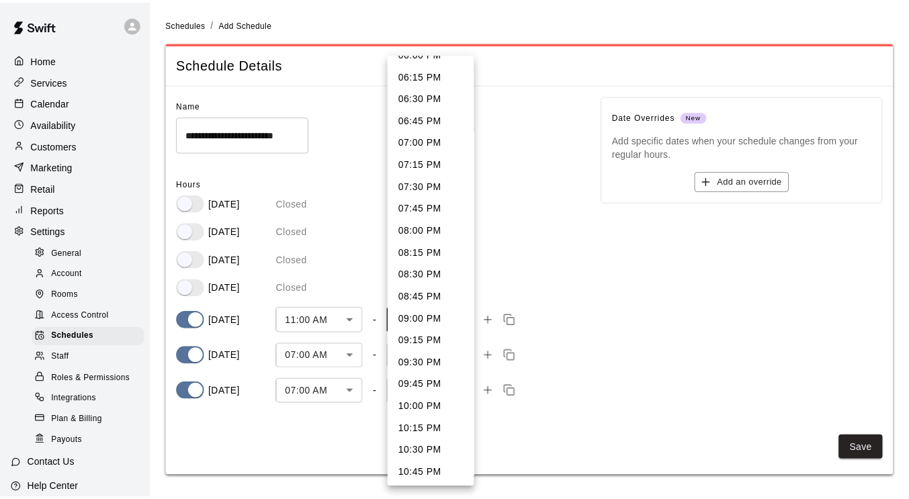
scroll to position [729, 0]
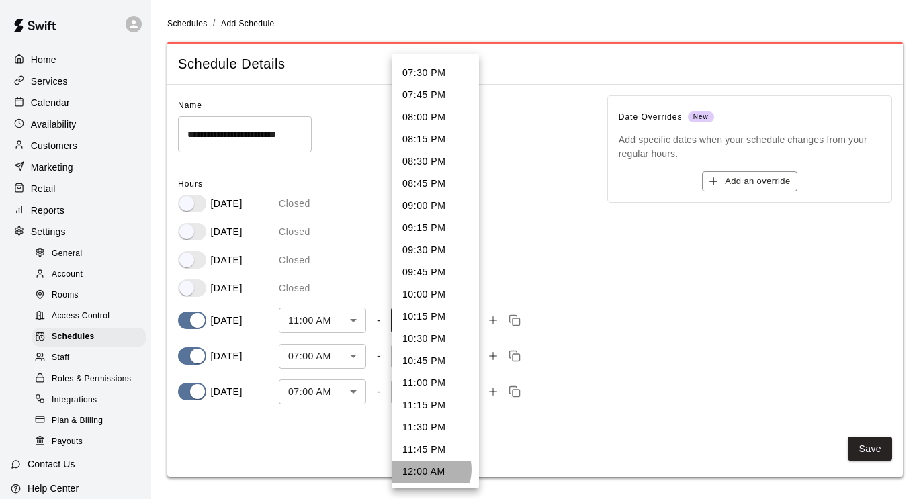
click at [426, 470] on li "12:00 AM" at bounding box center [435, 472] width 87 height 22
type input "****"
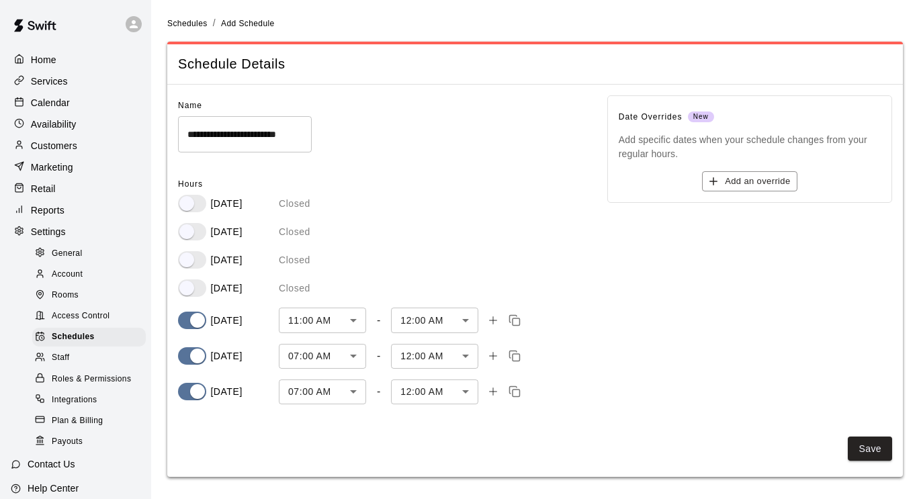
click at [651, 386] on div "Date Overrides New Add specific dates when your schedule changes from your regu…" at bounding box center [739, 244] width 306 height 341
click at [867, 448] on button "Save" at bounding box center [870, 449] width 44 height 25
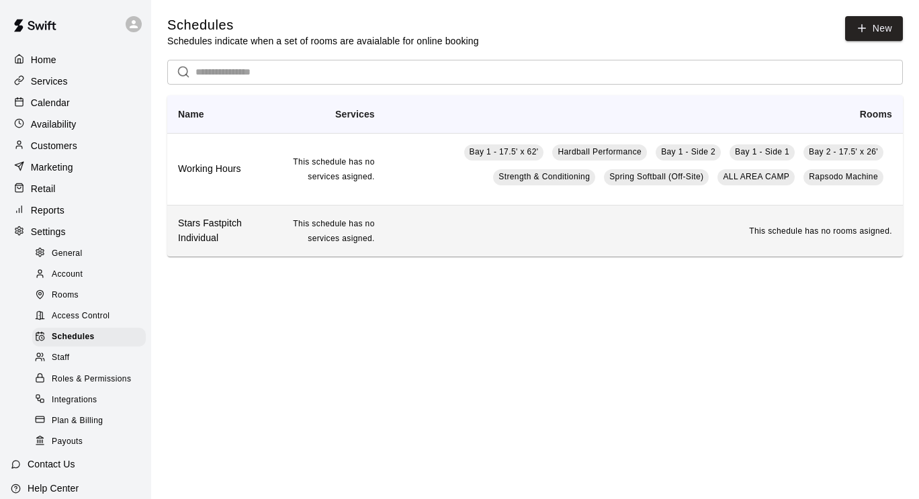
click at [556, 246] on td "This schedule has no rooms asigned." at bounding box center [644, 230] width 517 height 51
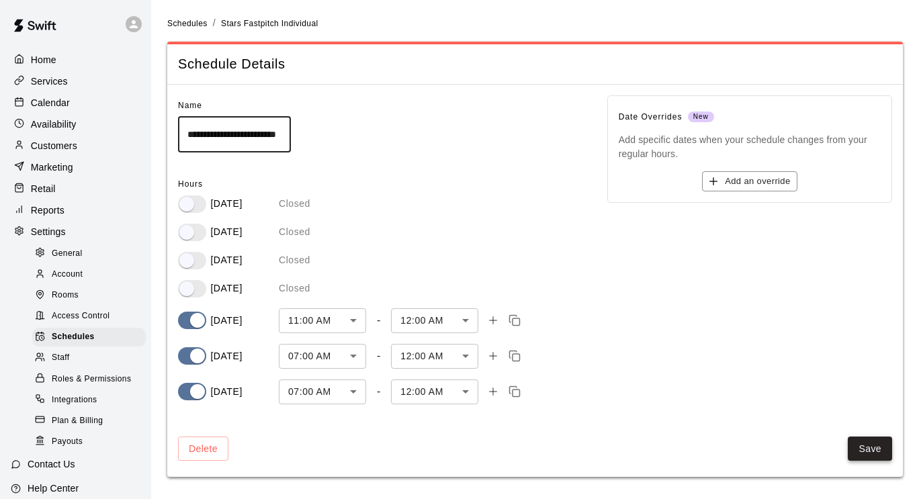
click at [859, 447] on button "Save" at bounding box center [870, 449] width 44 height 25
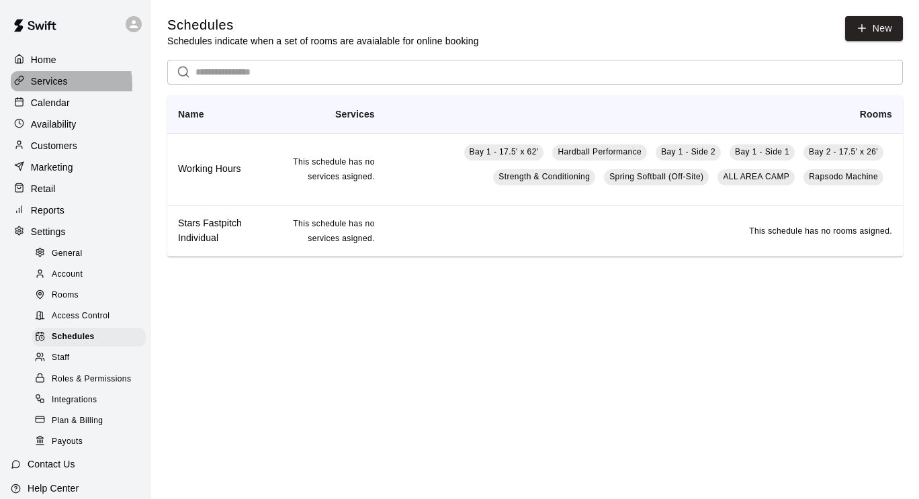
click at [58, 85] on p "Services" at bounding box center [49, 81] width 37 height 13
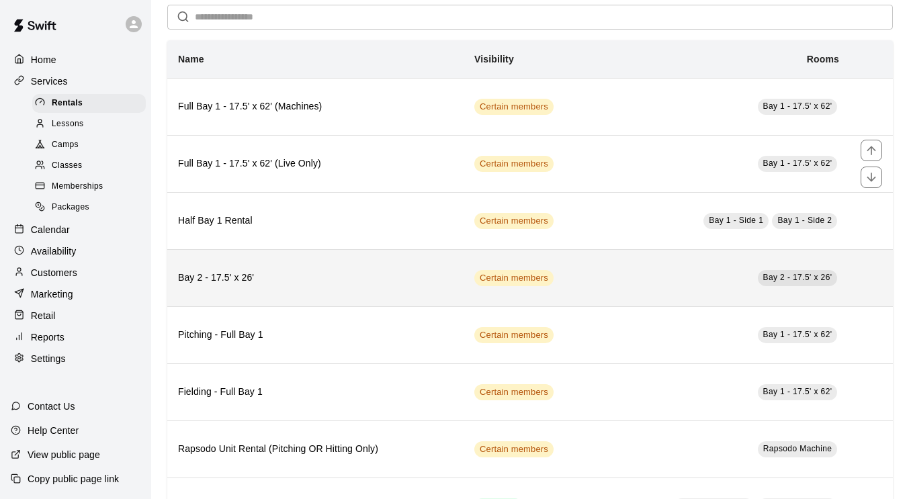
scroll to position [51, 0]
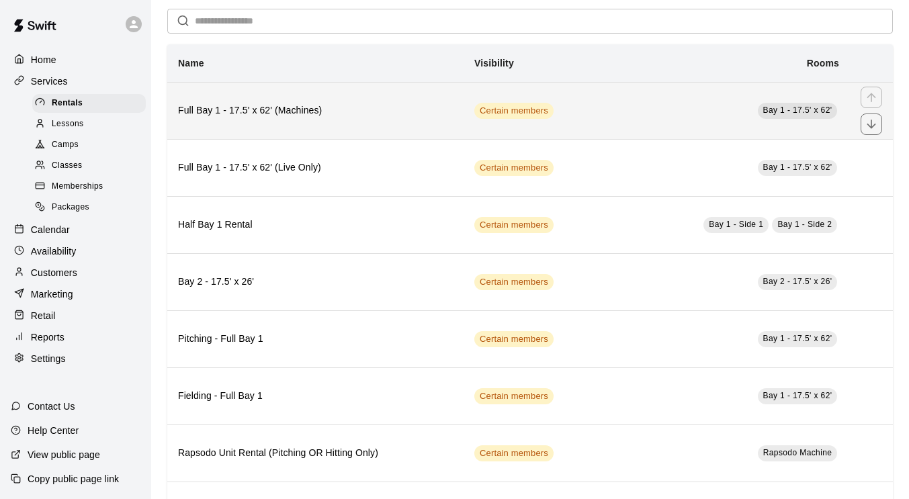
click at [618, 114] on td "Bay 1 - 17.5' x 62'" at bounding box center [724, 110] width 252 height 57
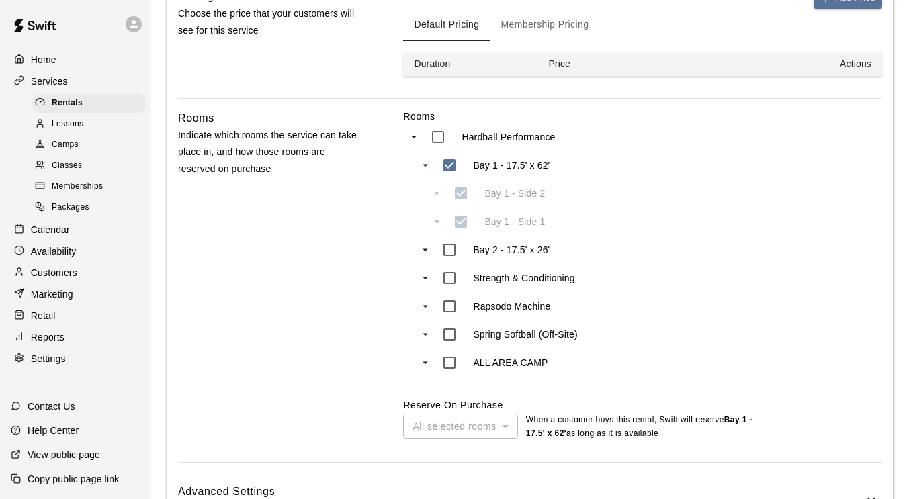
scroll to position [573, 0]
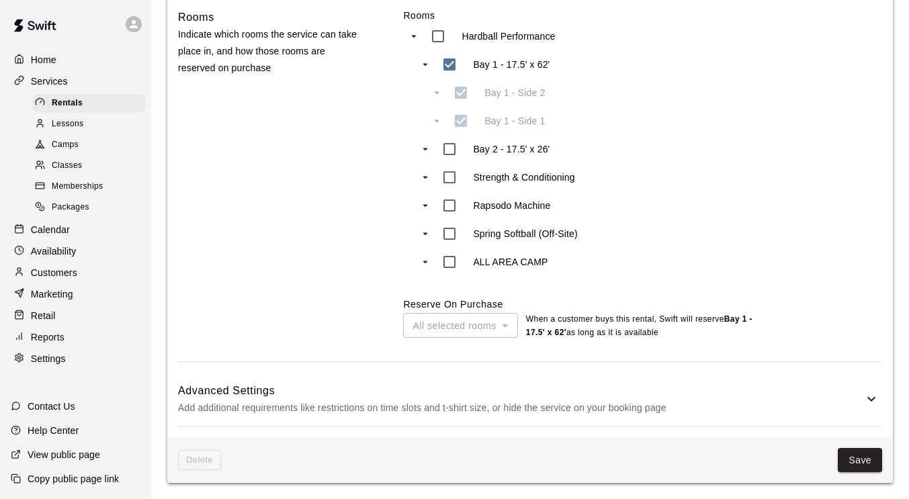
click at [683, 408] on p "Add additional requirements like restrictions on time slots and t-shirt size, o…" at bounding box center [521, 408] width 686 height 17
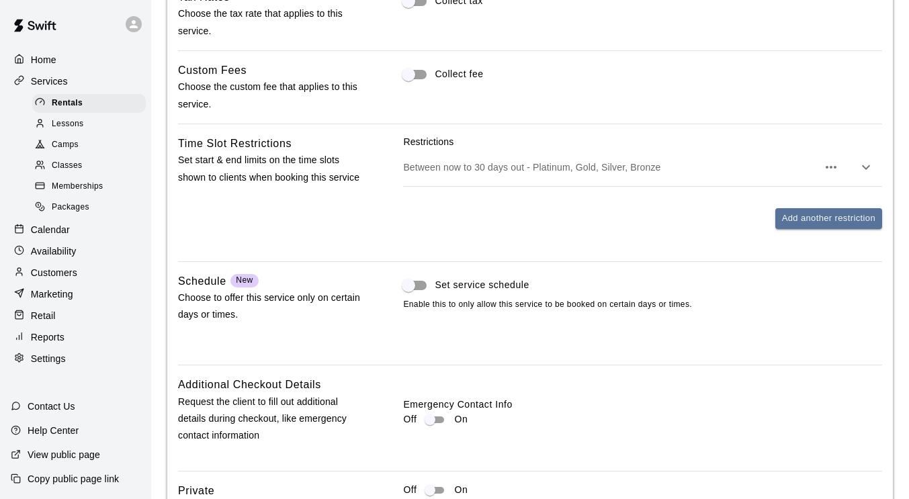
scroll to position [1032, 0]
click at [862, 165] on icon "button" at bounding box center [866, 167] width 16 height 16
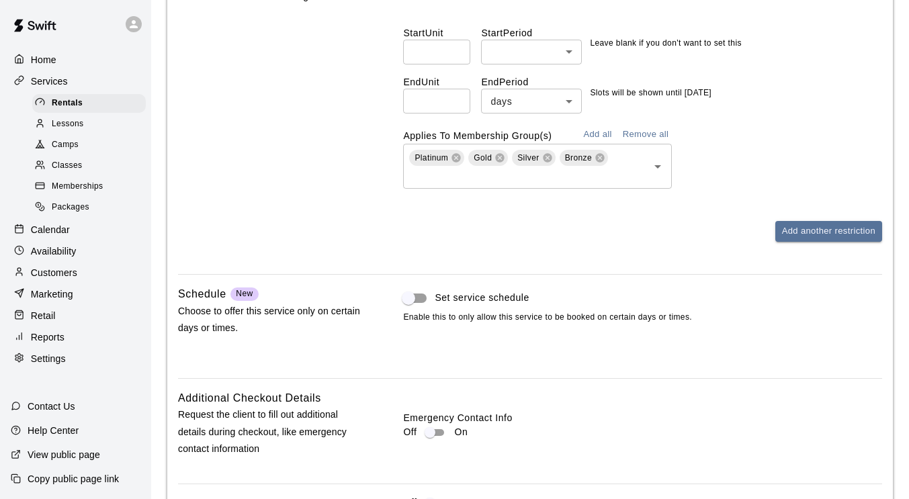
scroll to position [1215, 0]
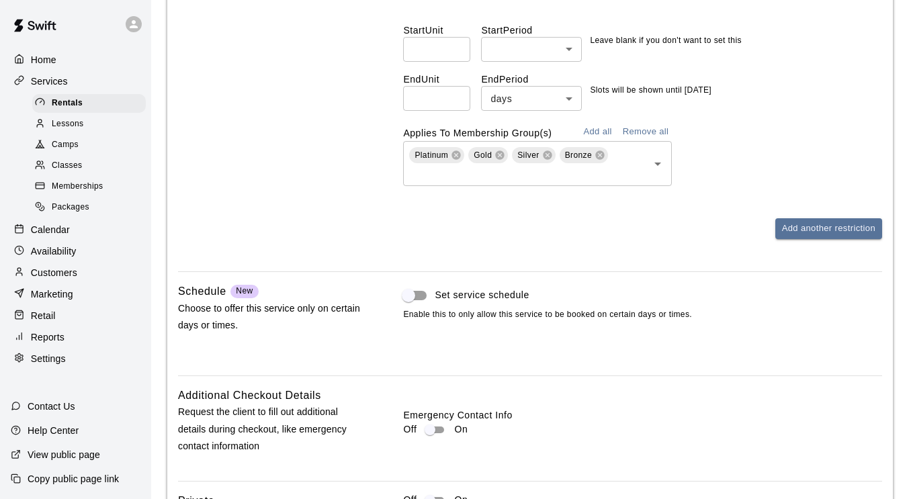
click at [664, 327] on div "Set service schedule Enable this to only allow this service to be booked on cer…" at bounding box center [642, 313] width 479 height 60
click at [497, 300] on span "Set service schedule" at bounding box center [482, 295] width 94 height 14
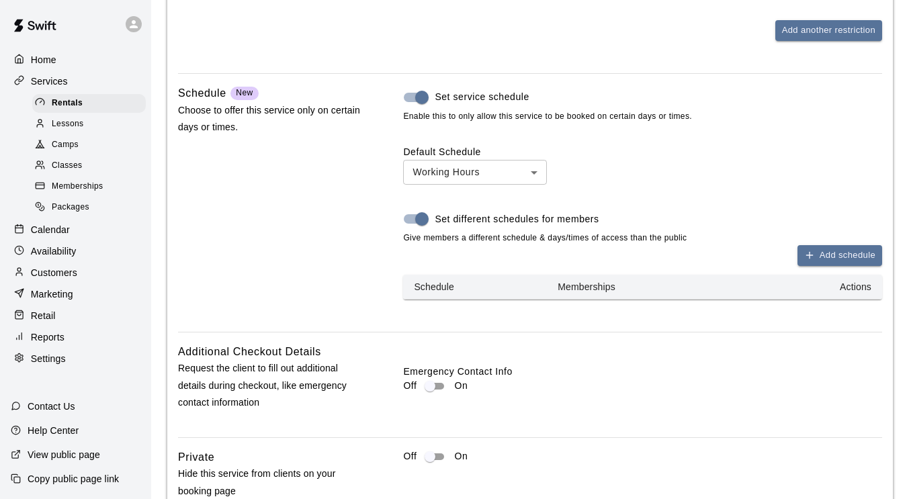
scroll to position [1414, 0]
click at [825, 252] on button "Add schedule" at bounding box center [840, 255] width 85 height 21
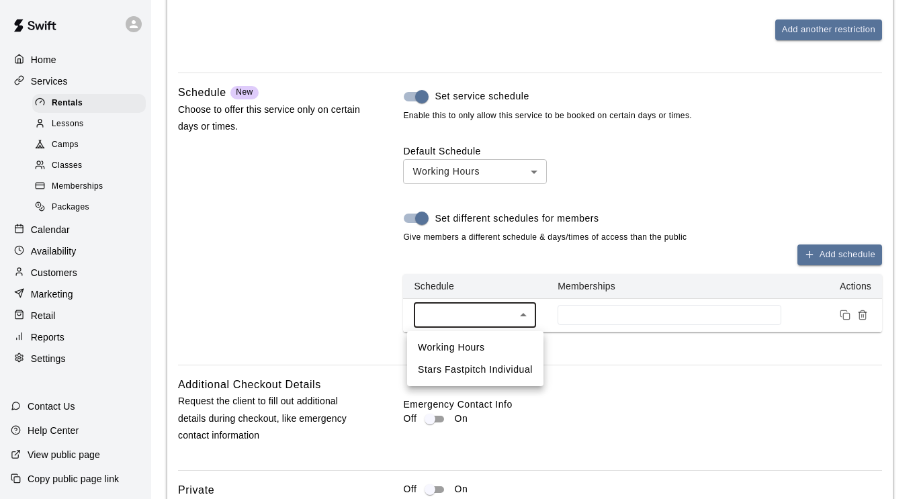
click at [511, 370] on li "Stars Fastpitch Individual" at bounding box center [475, 370] width 136 height 22
type input "****"
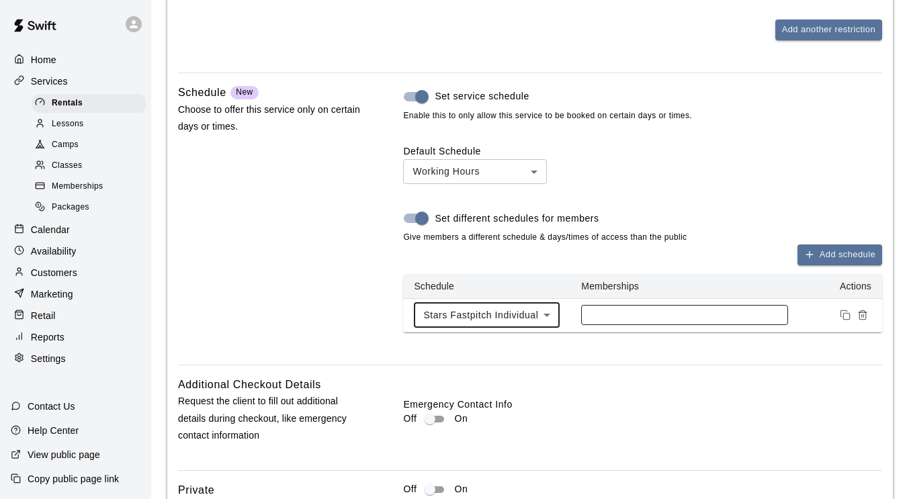
click at [632, 308] on div at bounding box center [684, 315] width 206 height 20
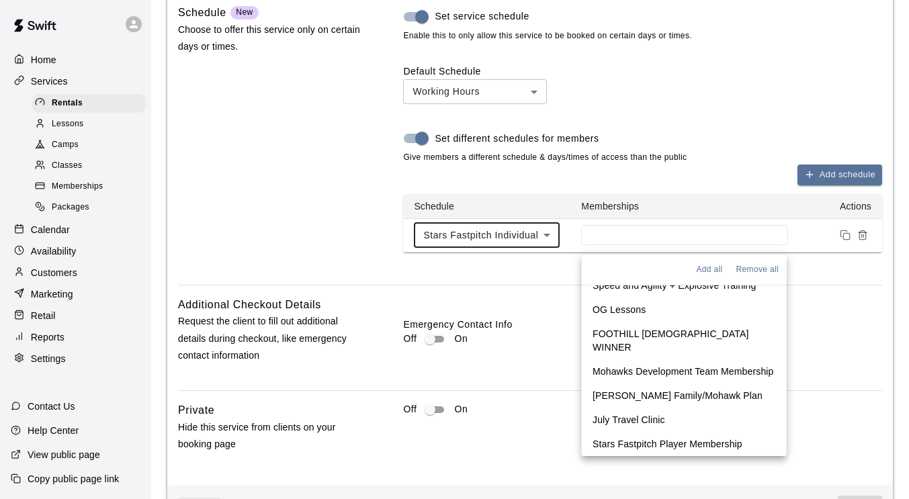
scroll to position [1522, 0]
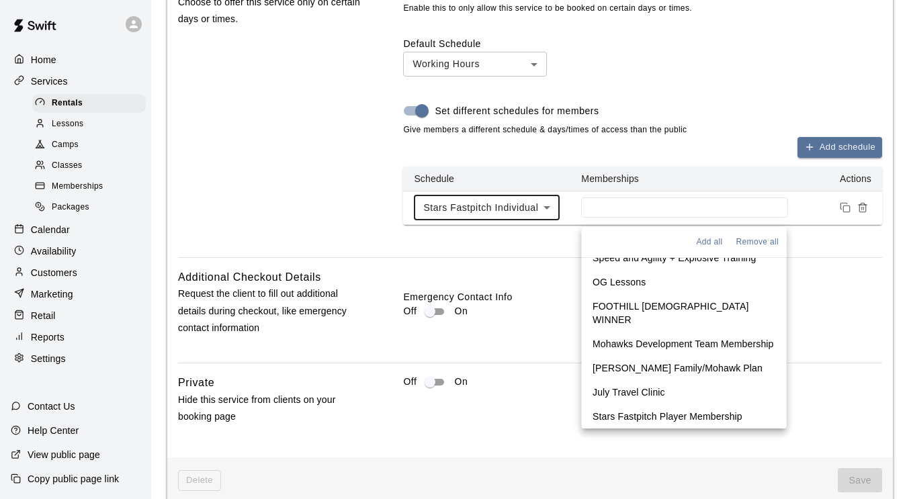
click at [690, 422] on p "Stars Fastpitch Player Membership" at bounding box center [668, 416] width 150 height 13
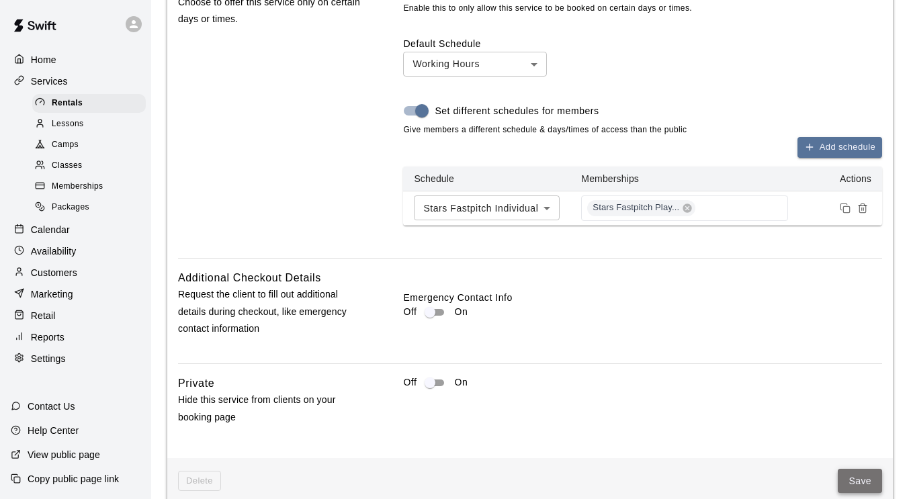
click at [850, 477] on button "Save" at bounding box center [860, 481] width 44 height 25
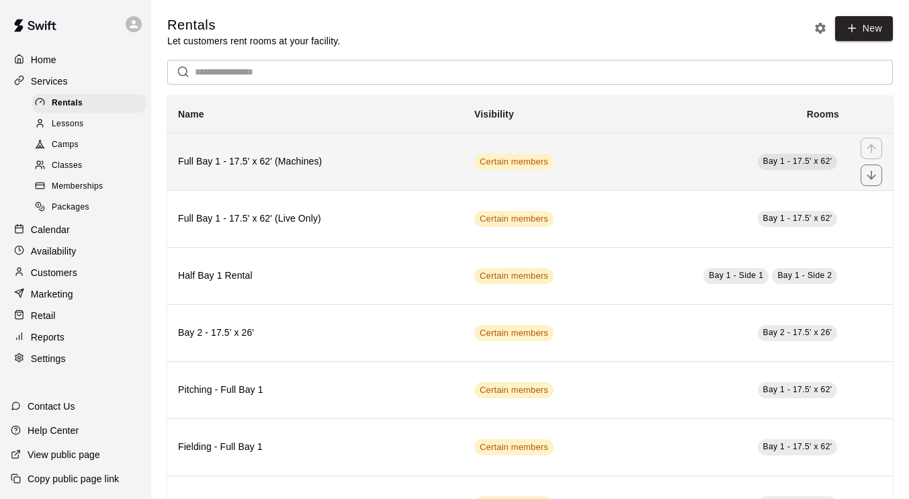
click at [643, 181] on td "Bay 1 - 17.5' x 62'" at bounding box center [724, 161] width 252 height 57
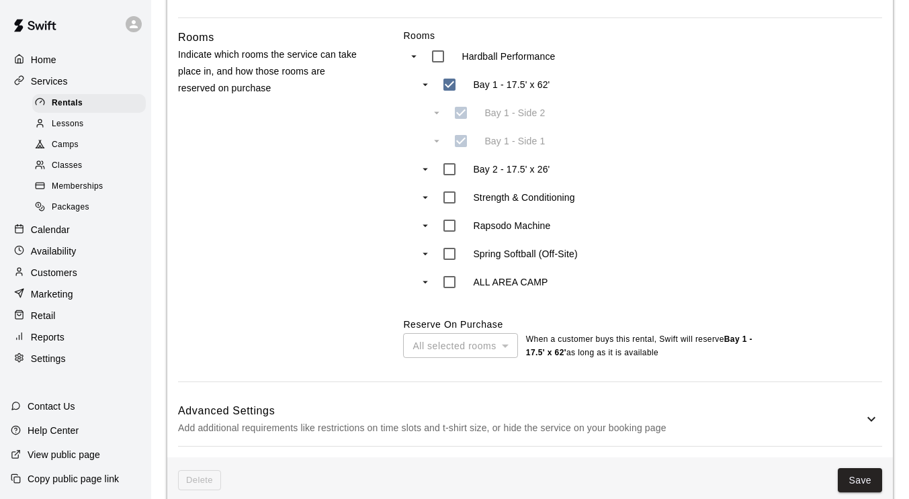
scroll to position [573, 0]
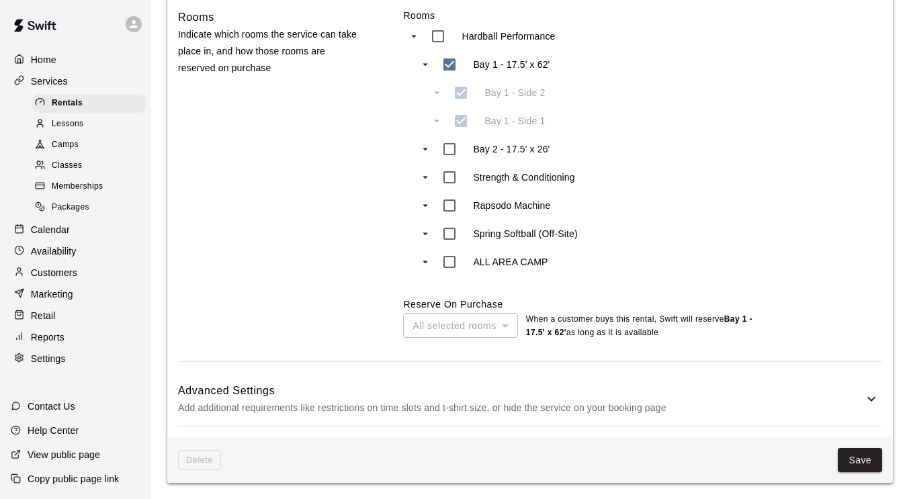
click at [652, 392] on h6 "Advanced Settings" at bounding box center [521, 390] width 686 height 17
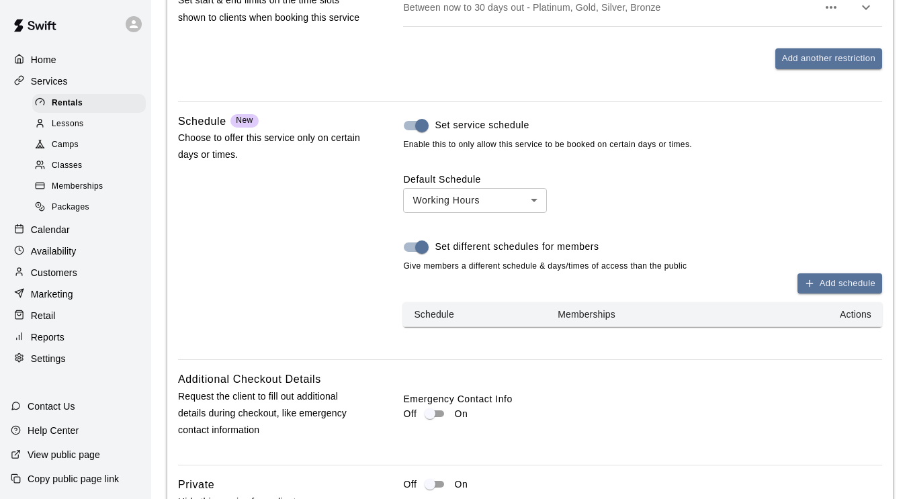
scroll to position [1192, 0]
click at [249, 123] on span "New" at bounding box center [244, 119] width 17 height 9
click at [841, 282] on button "Add schedule" at bounding box center [840, 283] width 85 height 21
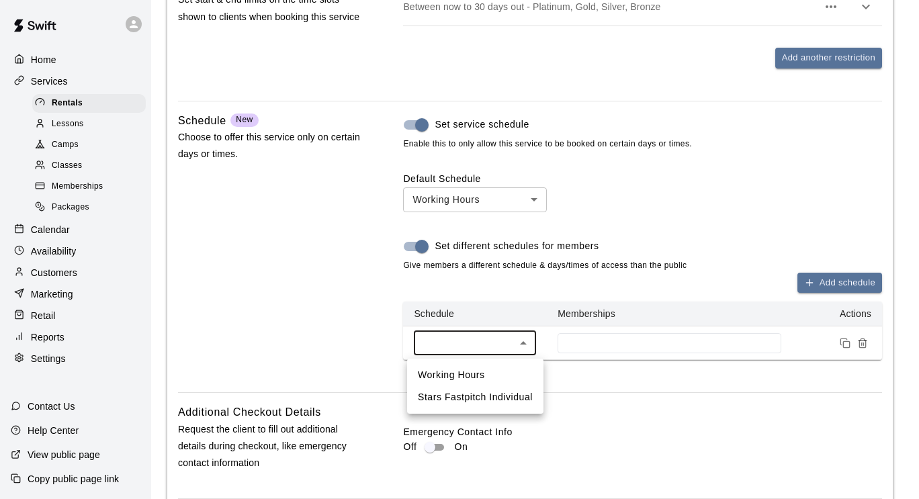
click at [498, 401] on li "Stars Fastpitch Individual" at bounding box center [475, 397] width 136 height 22
type input "****"
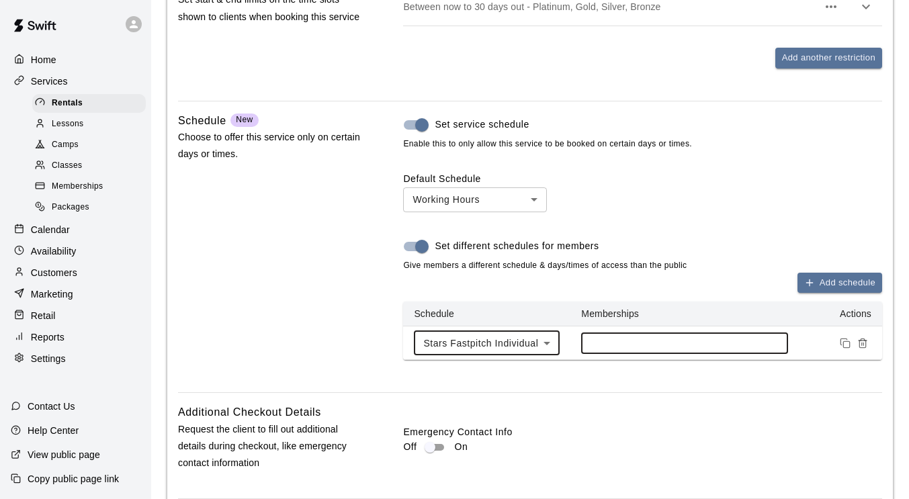
click at [638, 347] on input at bounding box center [684, 343] width 193 height 11
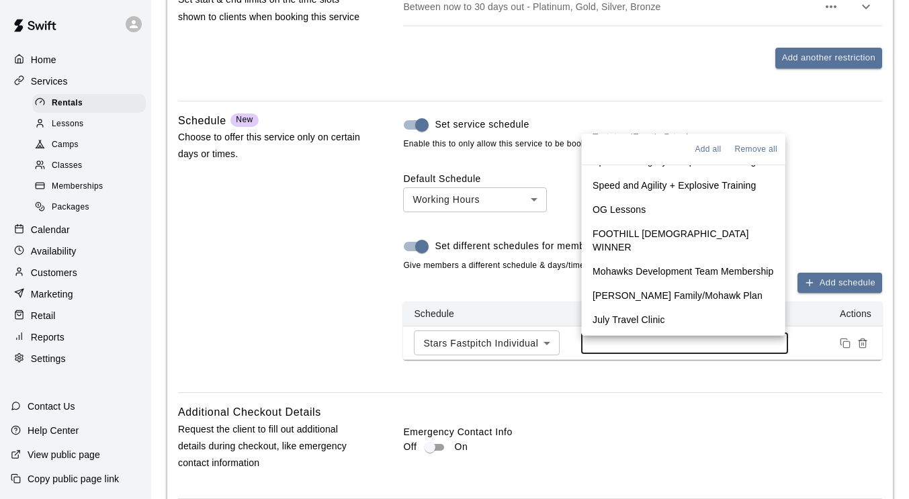
scroll to position [415, 0]
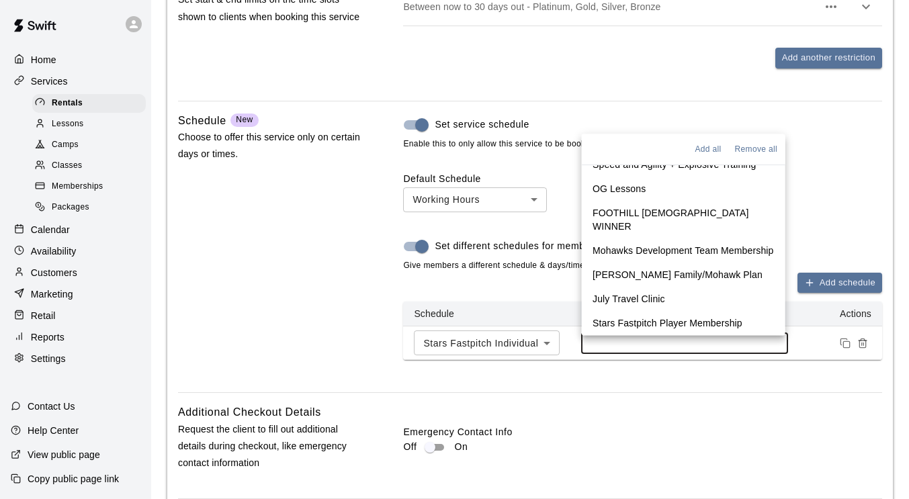
click at [661, 323] on p "Stars Fastpitch Player Membership" at bounding box center [668, 323] width 150 height 13
click at [750, 380] on div "Set service schedule Enable this to only allow this service to be booked on cer…" at bounding box center [642, 247] width 479 height 271
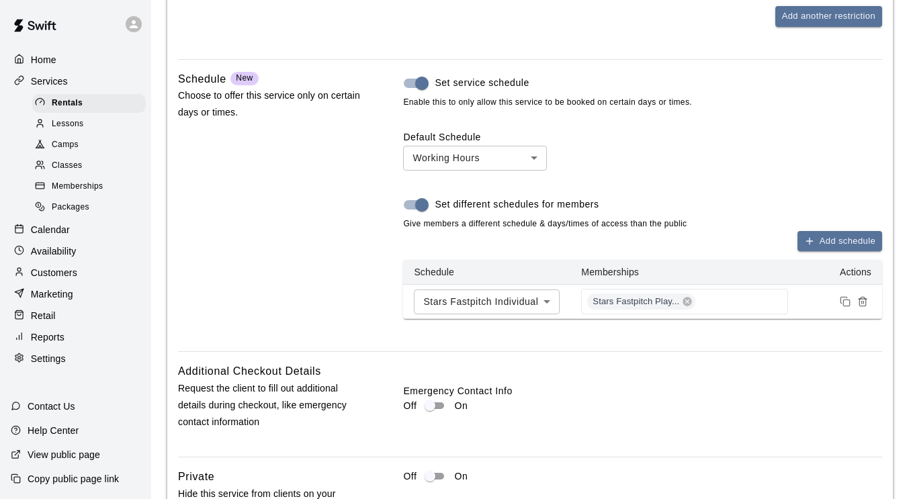
scroll to position [1352, 0]
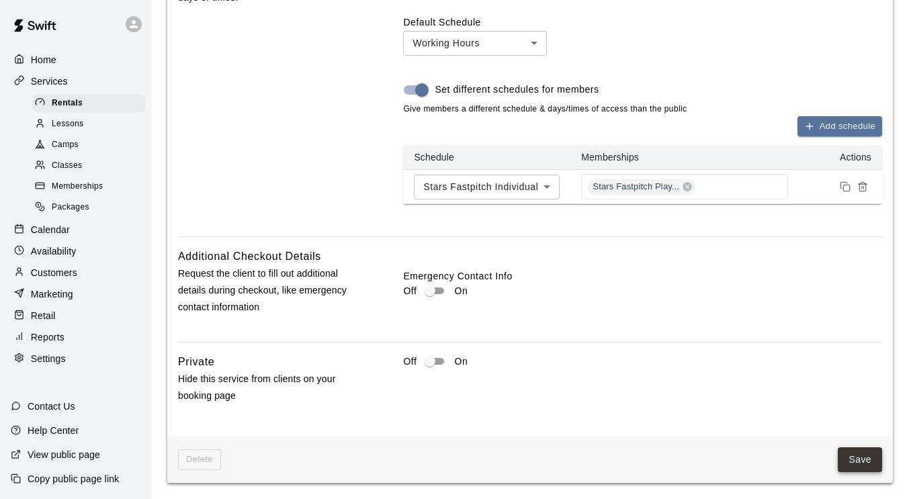
click at [864, 458] on button "Save" at bounding box center [860, 460] width 44 height 25
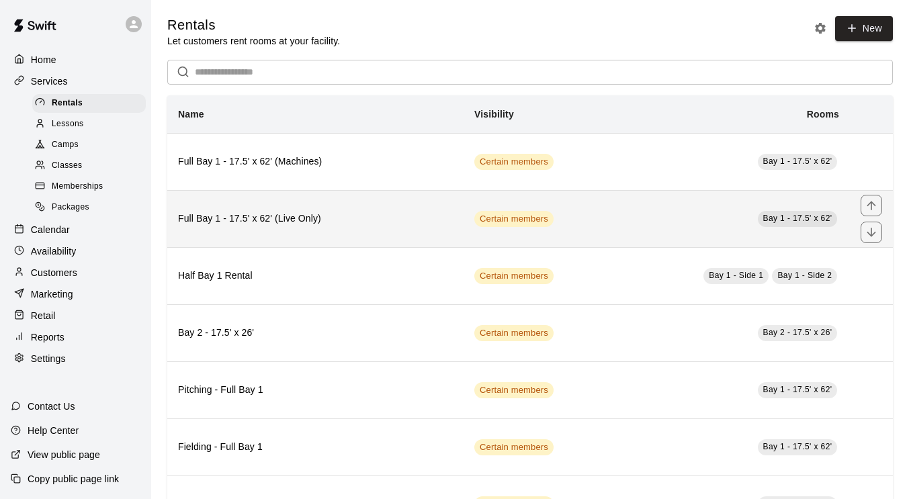
click at [631, 222] on td "Bay 1 - 17.5' x 62'" at bounding box center [724, 218] width 252 height 57
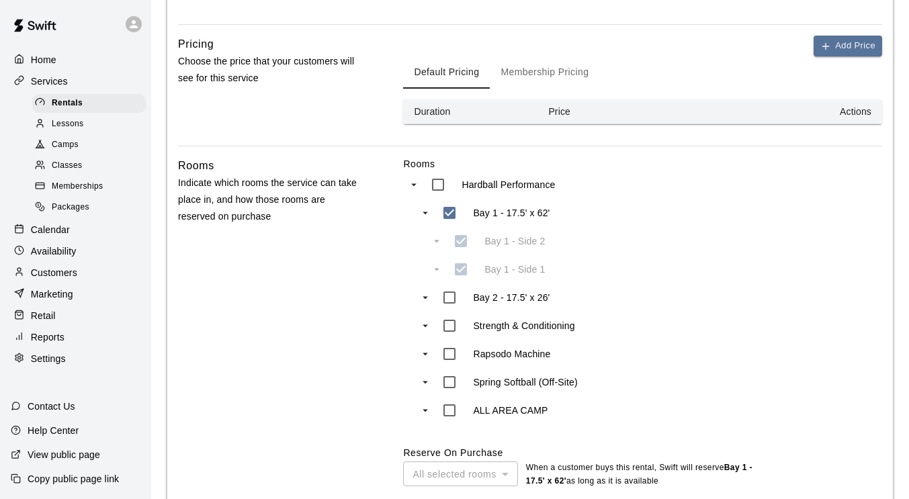
scroll to position [573, 0]
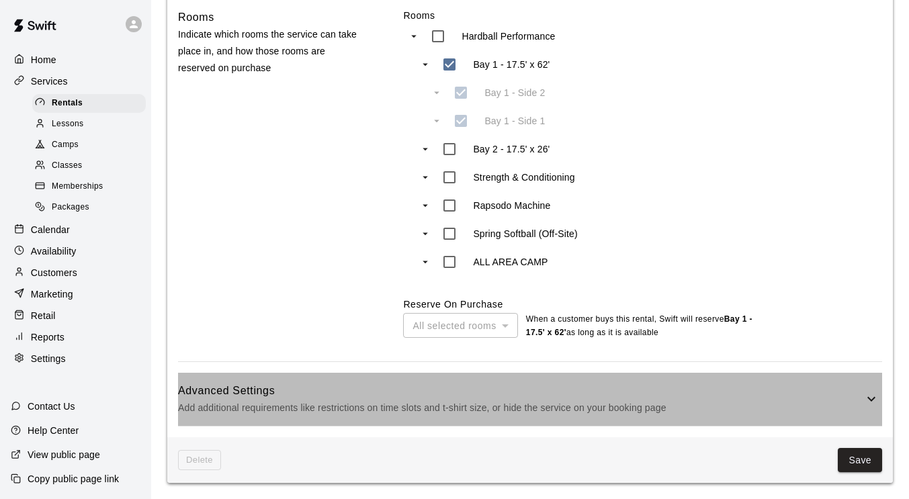
click at [640, 384] on h6 "Advanced Settings" at bounding box center [521, 390] width 686 height 17
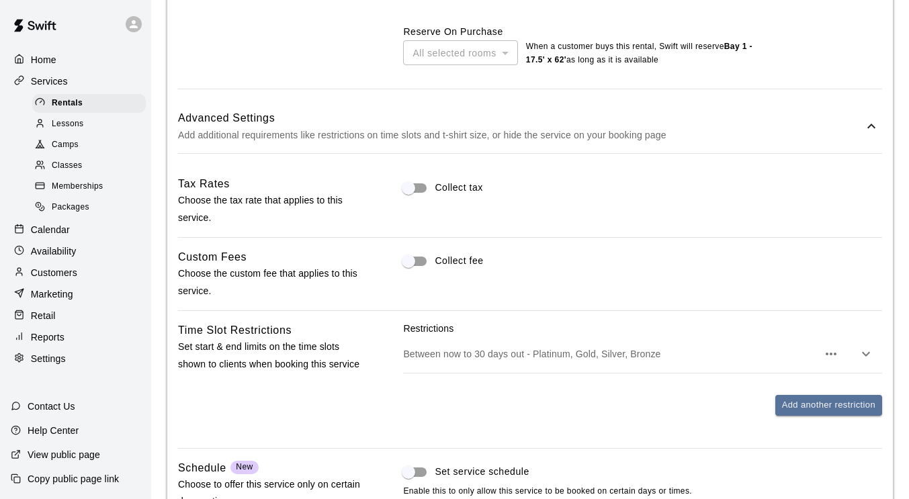
scroll to position [958, 0]
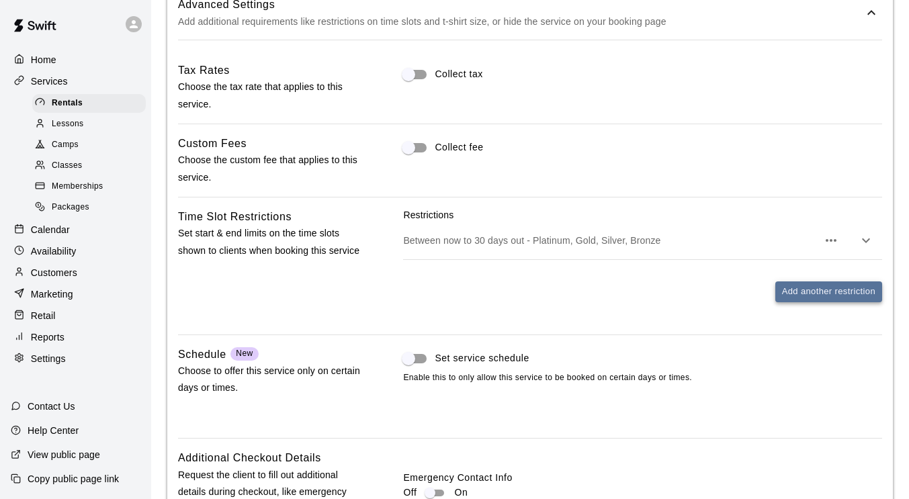
click at [798, 292] on button "Add another restriction" at bounding box center [829, 292] width 107 height 21
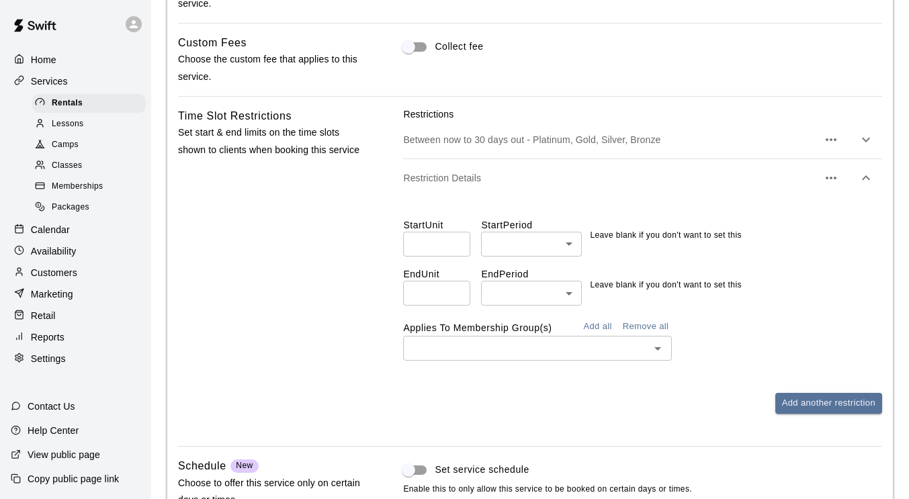
scroll to position [1057, 0]
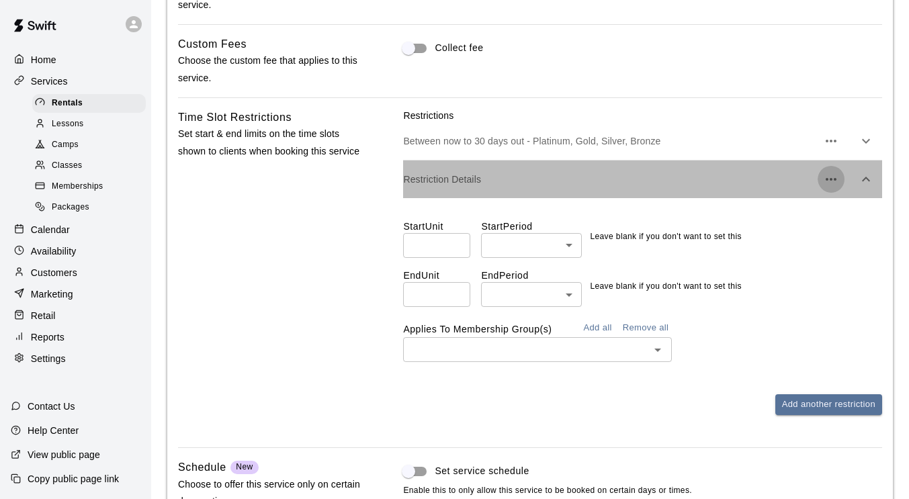
click at [829, 177] on icon "button" at bounding box center [831, 179] width 16 height 16
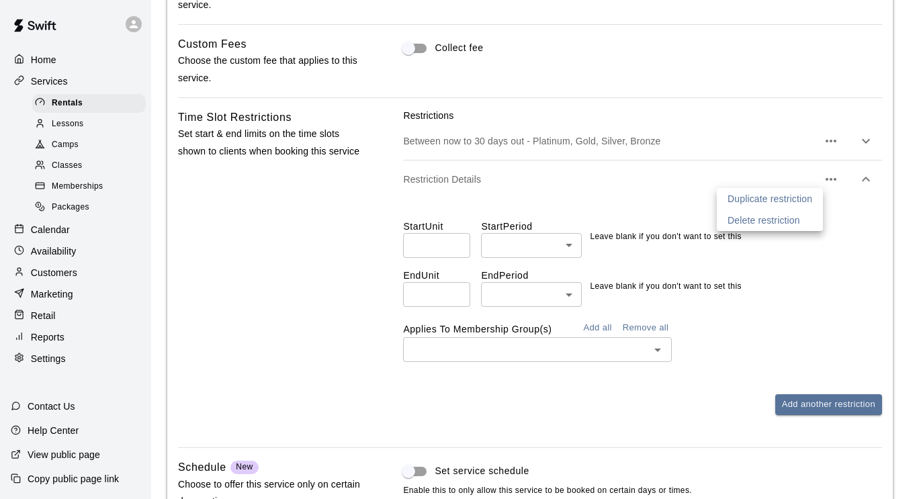
click at [781, 222] on p "Delete restriction" at bounding box center [764, 220] width 73 height 13
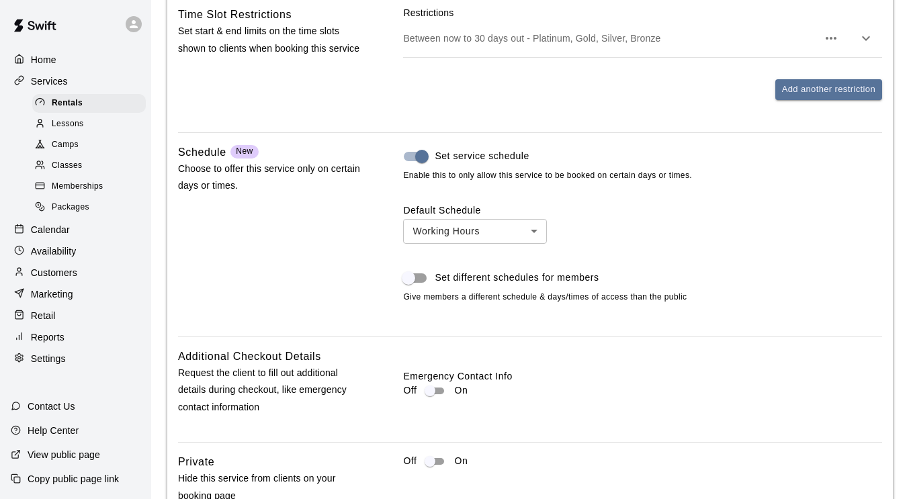
scroll to position [1161, 0]
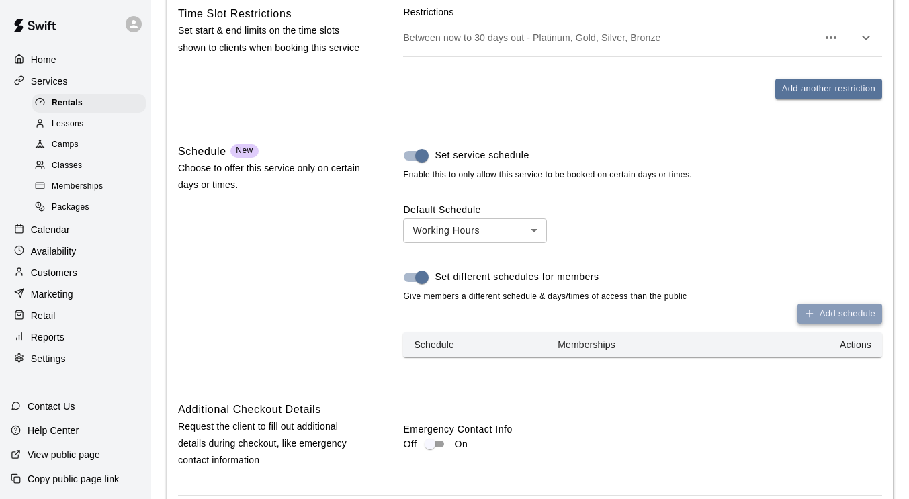
click at [814, 319] on icon "button" at bounding box center [809, 313] width 11 height 11
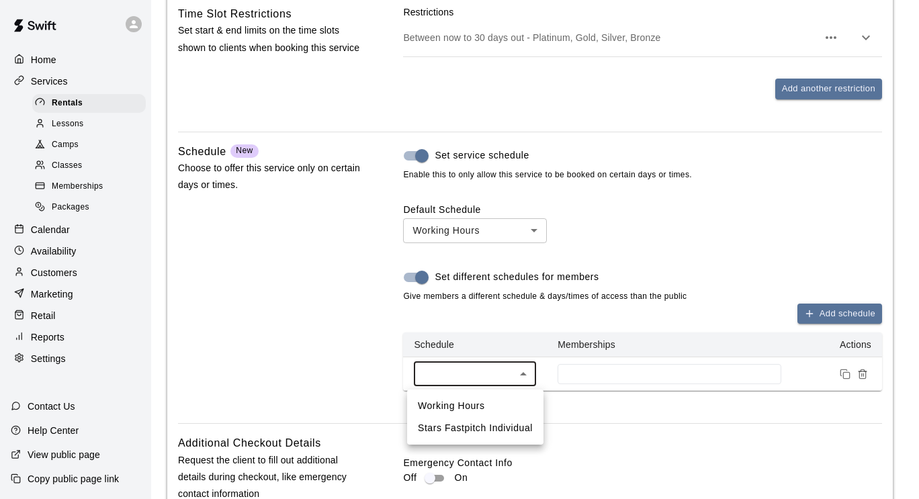
click at [491, 431] on li "Stars Fastpitch Individual" at bounding box center [475, 428] width 136 height 22
type input "****"
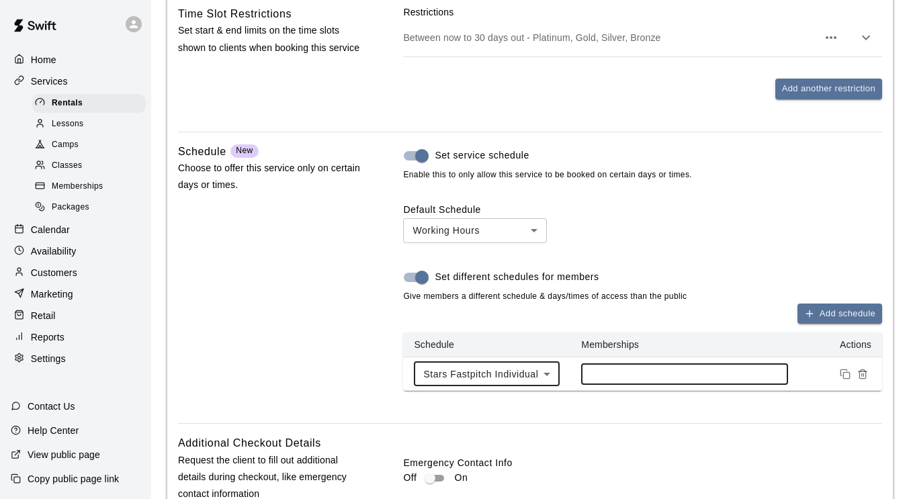
click at [638, 374] on input at bounding box center [684, 374] width 193 height 11
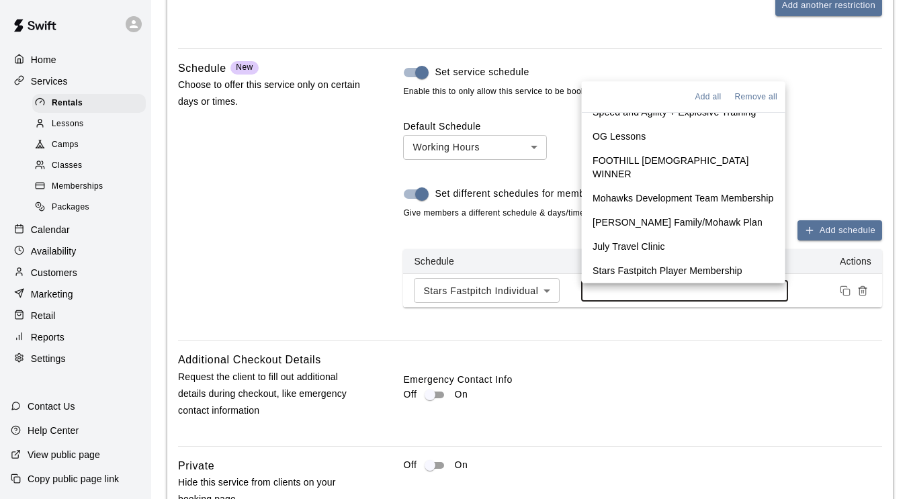
scroll to position [1245, 0]
click at [663, 268] on p "Stars Fastpitch Player Membership" at bounding box center [668, 270] width 150 height 13
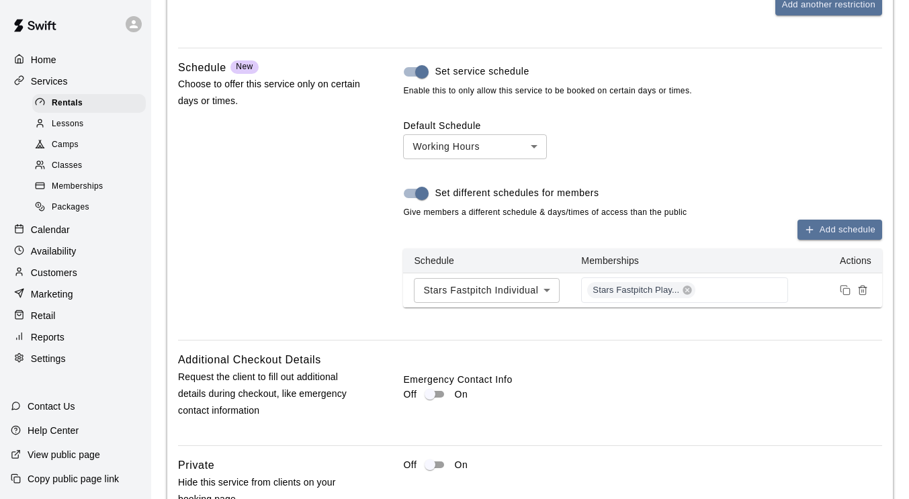
click at [790, 324] on div "Set service schedule Enable this to only allow this service to be booked on cer…" at bounding box center [642, 194] width 479 height 271
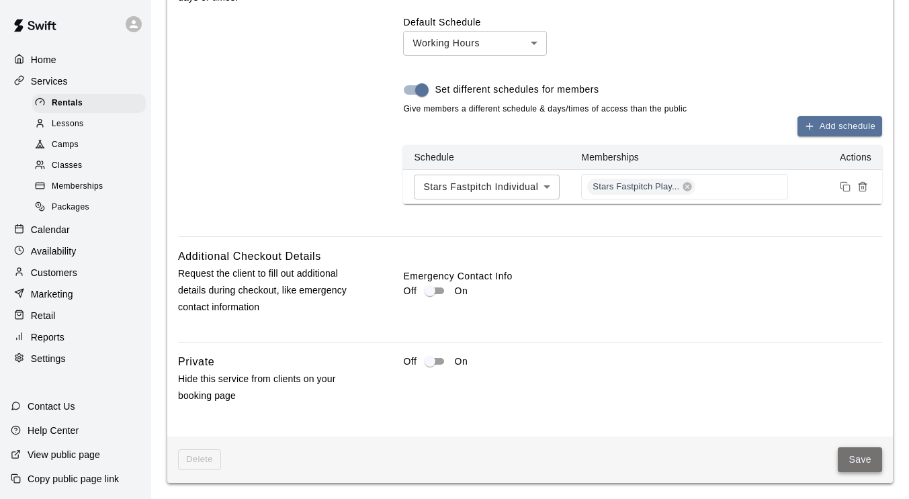
click at [852, 466] on button "Save" at bounding box center [860, 460] width 44 height 25
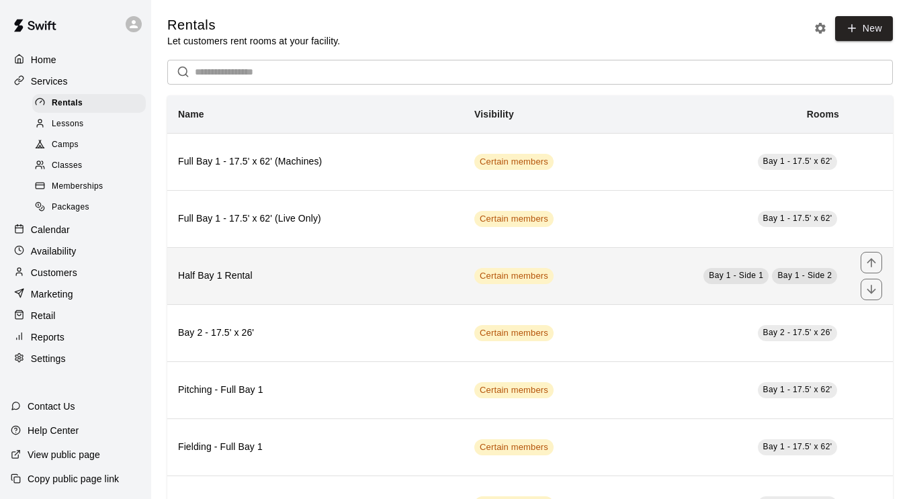
click at [581, 280] on td "Certain members" at bounding box center [531, 275] width 134 height 57
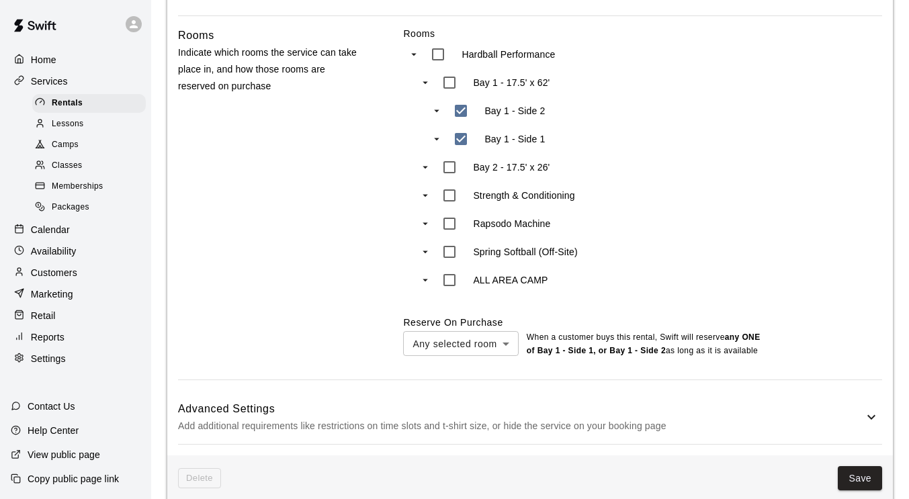
scroll to position [586, 0]
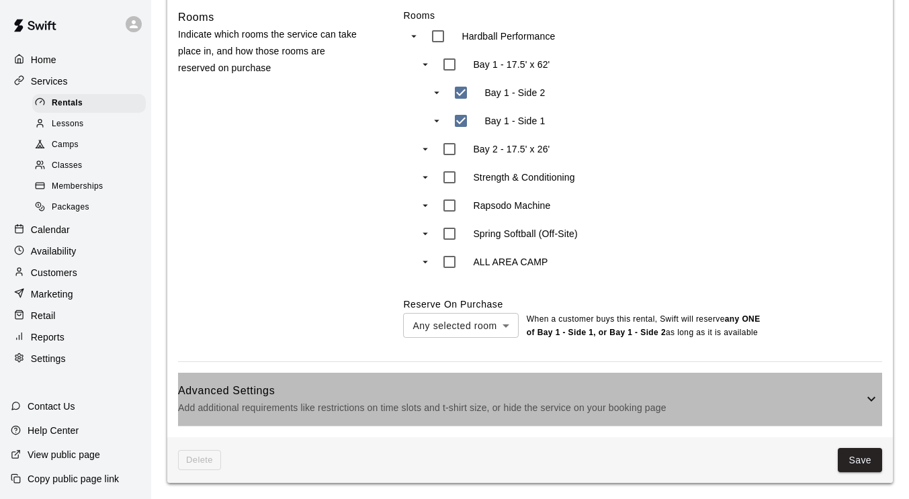
click at [595, 390] on h6 "Advanced Settings" at bounding box center [521, 390] width 686 height 17
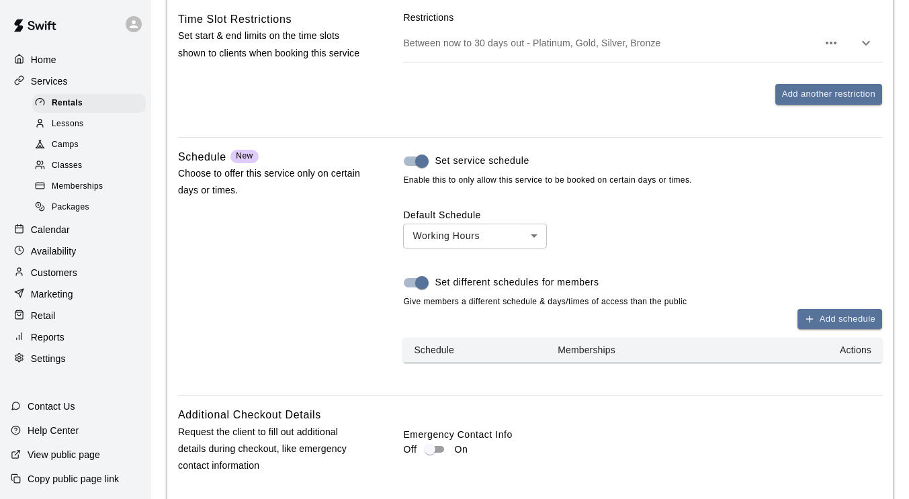
scroll to position [1182, 0]
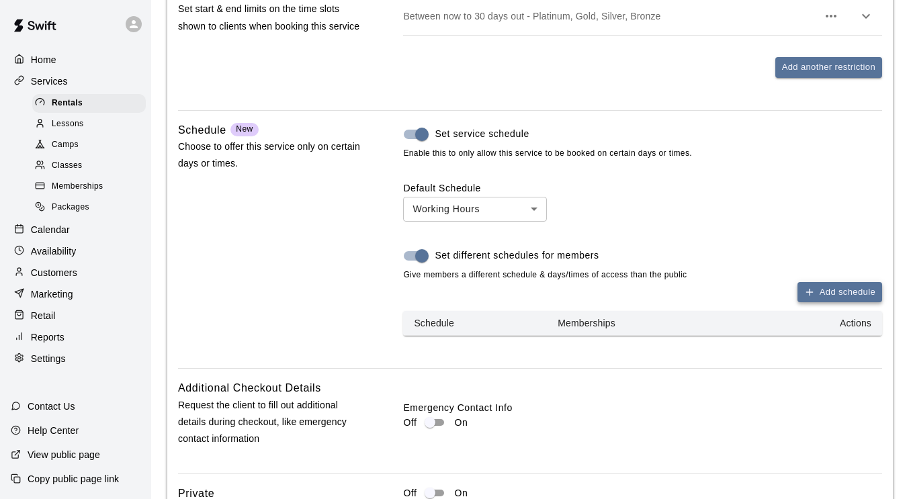
click at [822, 303] on button "Add schedule" at bounding box center [840, 292] width 85 height 21
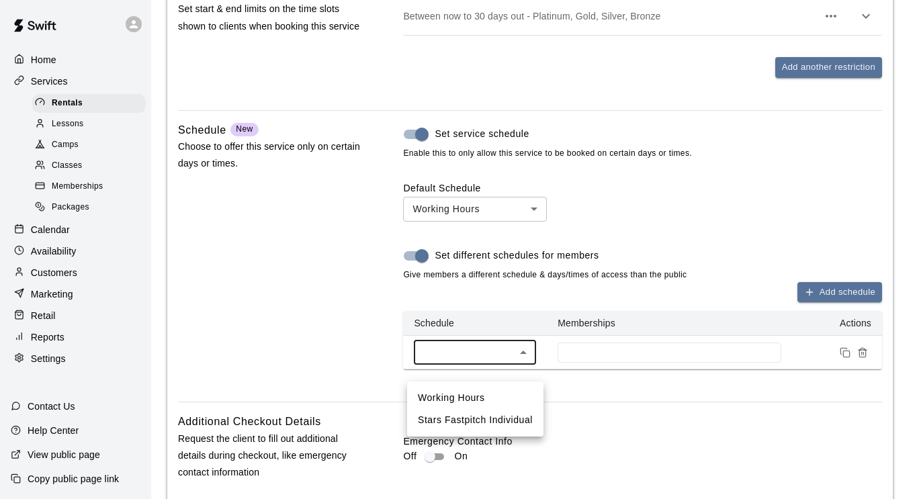
click at [500, 419] on li "Stars Fastpitch Individual" at bounding box center [475, 420] width 136 height 22
type input "****"
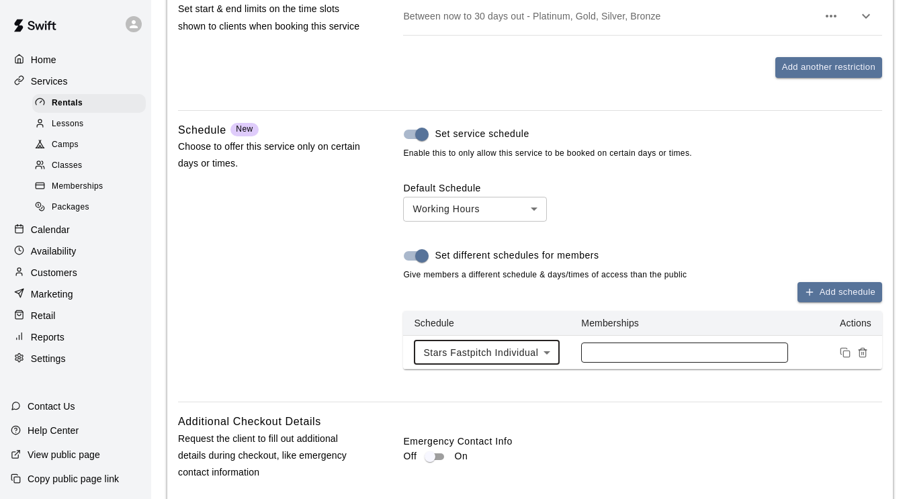
click at [595, 363] on div at bounding box center [684, 353] width 206 height 20
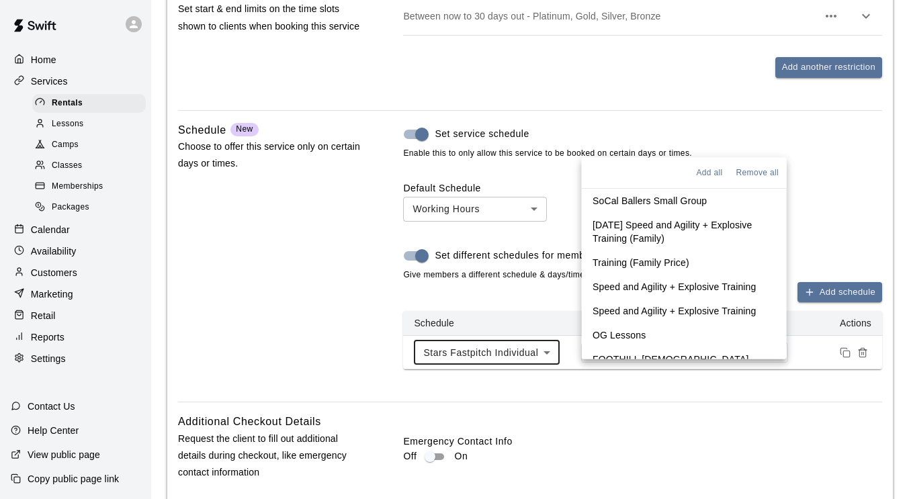
scroll to position [415, 0]
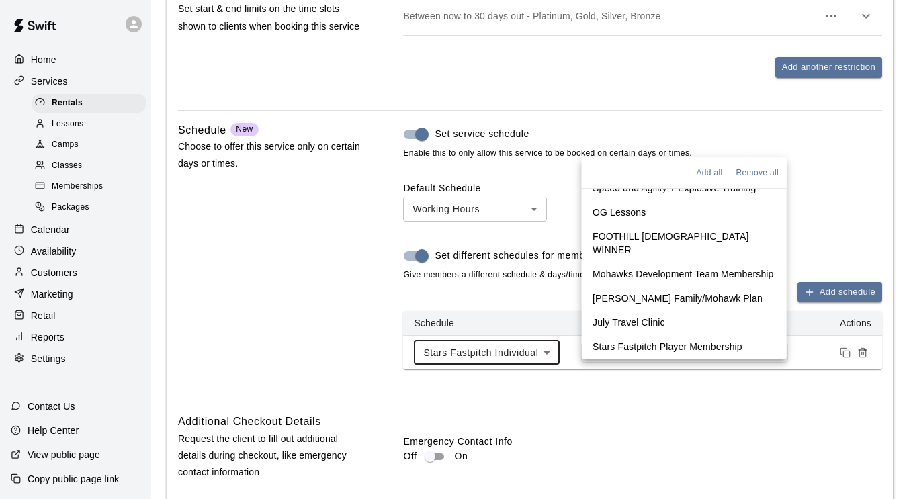
click at [651, 343] on p "Stars Fastpitch Player Membership" at bounding box center [668, 347] width 150 height 13
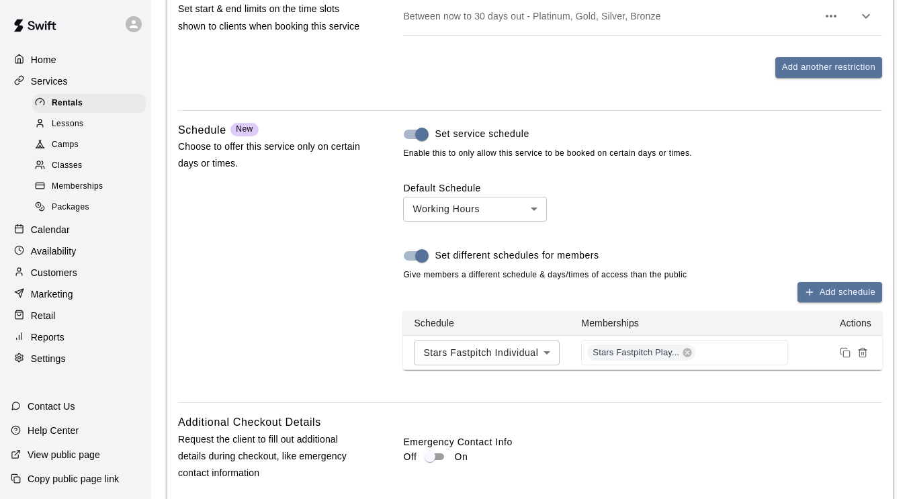
click at [864, 200] on div "Default Schedule Working Hours *** ​ Set different schedules for members Give m…" at bounding box center [642, 275] width 479 height 189
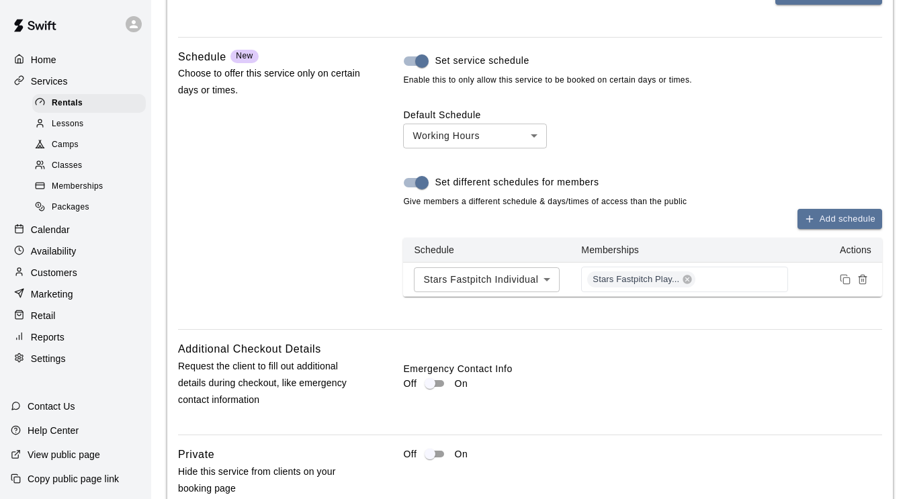
scroll to position [1365, 0]
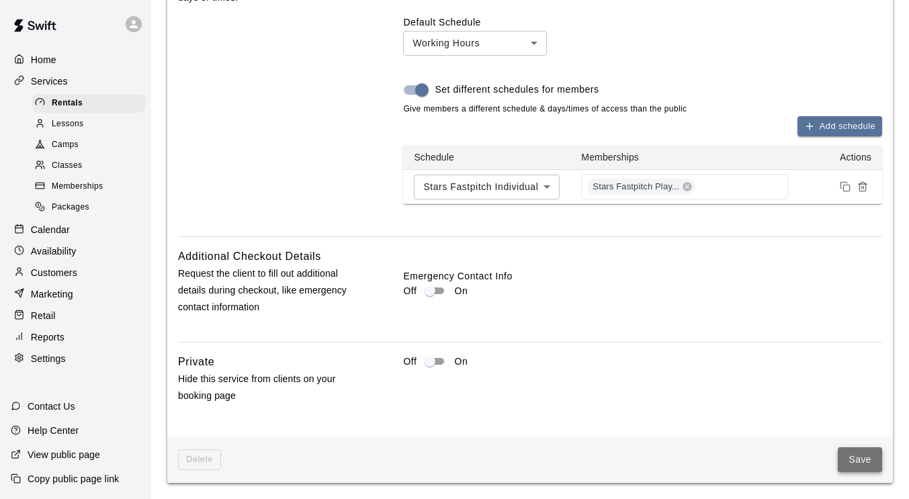
click at [861, 459] on button "Save" at bounding box center [860, 460] width 44 height 25
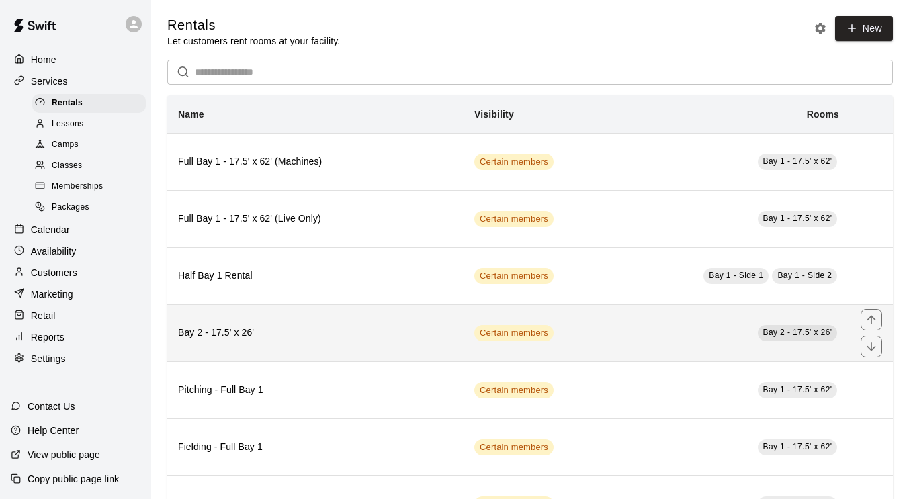
click at [622, 326] on td "Bay 2 - 17.5' x 26'" at bounding box center [724, 332] width 252 height 57
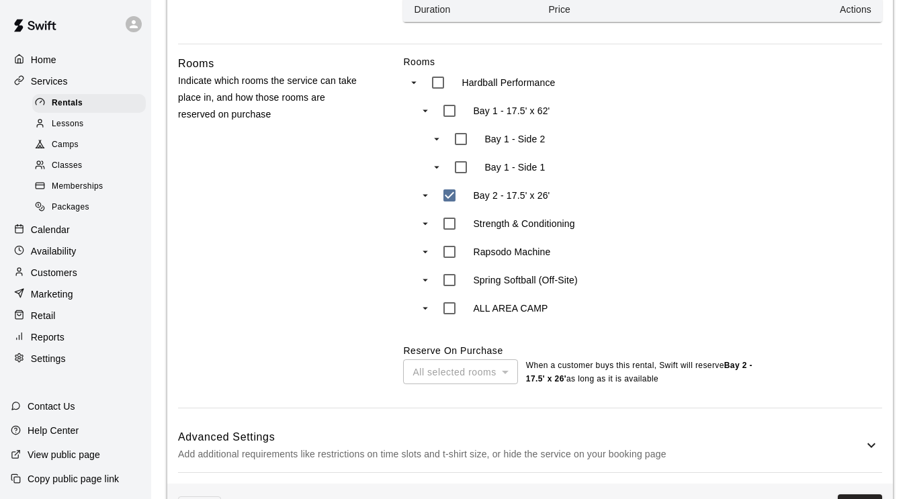
scroll to position [573, 0]
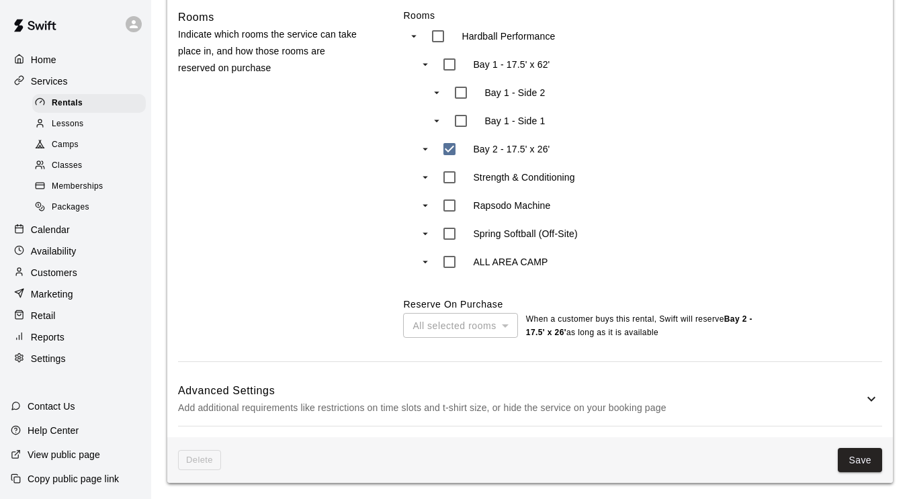
click at [614, 390] on h6 "Advanced Settings" at bounding box center [521, 390] width 686 height 17
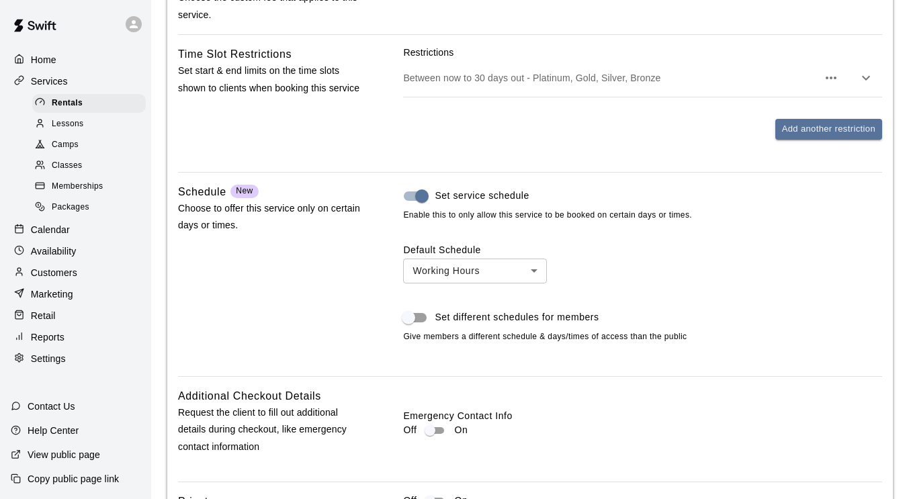
scroll to position [1121, 0]
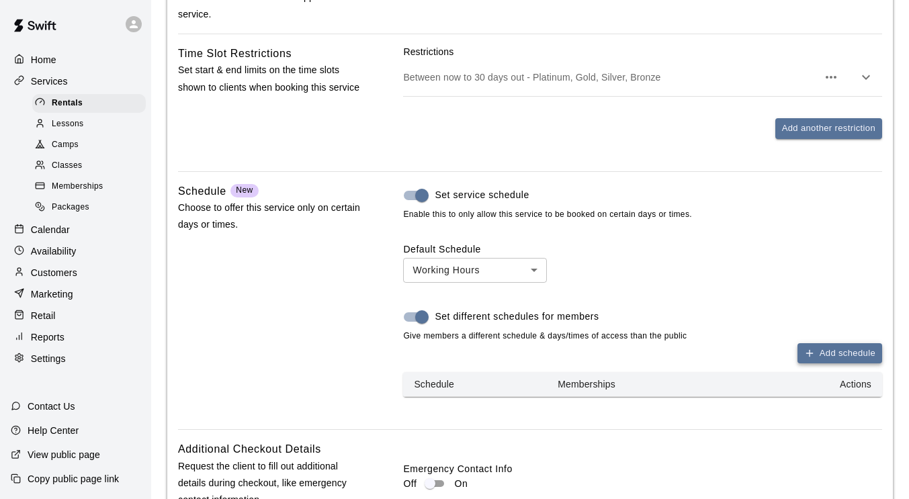
click at [814, 356] on icon "button" at bounding box center [809, 353] width 11 height 11
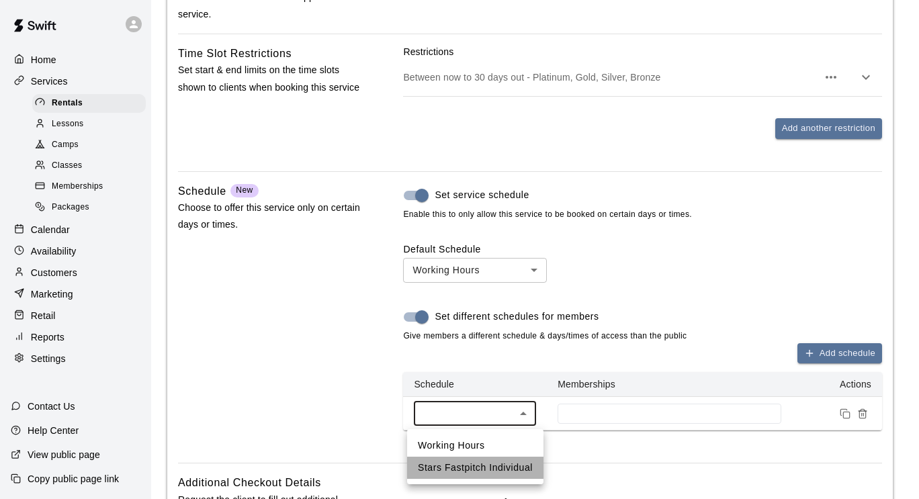
click at [510, 468] on li "Stars Fastpitch Individual" at bounding box center [475, 468] width 136 height 22
type input "****"
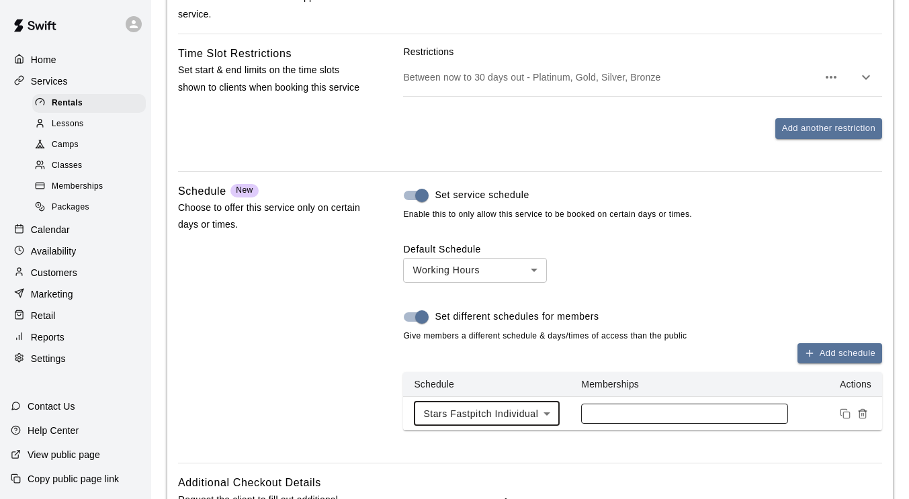
click at [612, 410] on div at bounding box center [684, 414] width 206 height 20
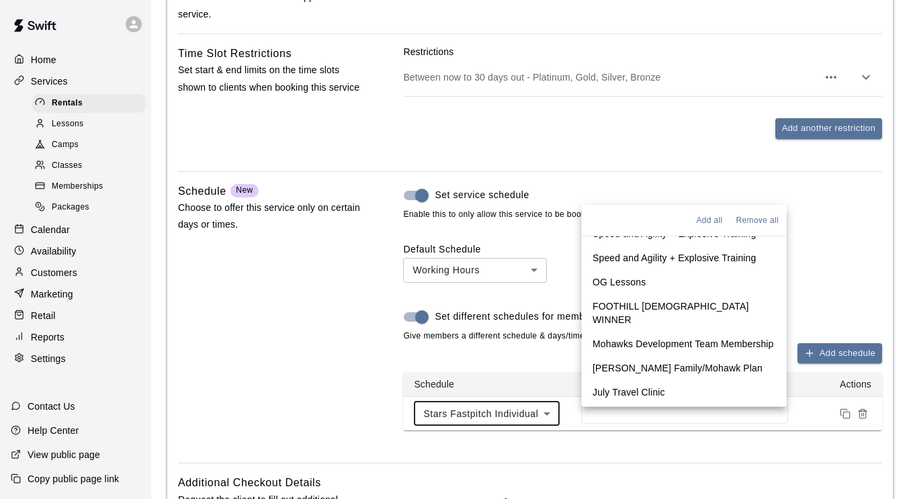
scroll to position [415, 0]
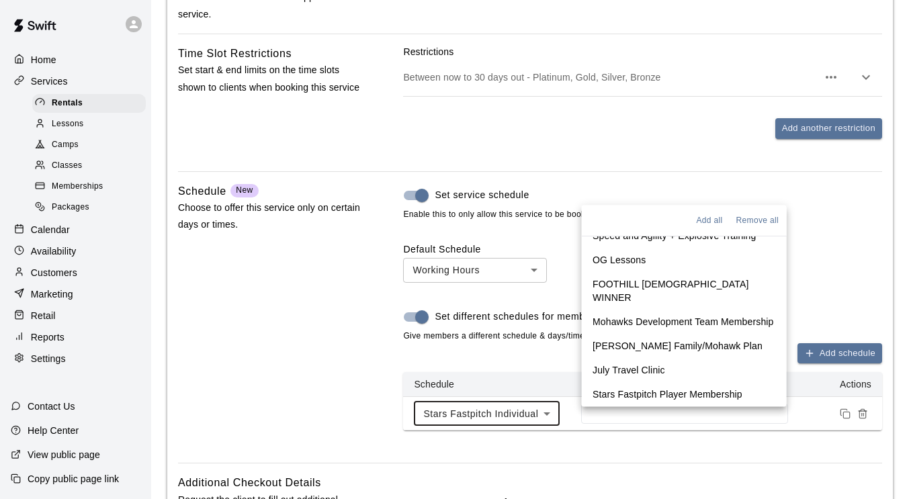
click at [636, 395] on p "Stars Fastpitch Player Membership" at bounding box center [668, 394] width 150 height 13
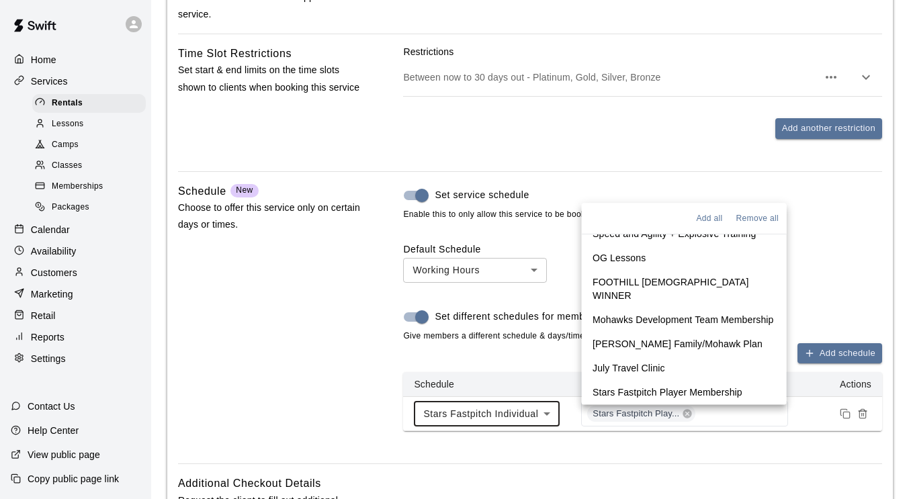
click at [474, 358] on div "Add schedule Schedule Memberships Actions Stars Fastpitch Individual **** ​ Sta…" at bounding box center [642, 387] width 479 height 89
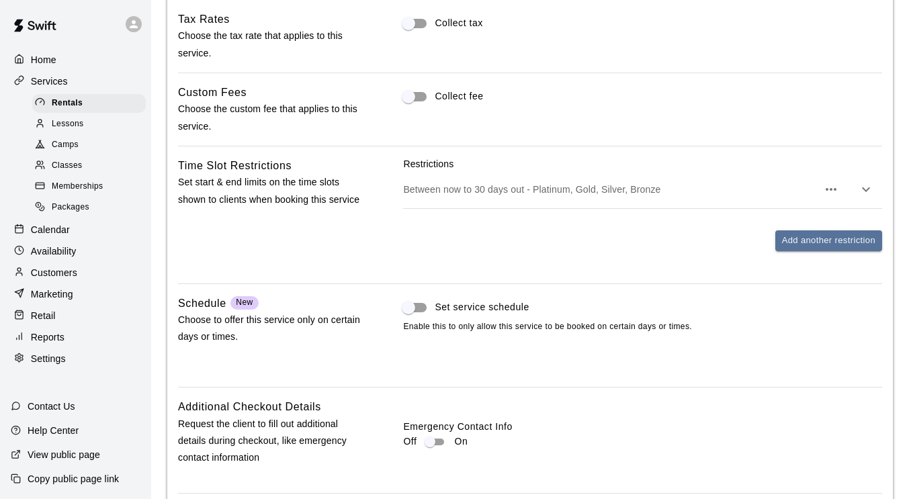
scroll to position [1161, 0]
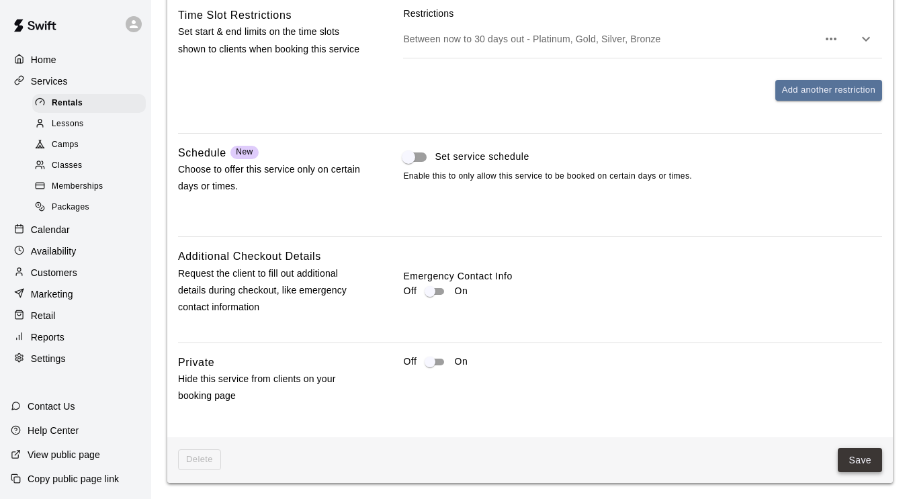
click at [864, 458] on button "Save" at bounding box center [860, 460] width 44 height 25
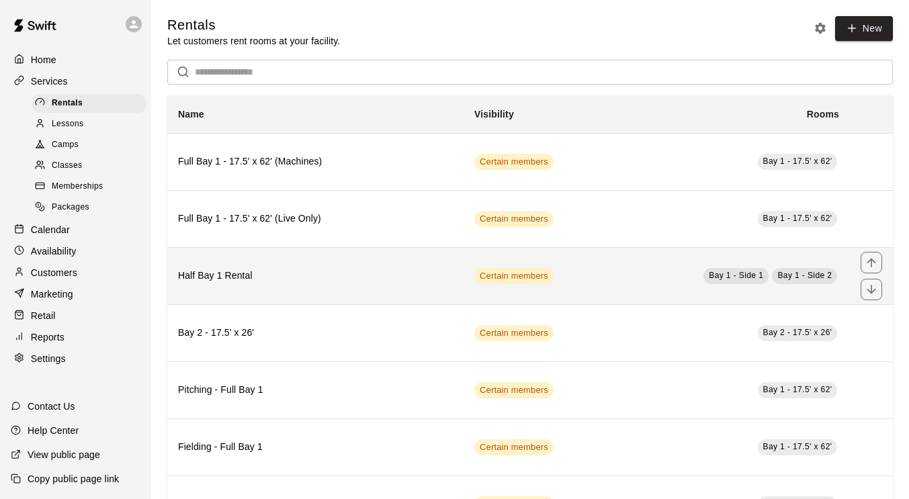
click at [585, 270] on td "Certain members" at bounding box center [531, 275] width 134 height 57
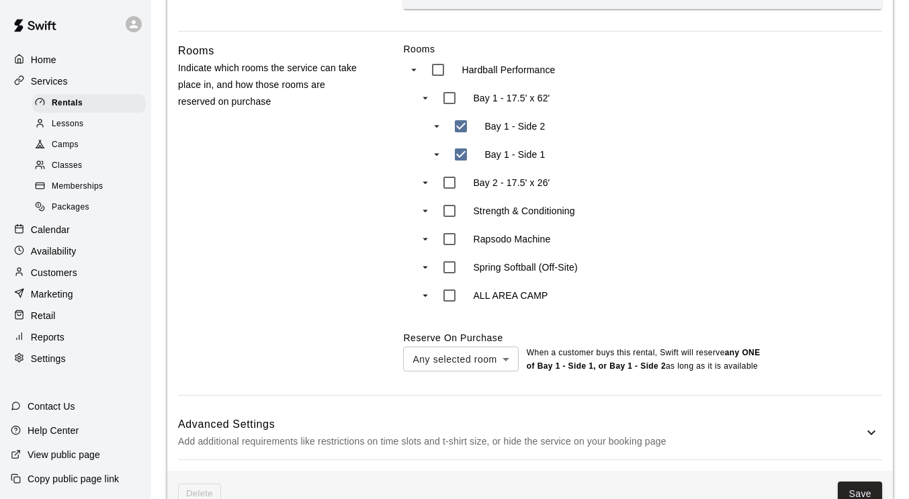
scroll to position [586, 0]
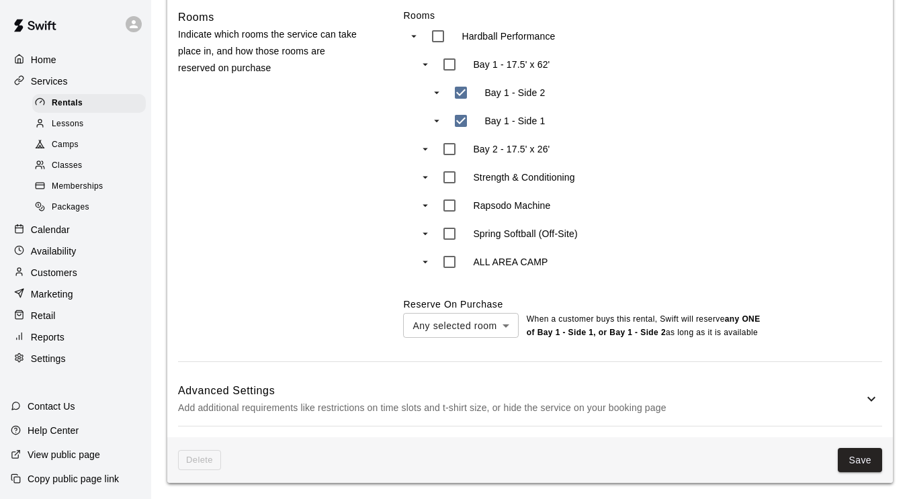
click at [575, 392] on h6 "Advanced Settings" at bounding box center [521, 390] width 686 height 17
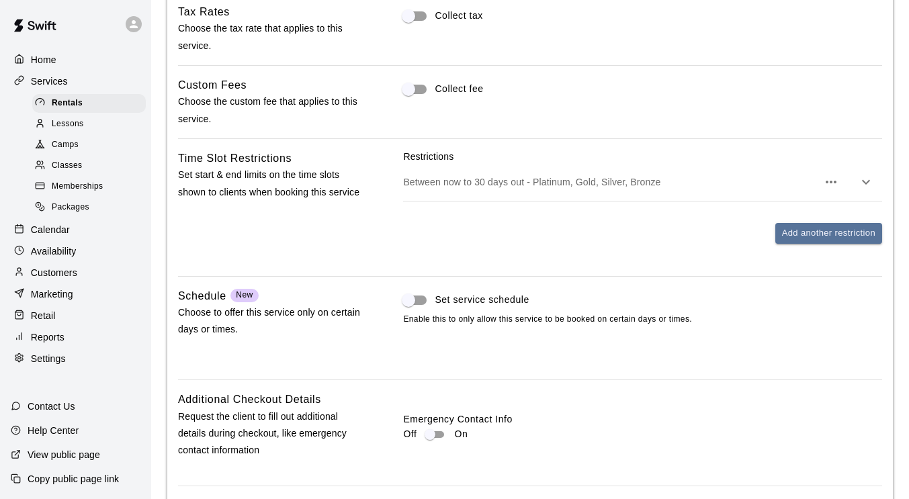
scroll to position [1174, 0]
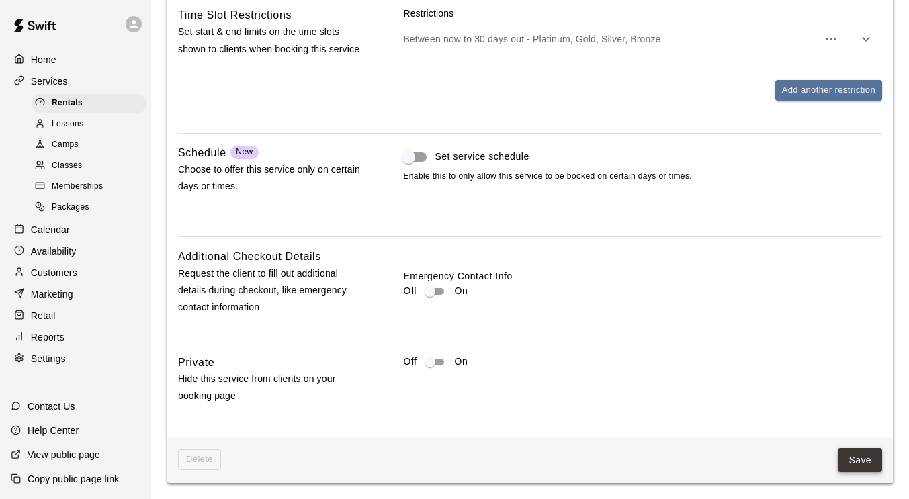
click at [852, 458] on button "Save" at bounding box center [860, 460] width 44 height 25
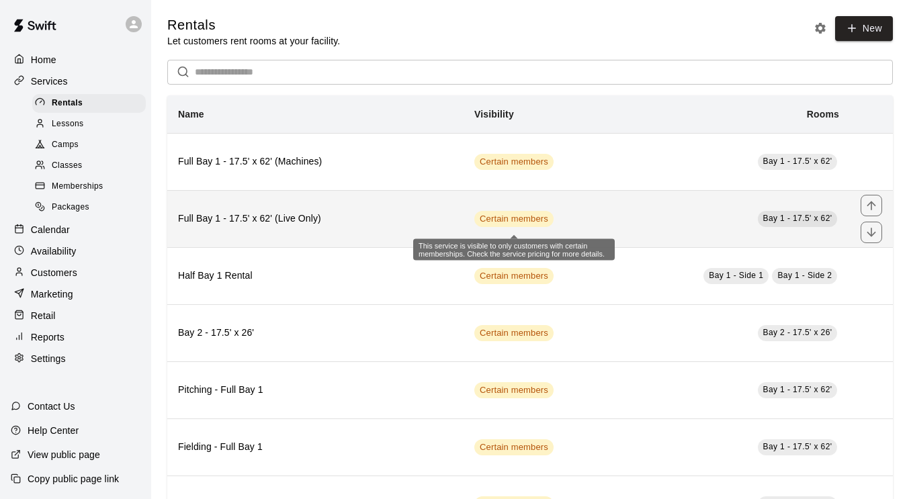
click at [536, 220] on span "Certain members" at bounding box center [513, 219] width 79 height 13
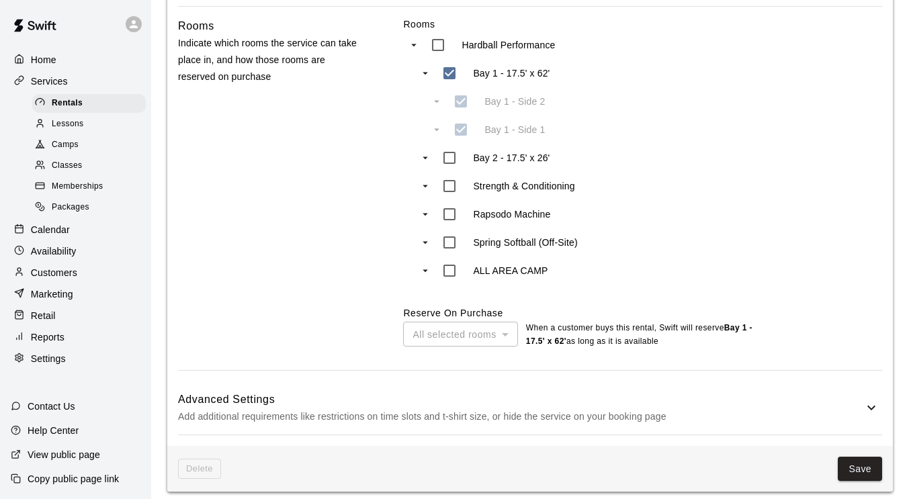
scroll to position [573, 0]
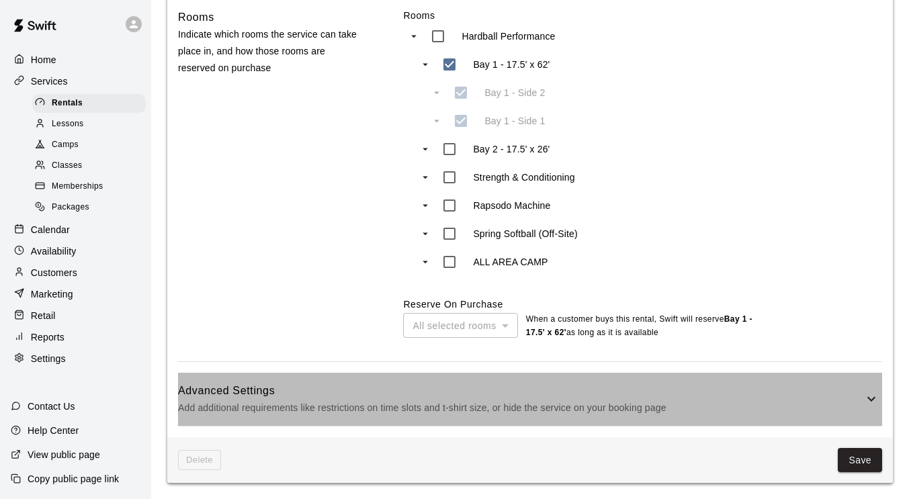
click at [577, 376] on div "Advanced Settings Add additional requirements like restrictions on time slots a…" at bounding box center [530, 399] width 704 height 53
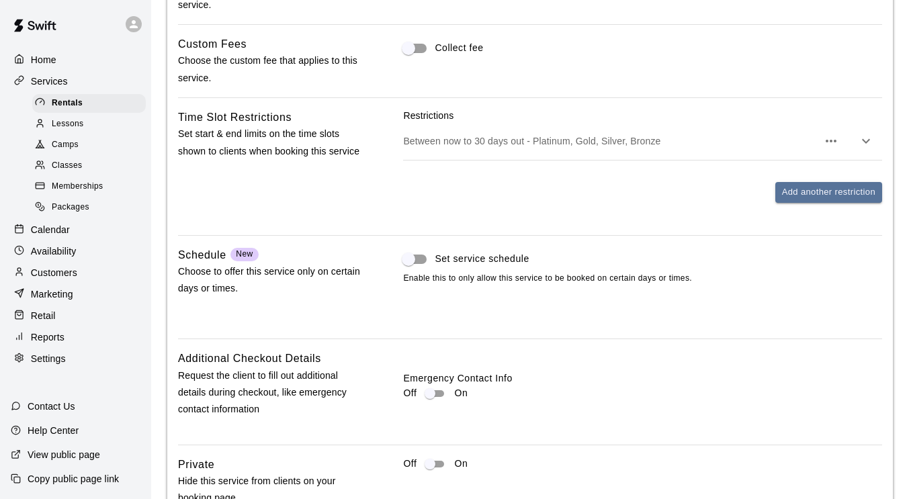
scroll to position [1161, 0]
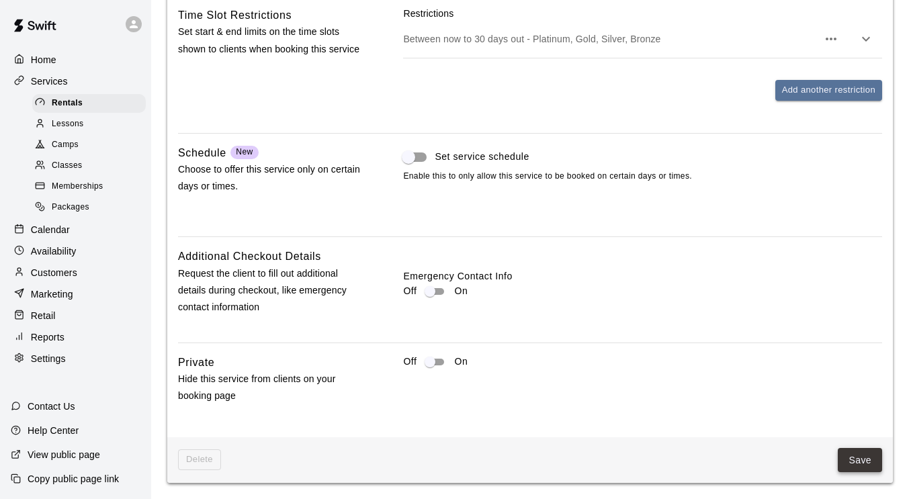
click at [856, 462] on button "Save" at bounding box center [860, 460] width 44 height 25
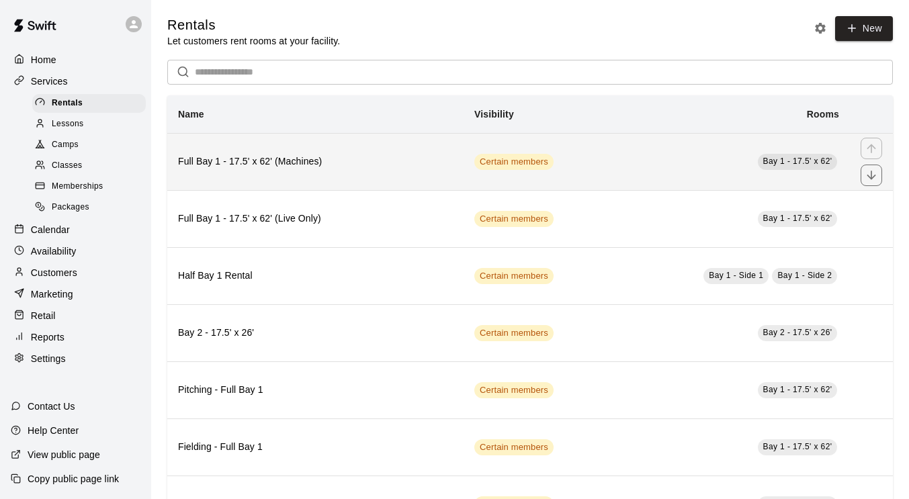
click at [591, 180] on td "Certain members" at bounding box center [531, 161] width 134 height 57
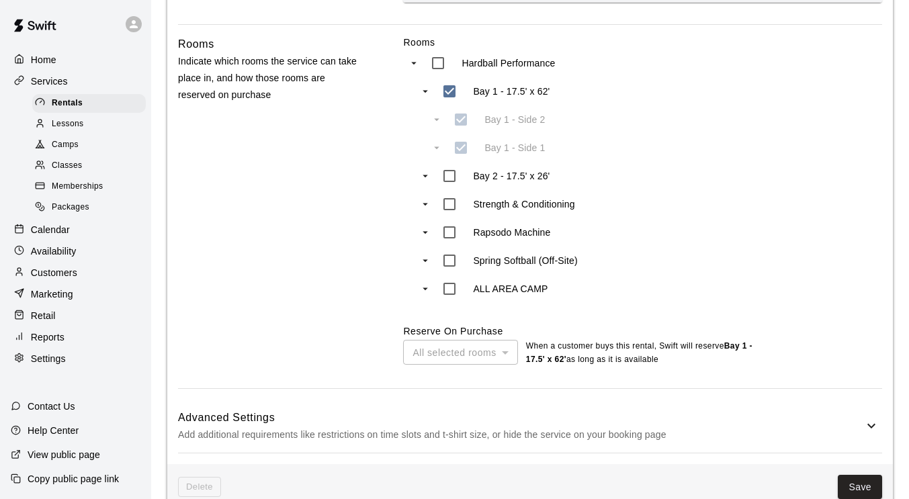
scroll to position [573, 0]
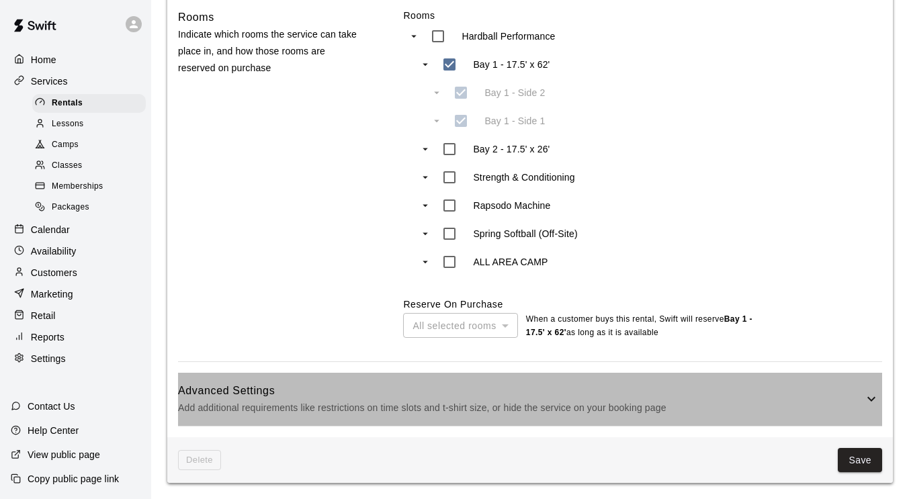
click at [558, 392] on h6 "Advanced Settings" at bounding box center [521, 390] width 686 height 17
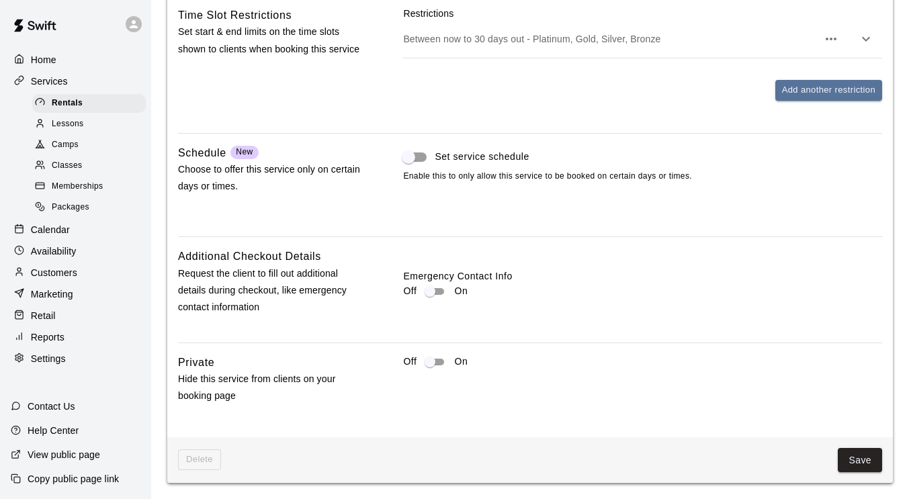
scroll to position [1160, 0]
click at [863, 457] on button "Save" at bounding box center [860, 460] width 44 height 25
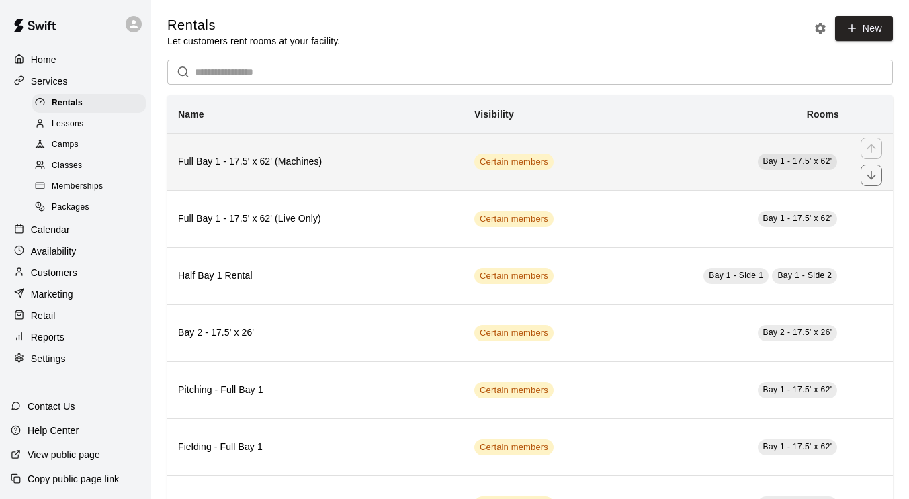
click at [595, 175] on td "Certain members" at bounding box center [531, 161] width 134 height 57
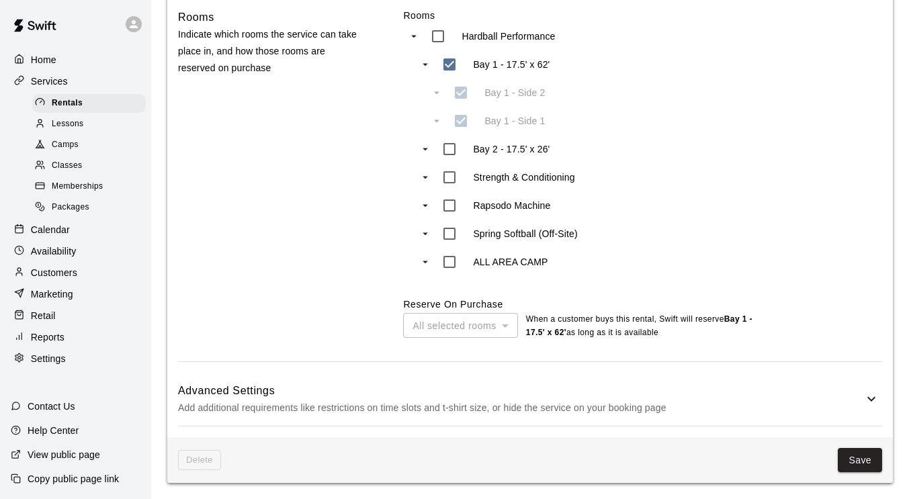
scroll to position [571, 0]
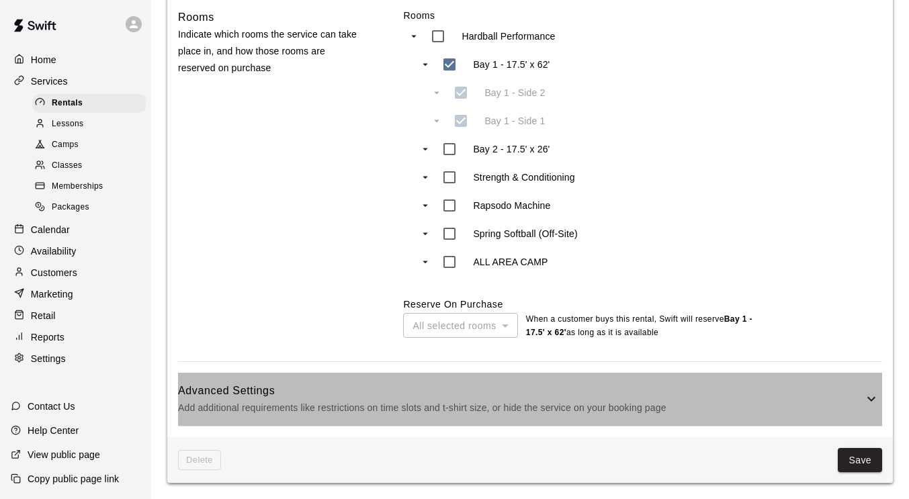
click at [801, 383] on div "Advanced Settings Add additional requirements like restrictions on time slots a…" at bounding box center [530, 399] width 704 height 53
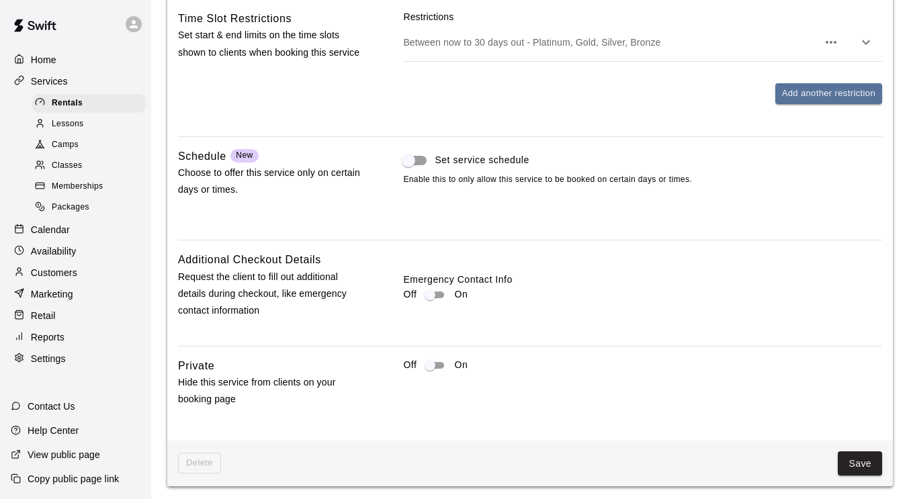
scroll to position [1161, 0]
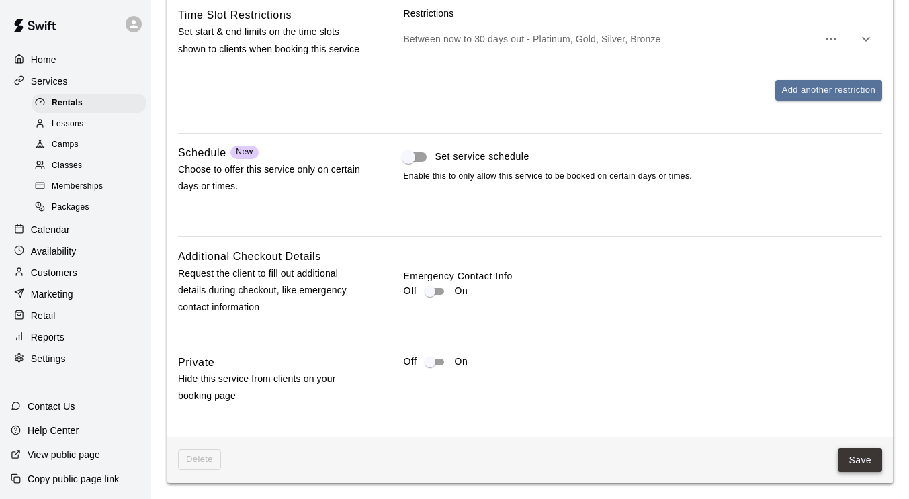
click at [862, 462] on button "Save" at bounding box center [860, 460] width 44 height 25
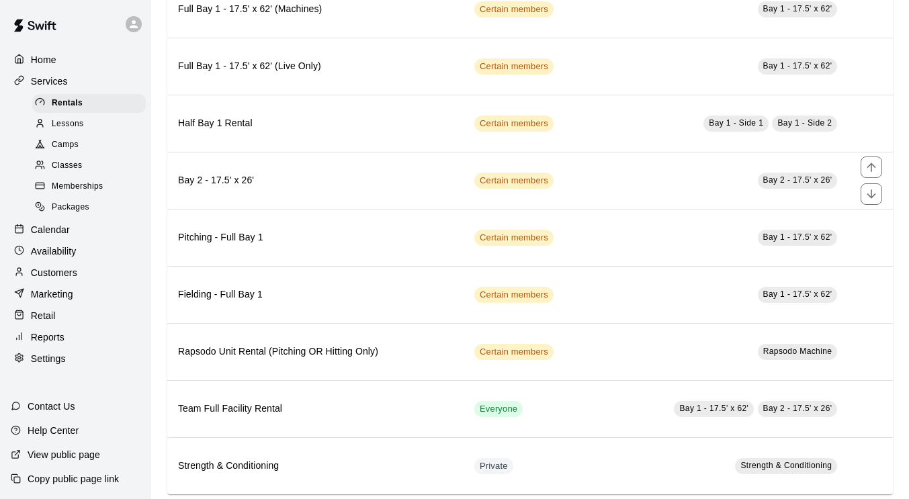
scroll to position [153, 0]
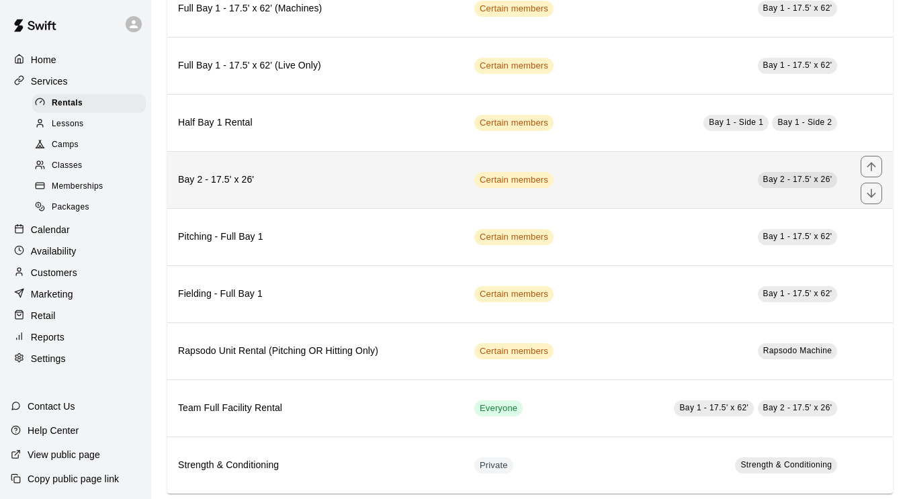
click at [618, 187] on td "Bay 2 - 17.5' x 26'" at bounding box center [724, 179] width 252 height 57
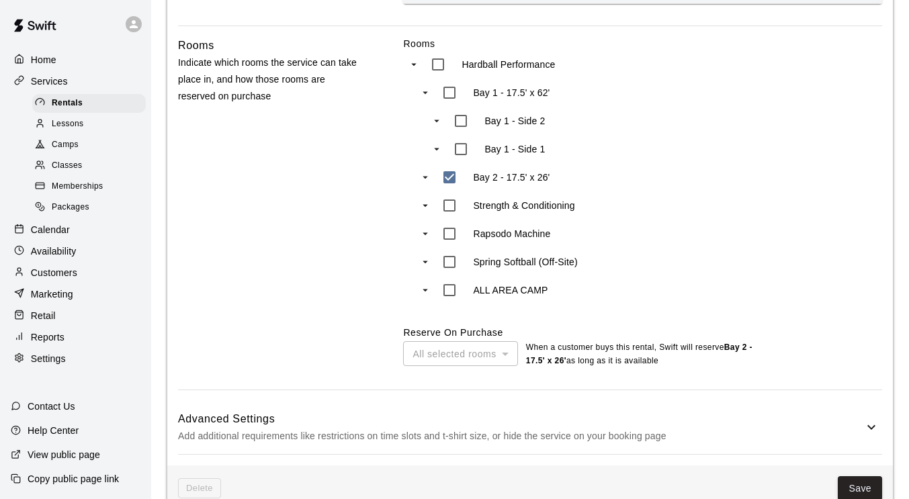
scroll to position [573, 0]
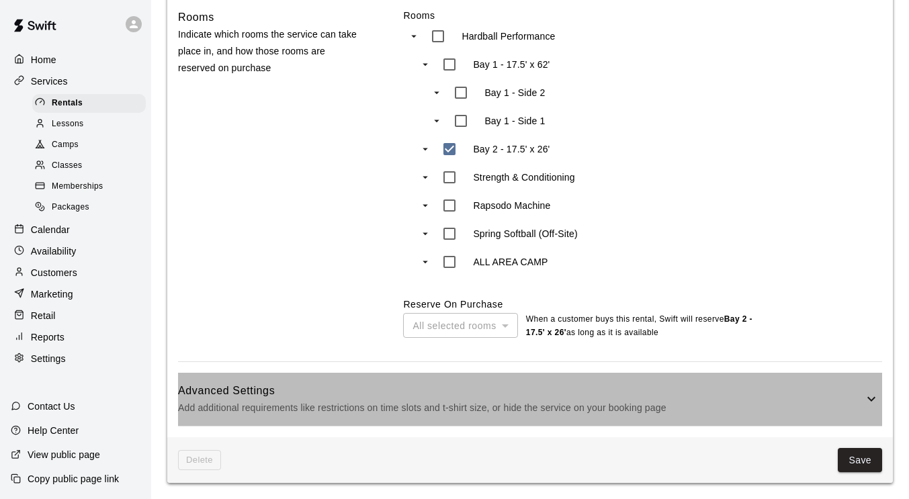
click at [707, 416] on p "Add additional requirements like restrictions on time slots and t-shirt size, o…" at bounding box center [521, 408] width 686 height 17
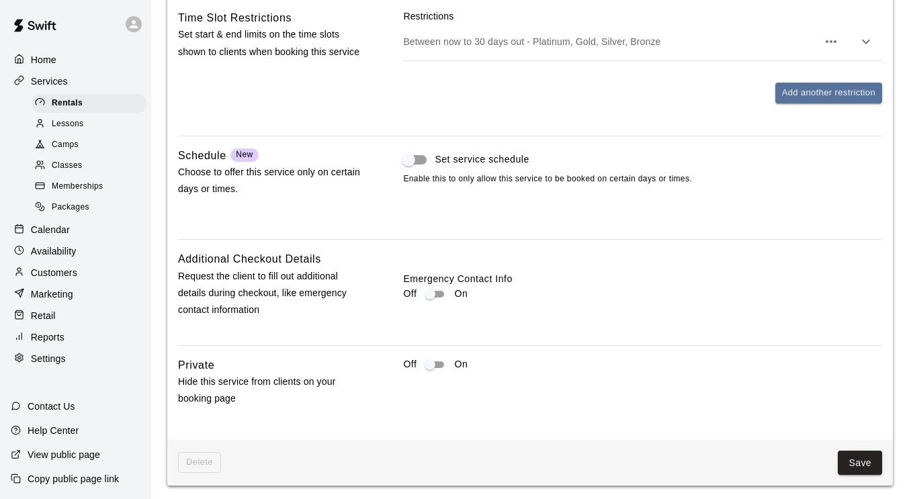
scroll to position [1161, 0]
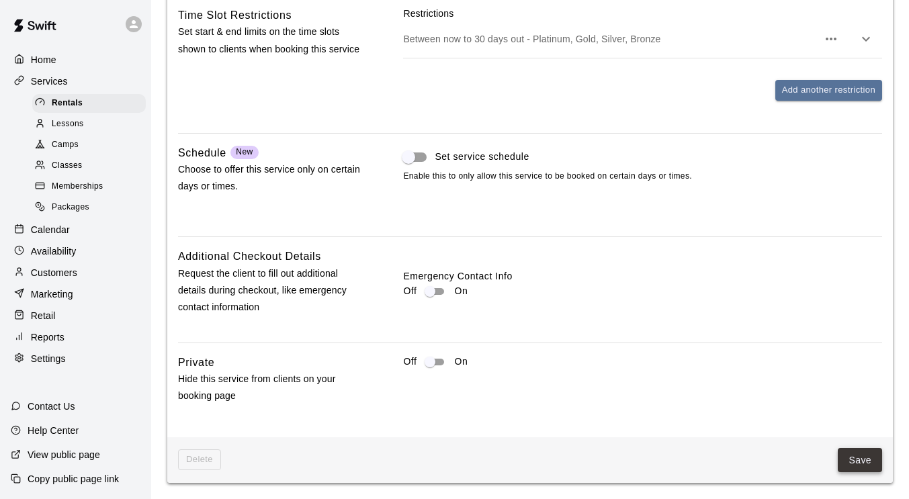
click at [867, 458] on button "Save" at bounding box center [860, 460] width 44 height 25
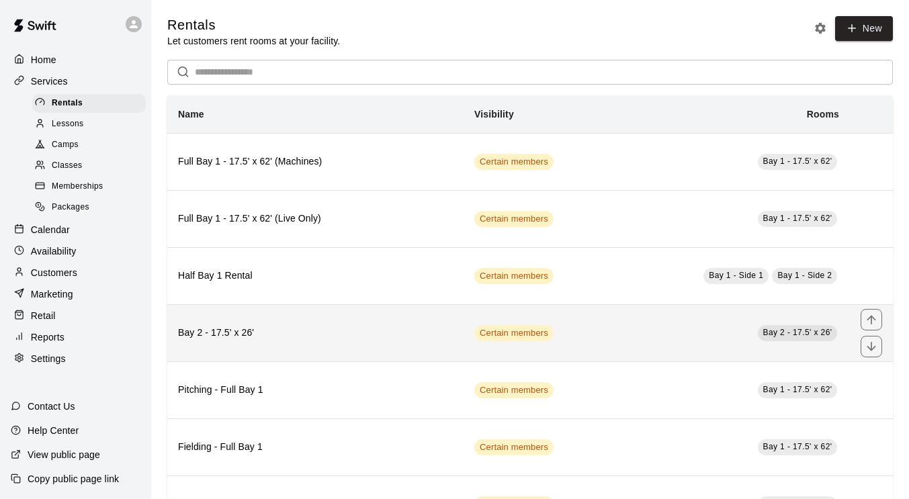
click at [625, 350] on td "Bay 2 - 17.5' x 26'" at bounding box center [724, 332] width 252 height 57
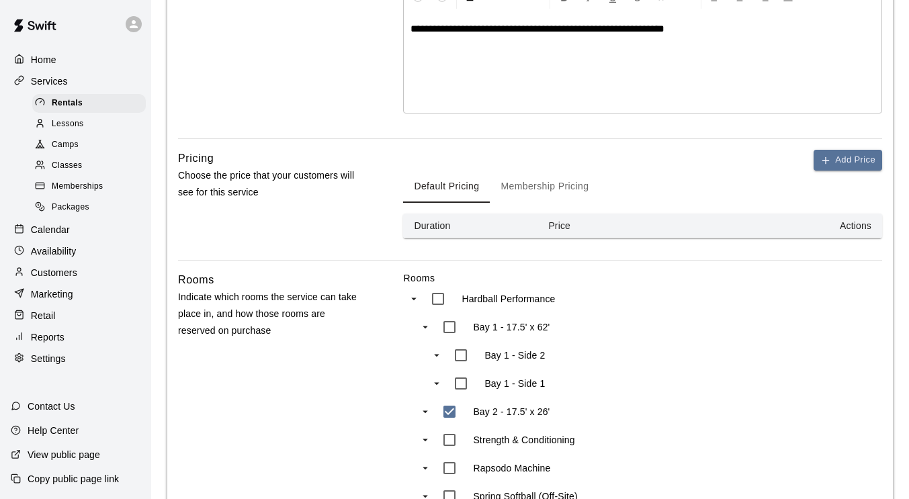
scroll to position [573, 0]
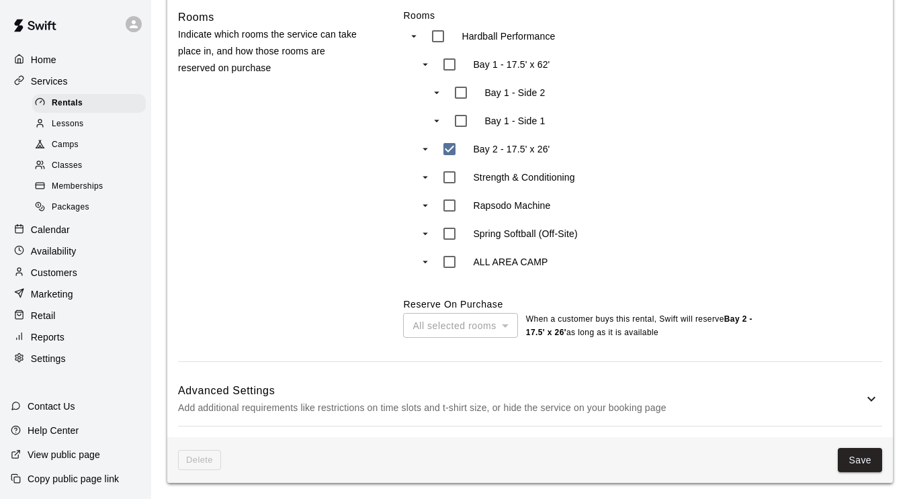
click at [636, 381] on div "Advanced Settings Add additional requirements like restrictions on time slots a…" at bounding box center [530, 399] width 704 height 53
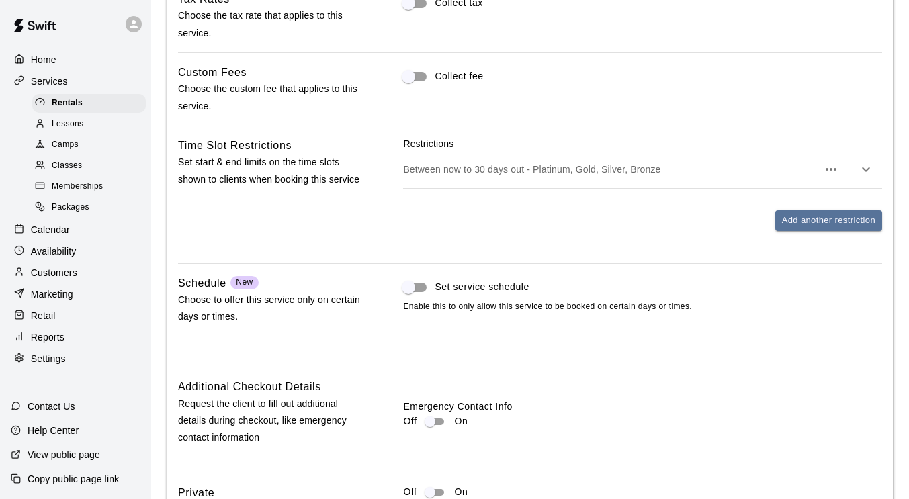
scroll to position [1161, 0]
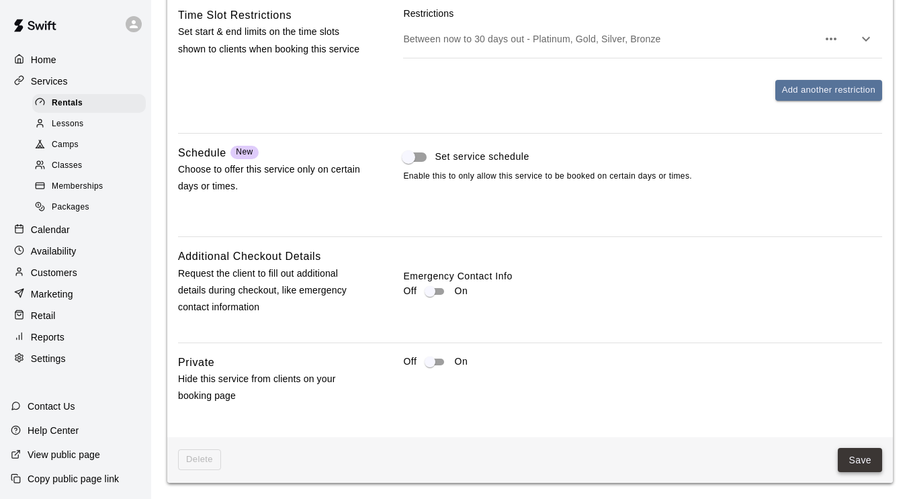
click at [854, 454] on button "Save" at bounding box center [860, 460] width 44 height 25
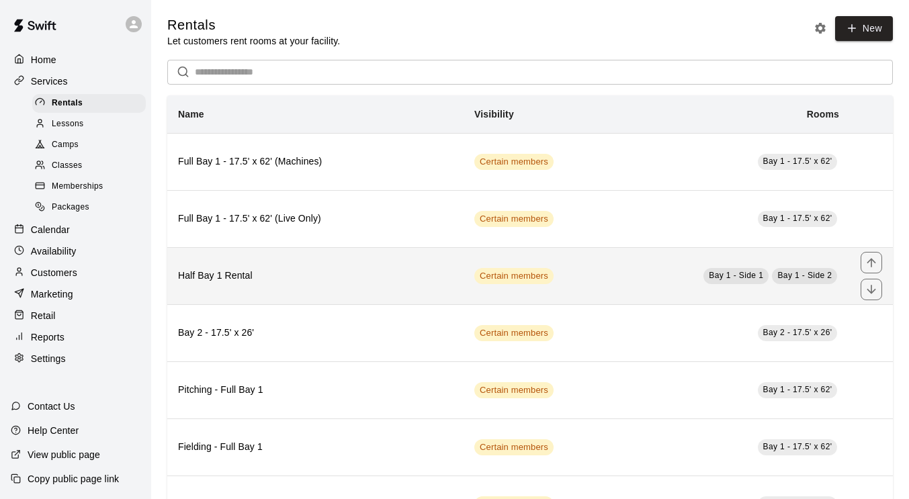
click at [606, 282] on td "Bay 1 - Side 1 Bay 1 - Side 2" at bounding box center [724, 275] width 252 height 57
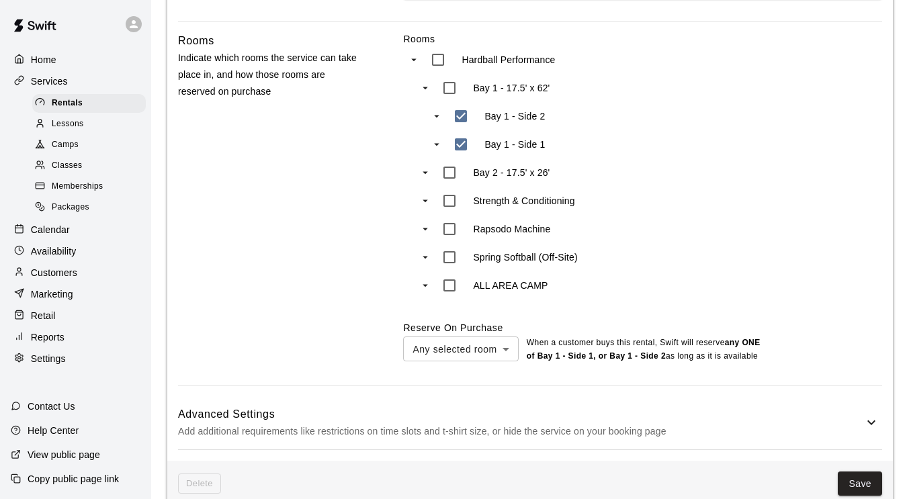
scroll to position [586, 0]
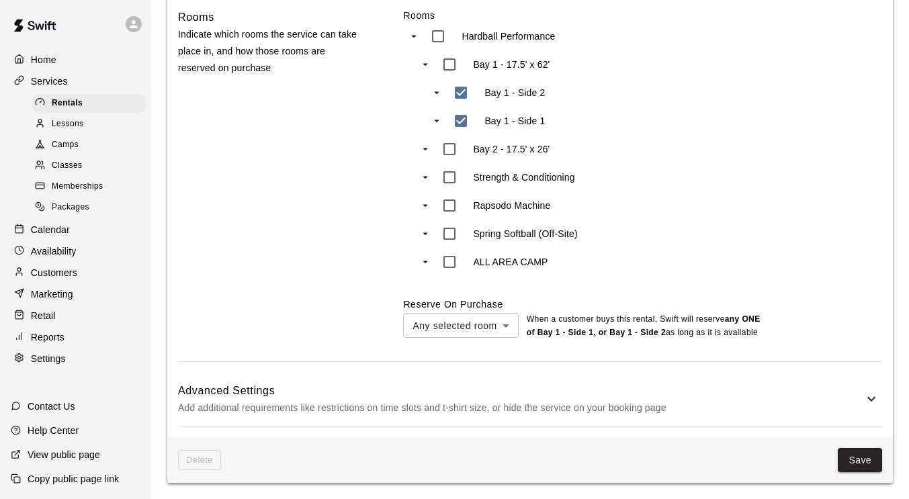
click at [670, 382] on h6 "Advanced Settings" at bounding box center [521, 390] width 686 height 17
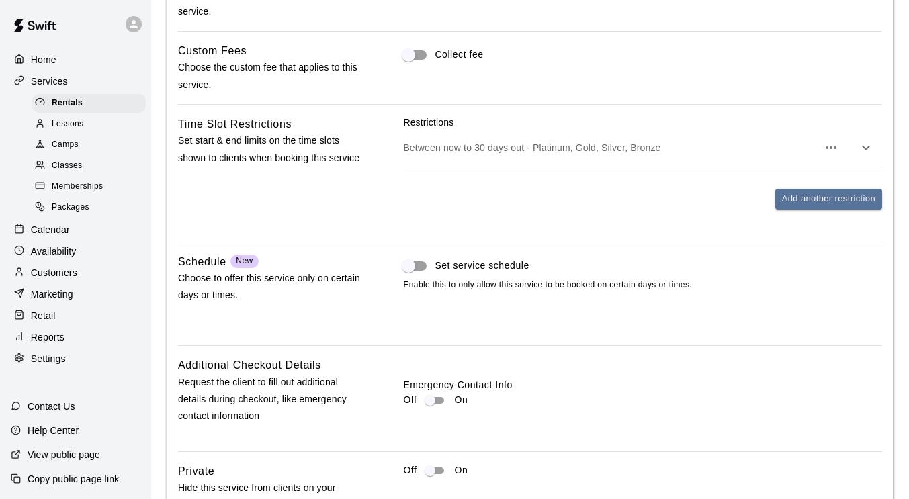
scroll to position [1174, 0]
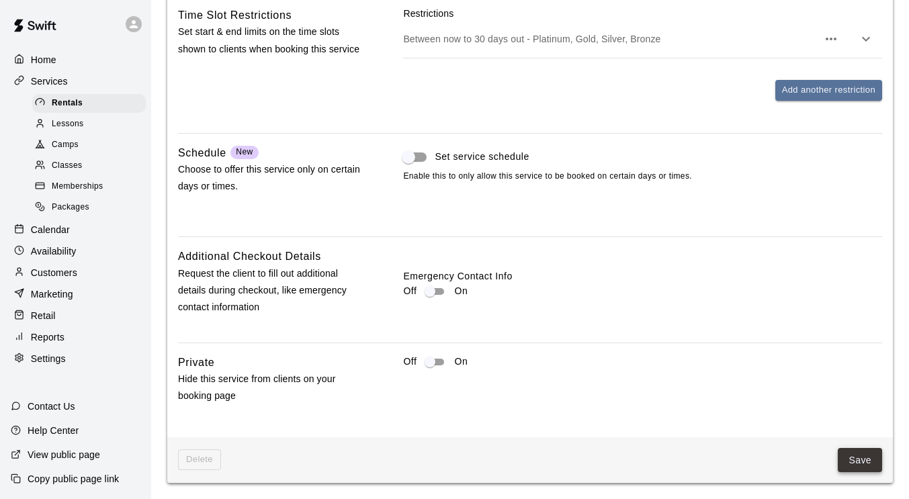
click at [851, 458] on button "Save" at bounding box center [860, 460] width 44 height 25
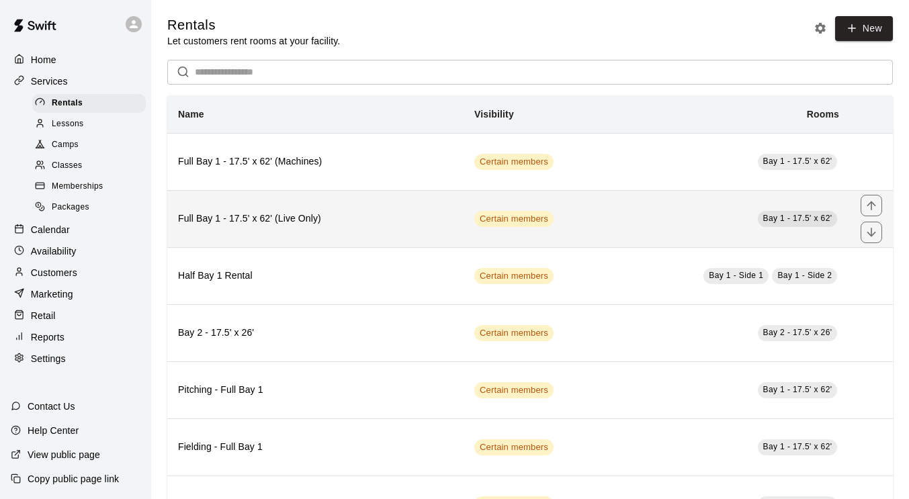
click at [632, 217] on td "Bay 1 - 17.5' x 62'" at bounding box center [724, 218] width 252 height 57
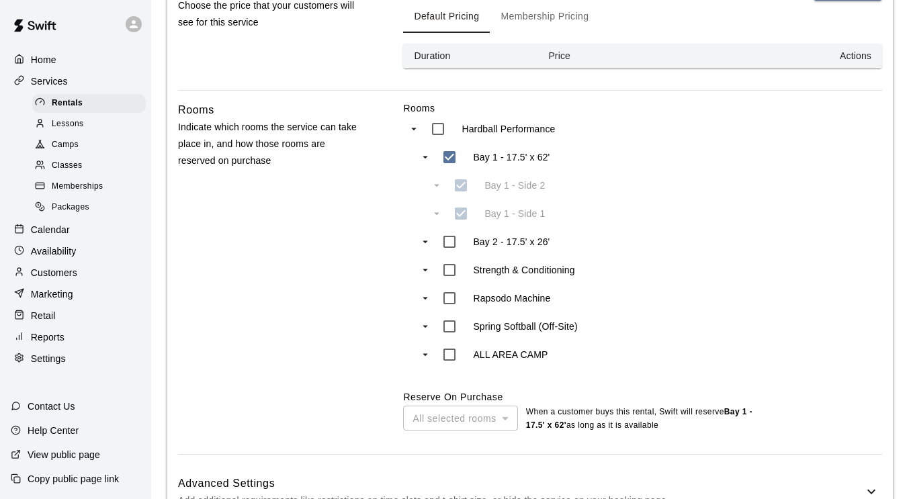
scroll to position [573, 0]
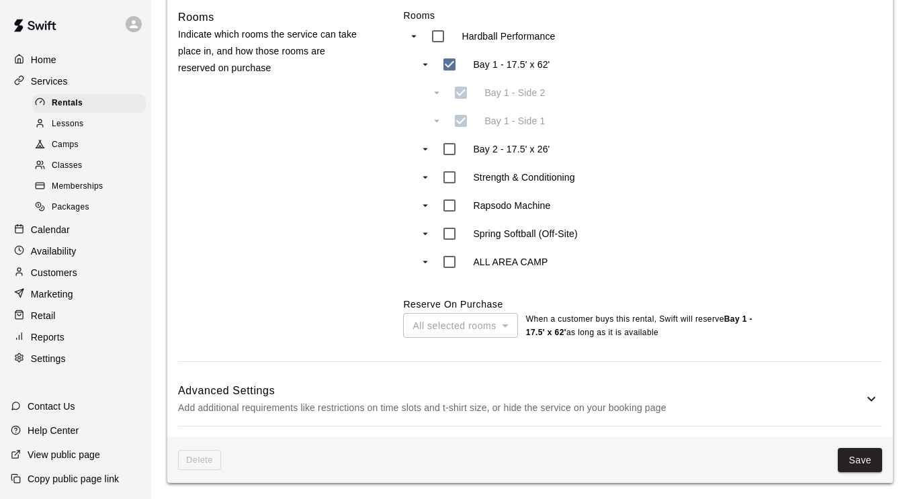
click at [680, 382] on h6 "Advanced Settings" at bounding box center [521, 390] width 686 height 17
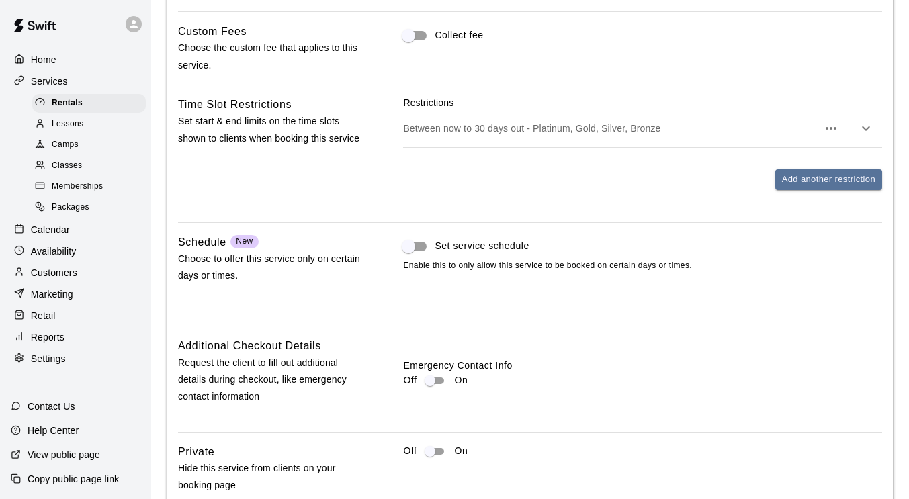
scroll to position [1161, 0]
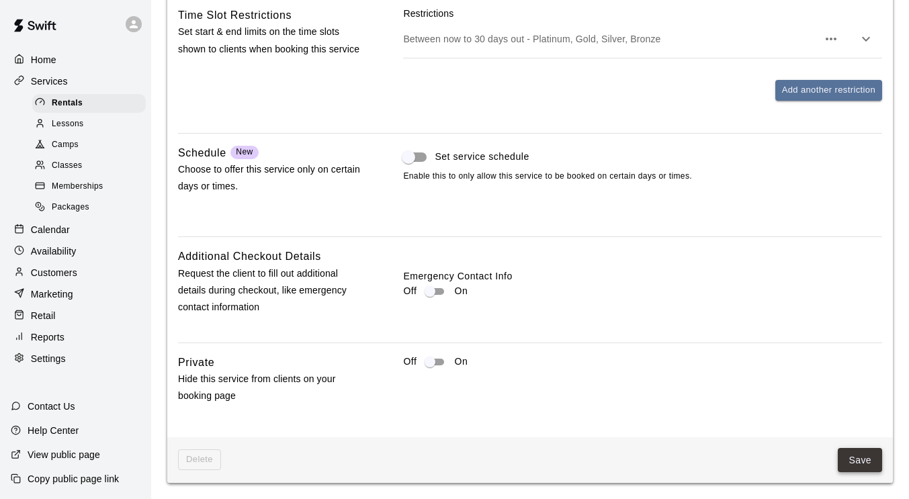
click at [854, 465] on button "Save" at bounding box center [860, 460] width 44 height 25
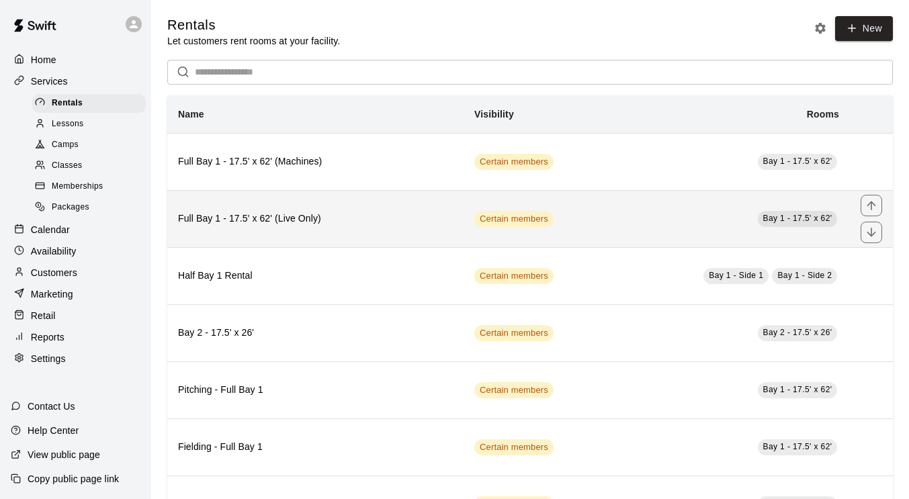
click at [600, 222] on td "Bay 1 - 17.5' x 62'" at bounding box center [724, 218] width 252 height 57
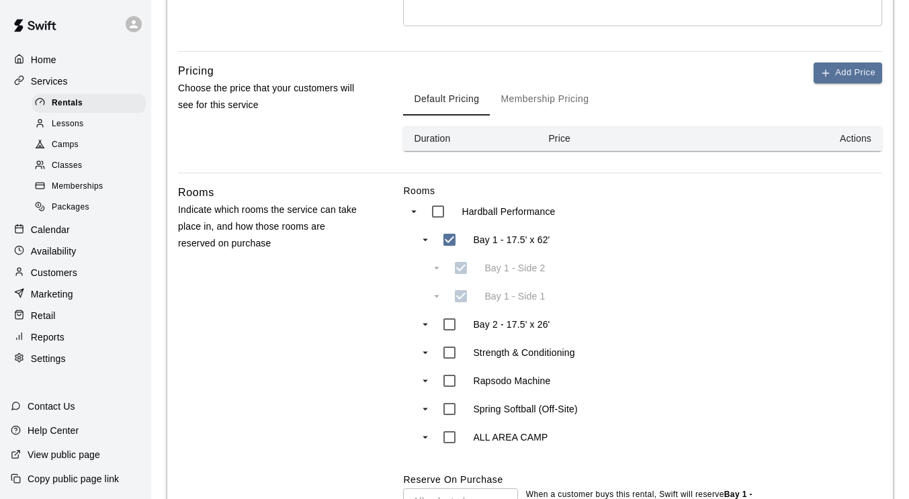
scroll to position [573, 0]
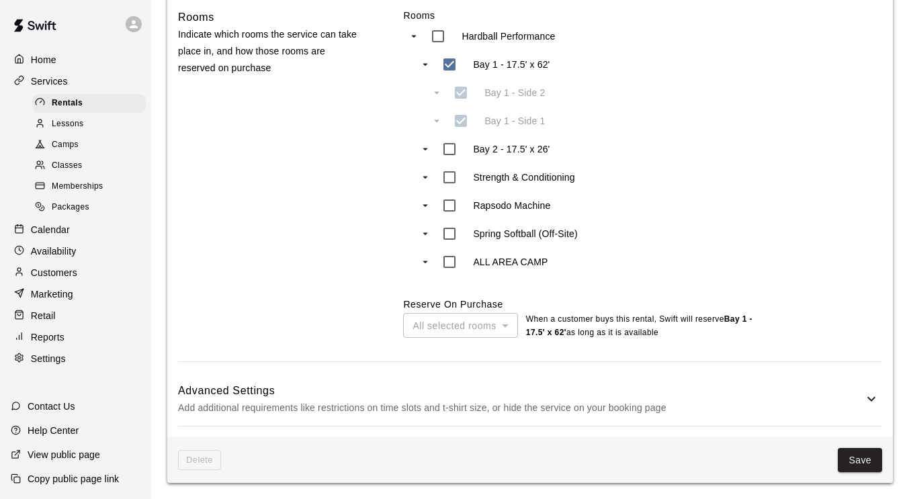
click at [659, 384] on h6 "Advanced Settings" at bounding box center [521, 390] width 686 height 17
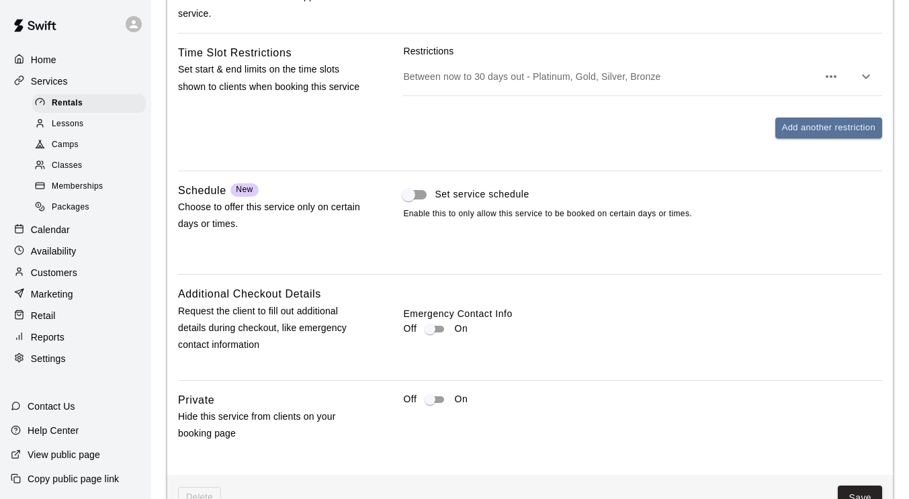
scroll to position [1161, 0]
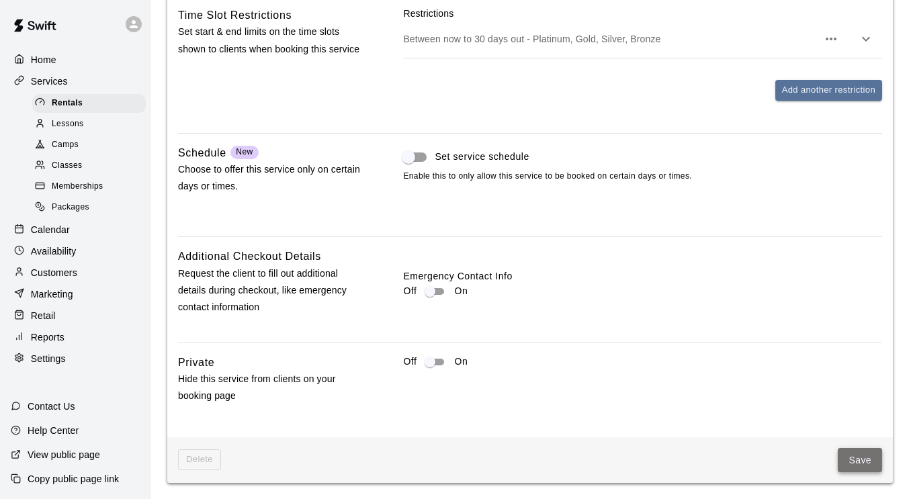
click at [847, 453] on button "Save" at bounding box center [860, 460] width 44 height 25
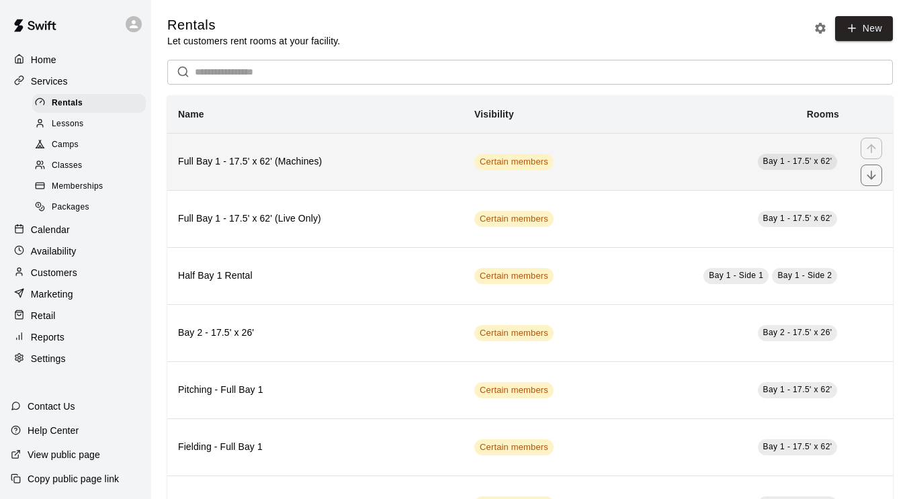
click at [624, 159] on td "Bay 1 - 17.5' x 62'" at bounding box center [724, 161] width 252 height 57
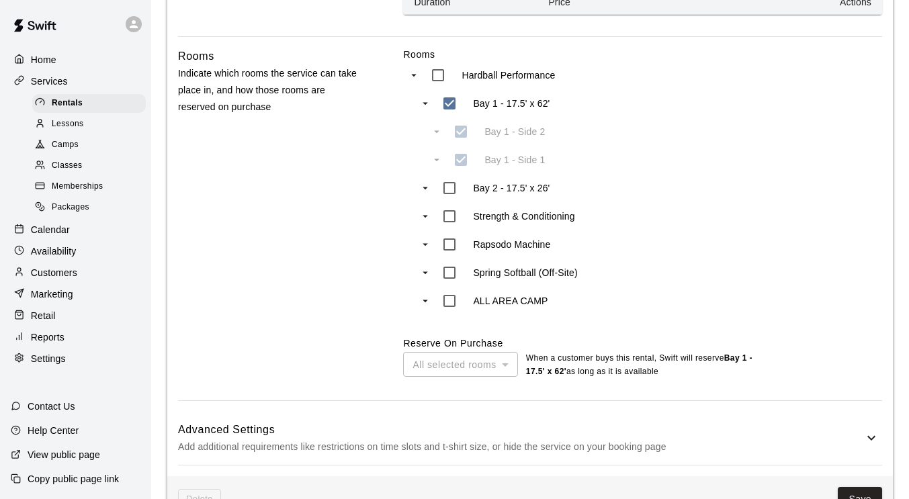
scroll to position [573, 0]
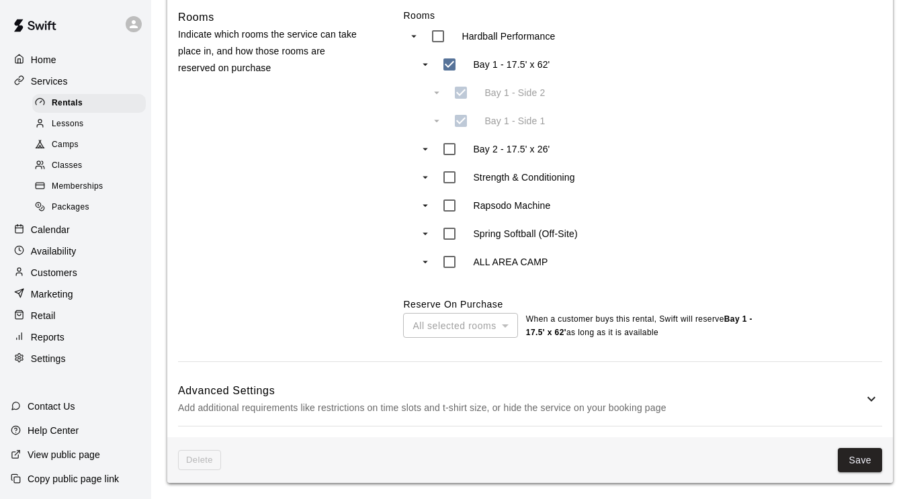
click at [651, 381] on div "Advanced Settings Add additional requirements like restrictions on time slots a…" at bounding box center [530, 399] width 704 height 53
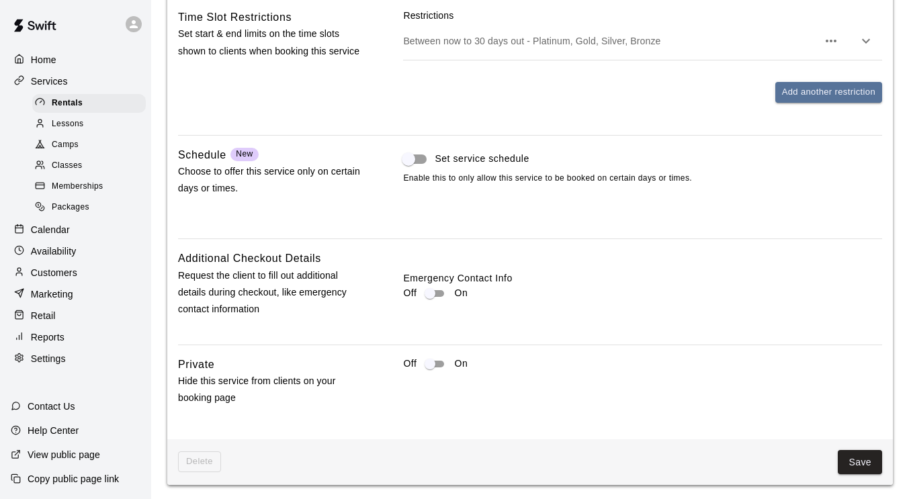
scroll to position [1161, 0]
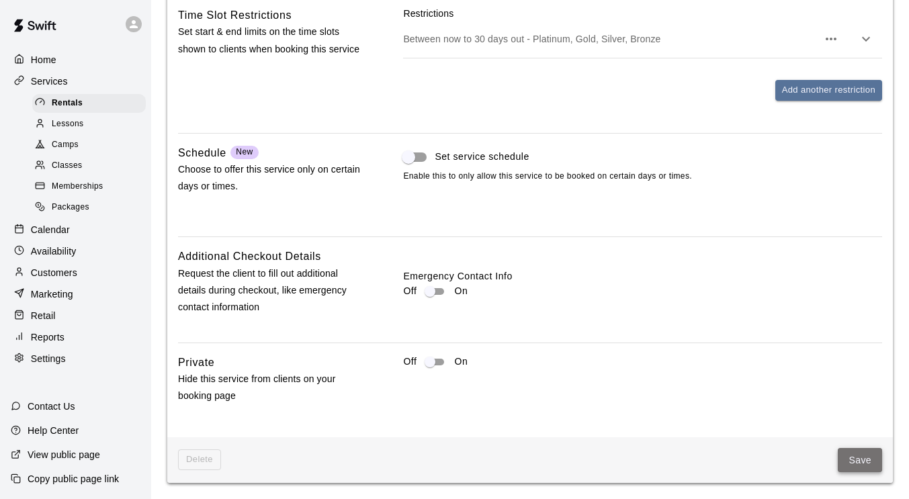
click at [868, 460] on button "Save" at bounding box center [860, 460] width 44 height 25
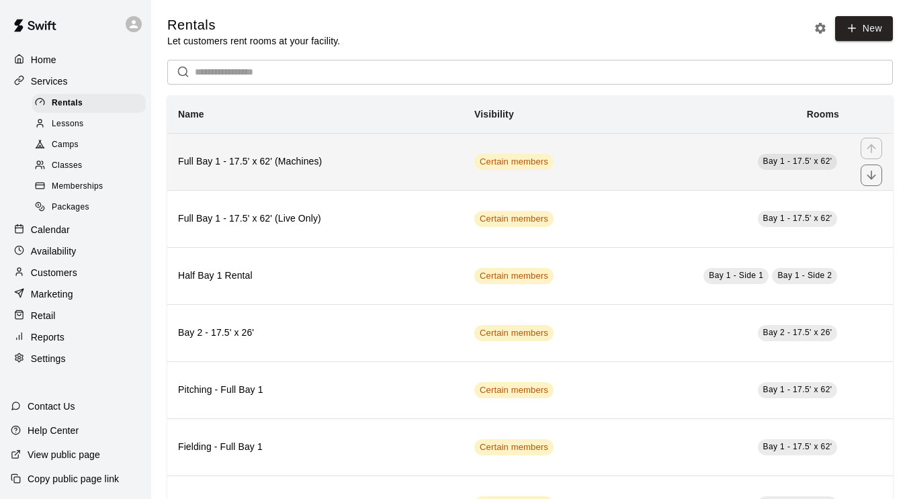
click at [394, 175] on th "Full Bay 1 - 17.5' x 62' (Machines)" at bounding box center [315, 161] width 296 height 57
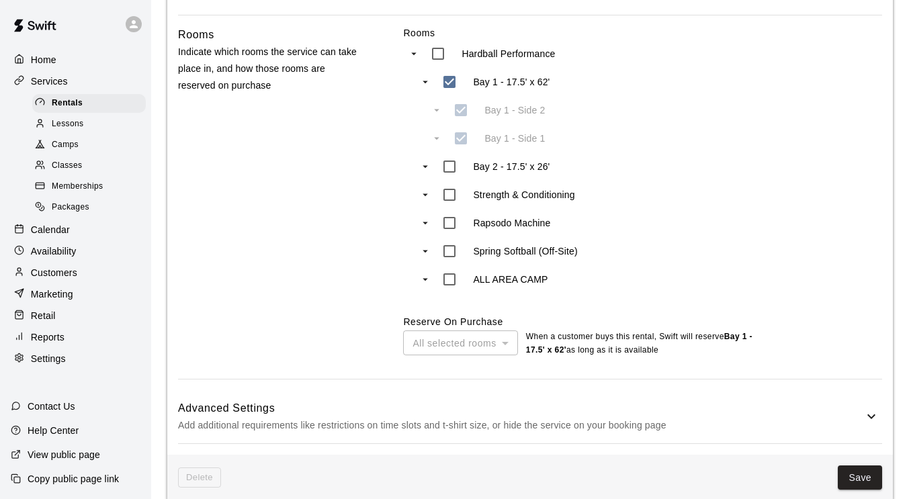
scroll to position [573, 0]
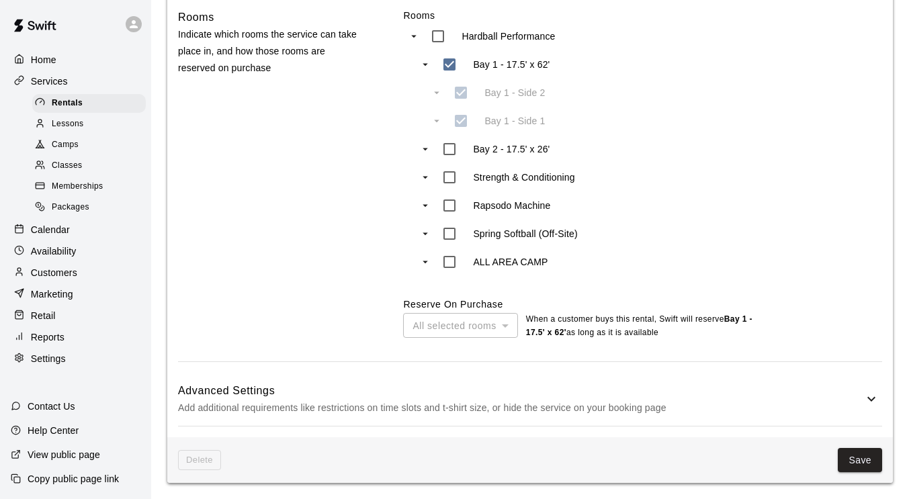
click at [566, 386] on h6 "Advanced Settings" at bounding box center [521, 390] width 686 height 17
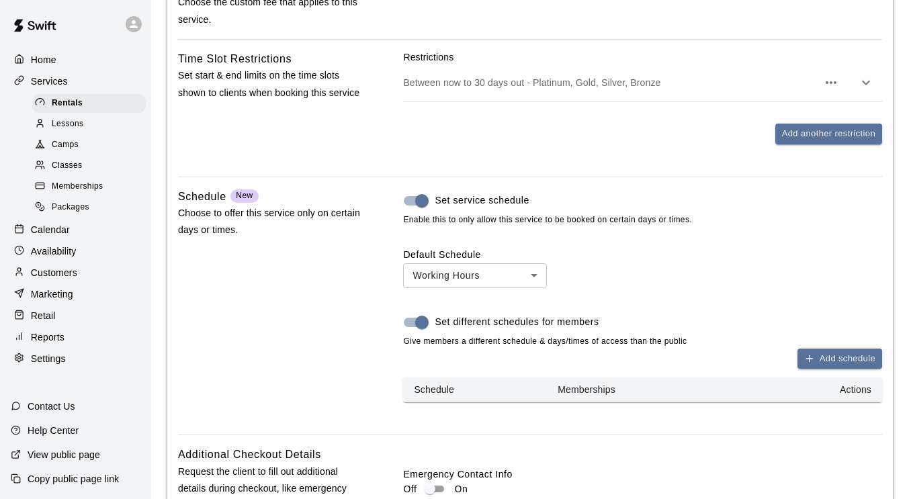
scroll to position [1116, 0]
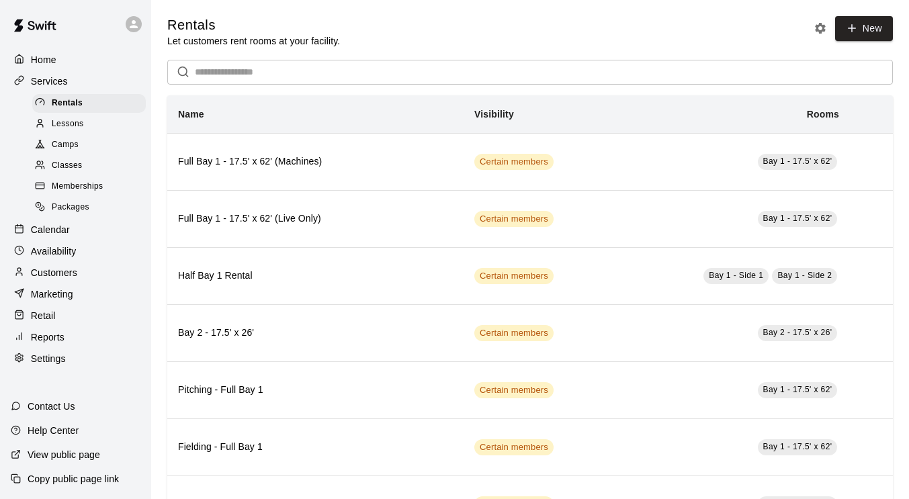
click at [65, 301] on p "Marketing" at bounding box center [52, 294] width 42 height 13
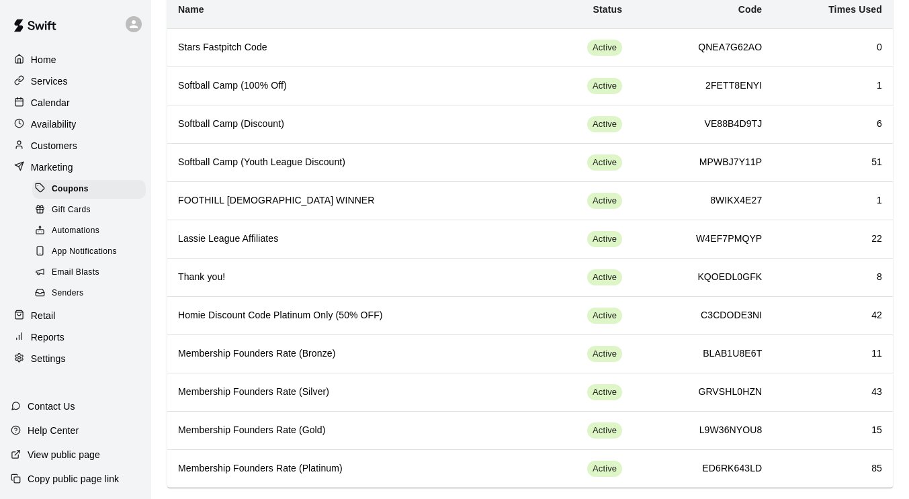
scroll to position [119, 0]
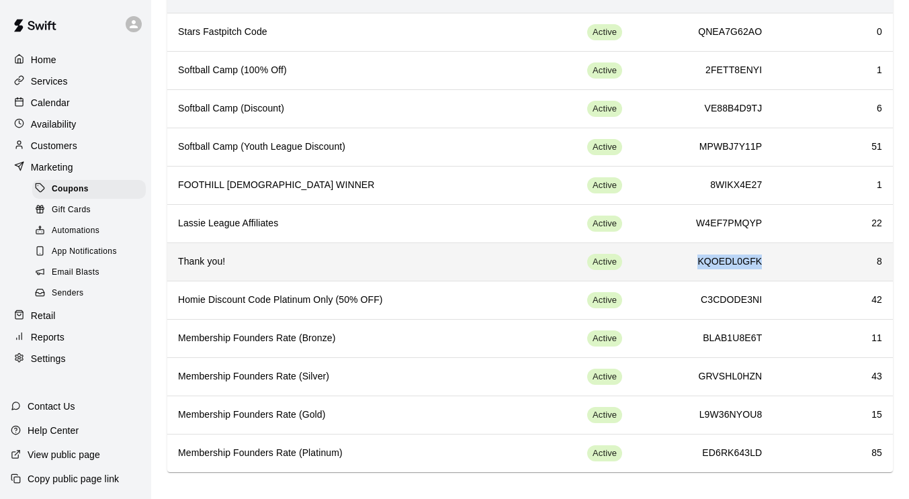
drag, startPoint x: 693, startPoint y: 259, endPoint x: 765, endPoint y: 273, distance: 73.8
click at [765, 273] on td "KQOEDL0GFK" at bounding box center [703, 262] width 140 height 38
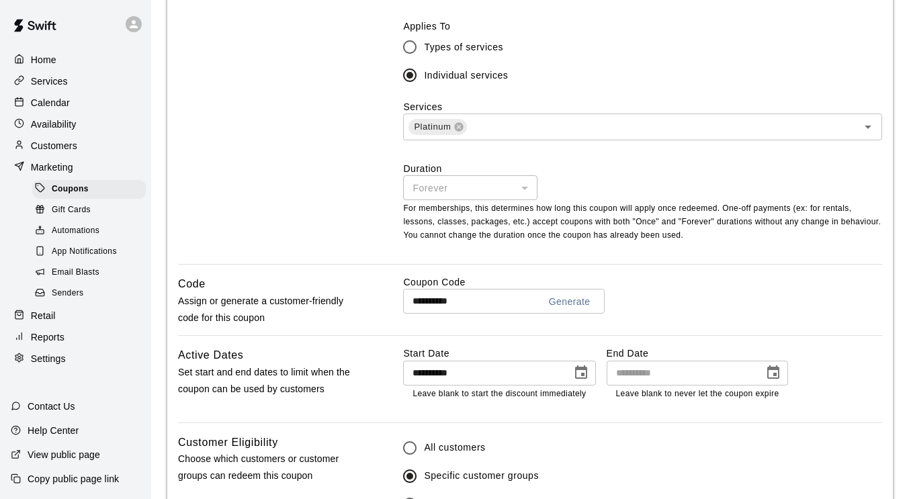
scroll to position [470, 0]
drag, startPoint x: 499, startPoint y: 298, endPoint x: 389, endPoint y: 306, distance: 109.8
click at [389, 306] on div "**********" at bounding box center [530, 305] width 704 height 60
click at [75, 113] on div "Calendar" at bounding box center [76, 103] width 130 height 20
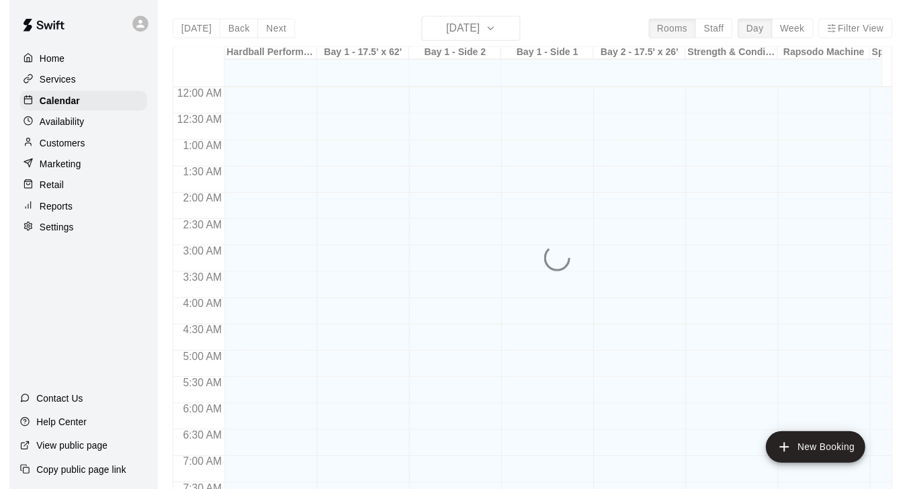
scroll to position [489, 0]
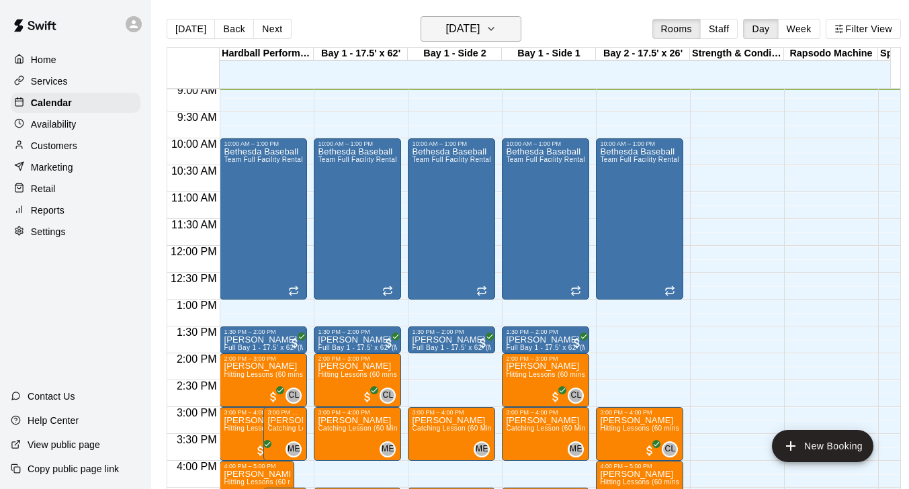
click at [480, 30] on h6 "[DATE]" at bounding box center [463, 28] width 34 height 19
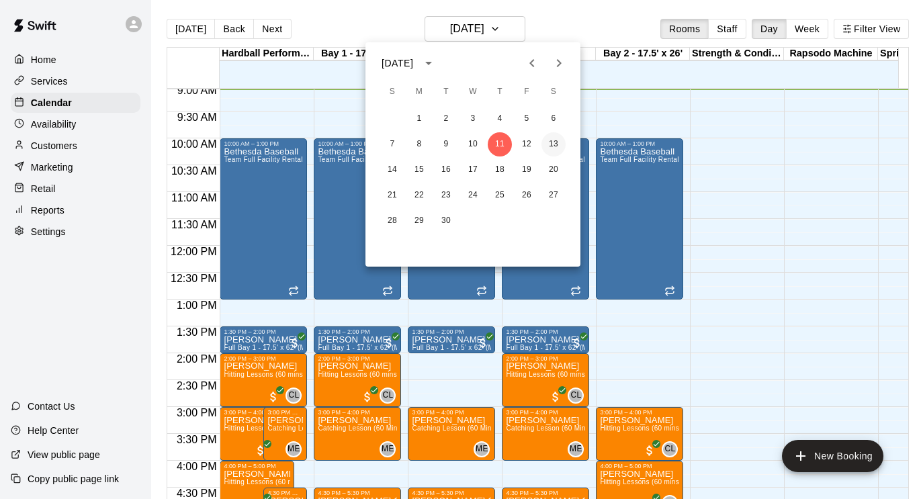
click at [556, 142] on button "13" at bounding box center [554, 144] width 24 height 24
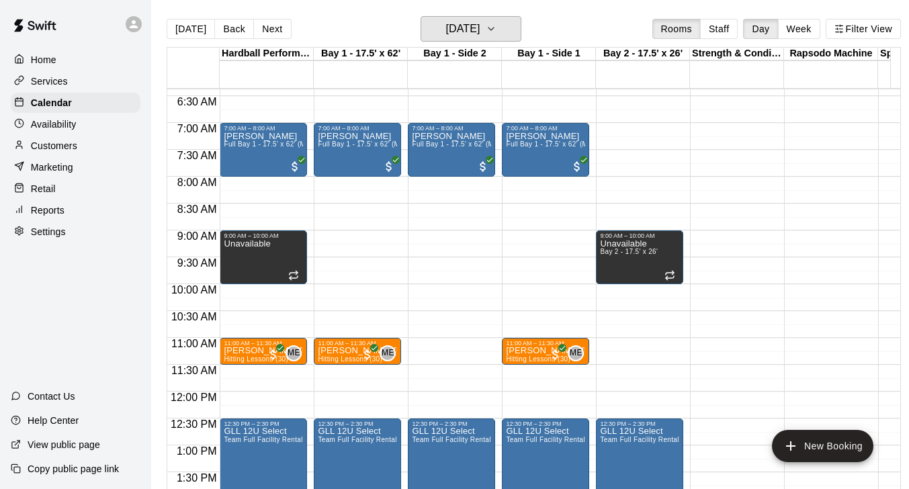
scroll to position [351, 0]
